Goal: Task Accomplishment & Management: Use online tool/utility

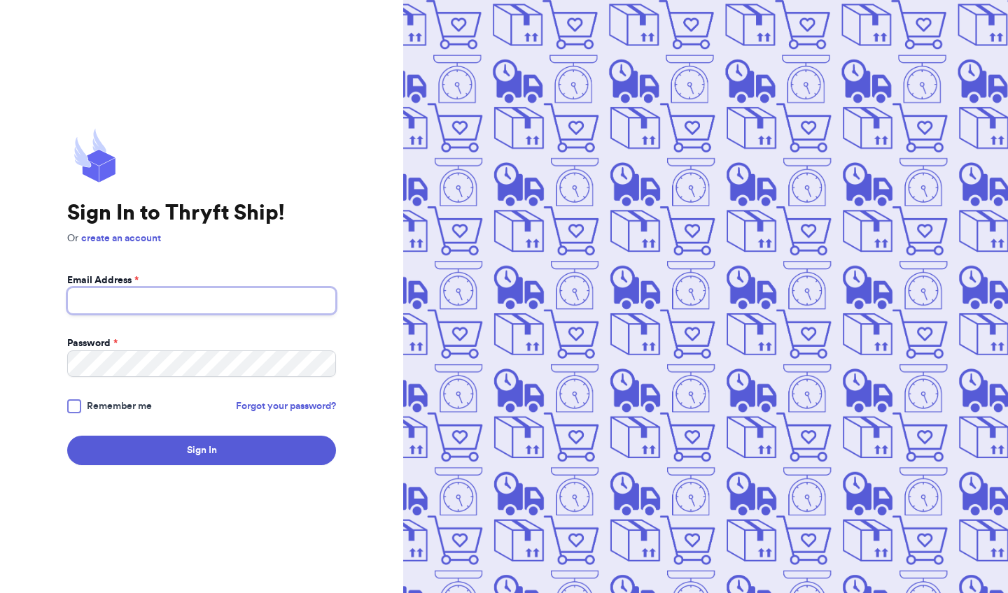
type input "[EMAIL_ADDRESS][DOMAIN_NAME]"
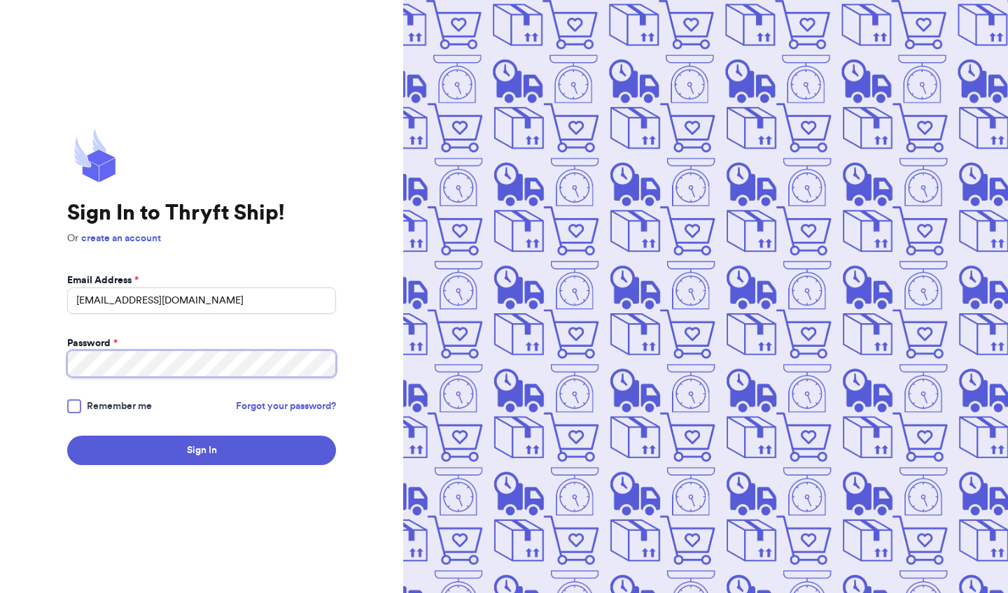
click at [202, 451] on button "Sign In" at bounding box center [201, 450] width 269 height 29
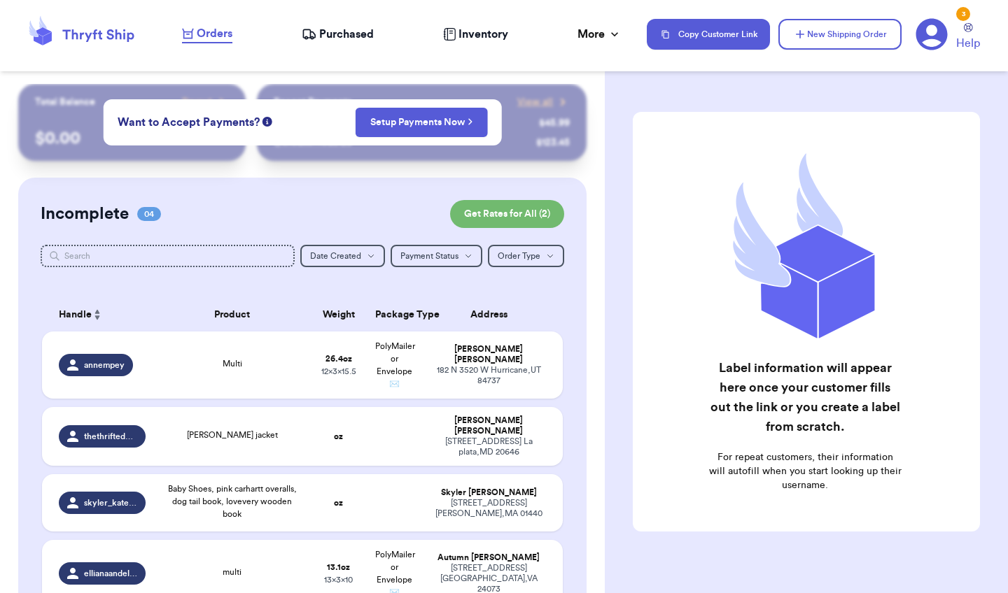
click at [225, 39] on span "Orders" at bounding box center [215, 33] width 36 height 17
click at [352, 30] on span "Purchased" at bounding box center [346, 34] width 55 height 17
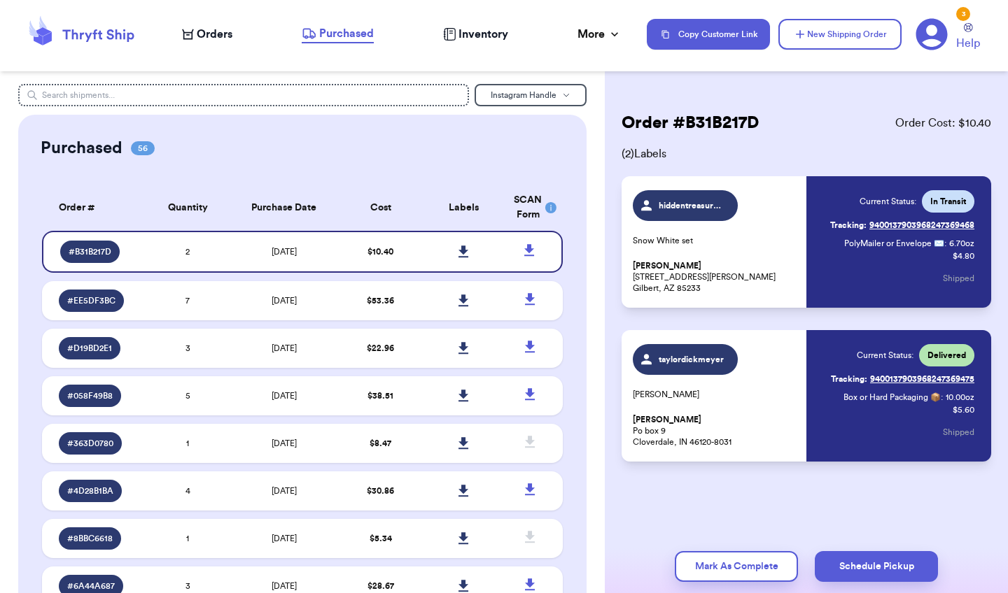
click at [209, 34] on span "Orders" at bounding box center [215, 34] width 36 height 17
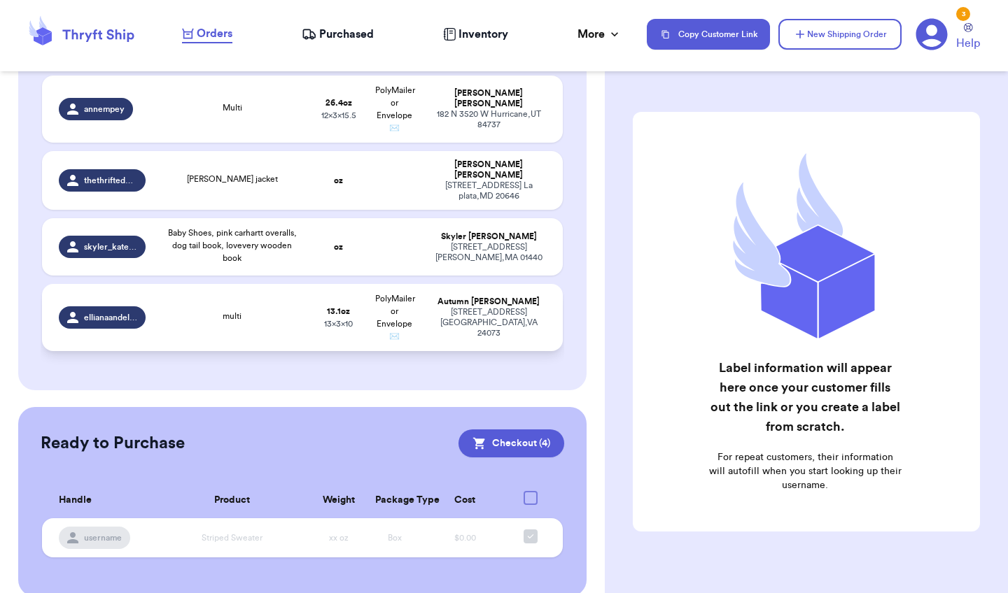
scroll to position [234, 0]
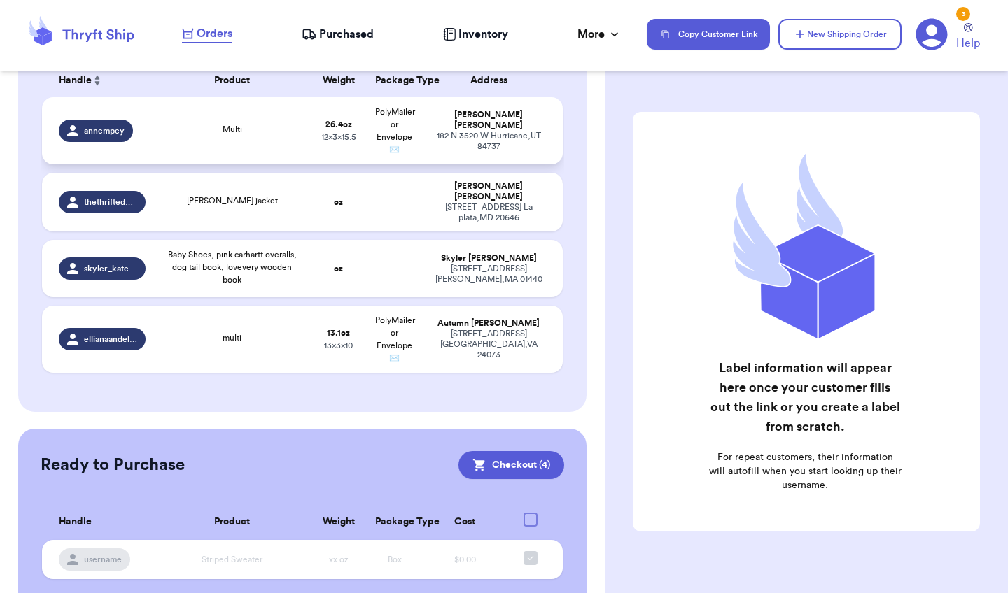
click at [404, 148] on span "PolyMailer or Envelope ✉️" at bounding box center [395, 131] width 40 height 46
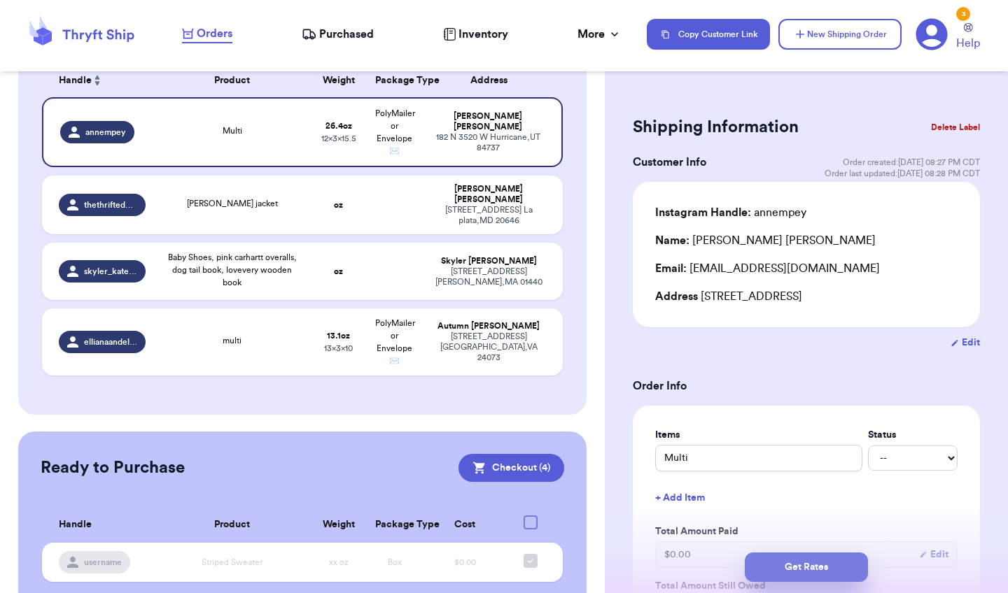
click at [773, 565] on button "Get Rates" at bounding box center [806, 567] width 123 height 29
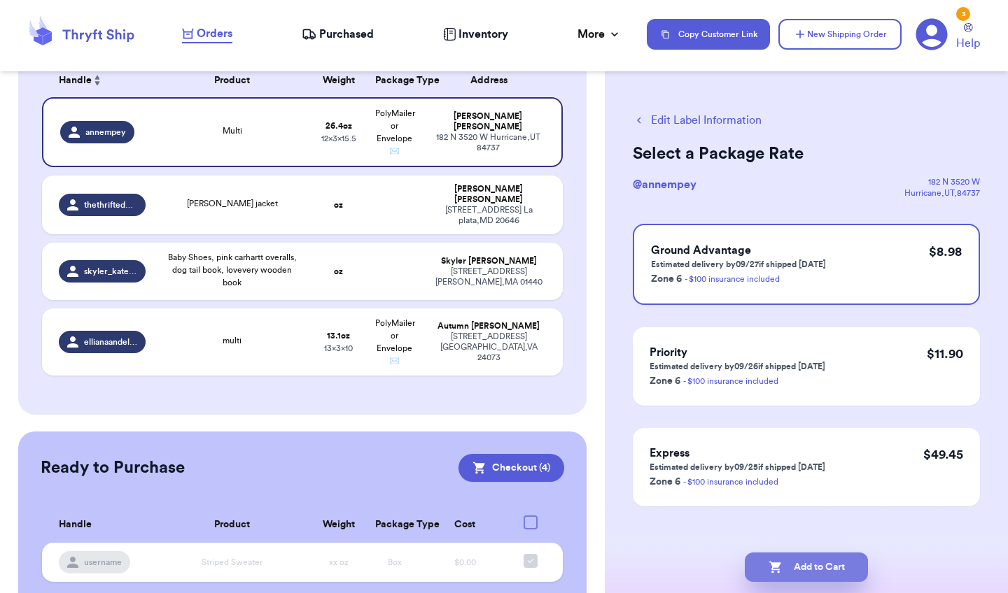
click at [808, 565] on button "Add to Cart" at bounding box center [806, 567] width 123 height 29
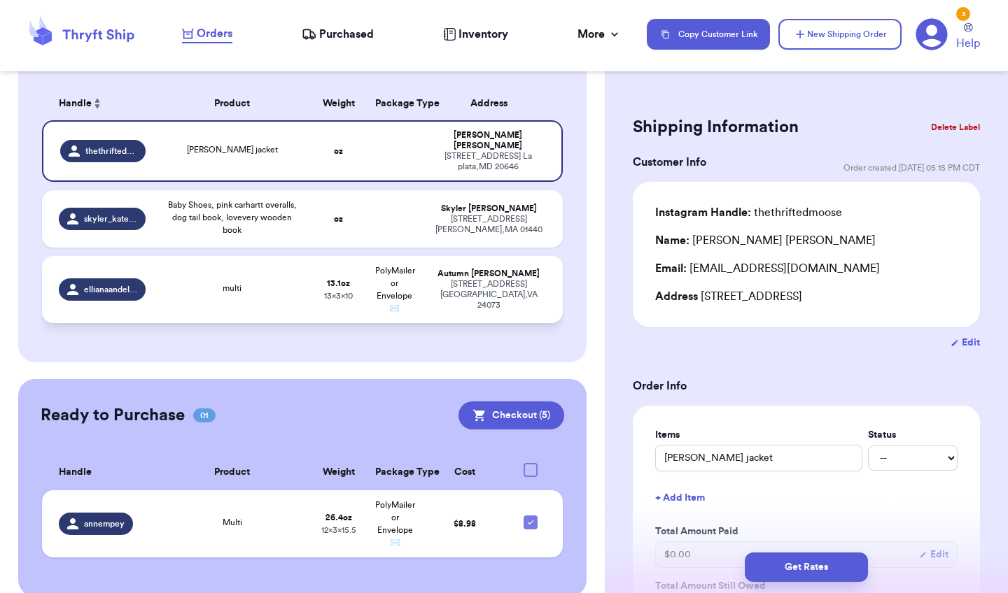
click at [508, 285] on div "[STREET_ADDRESS]" at bounding box center [488, 294] width 115 height 31
type input "multi"
type input "13.1"
type input "10"
type input "13"
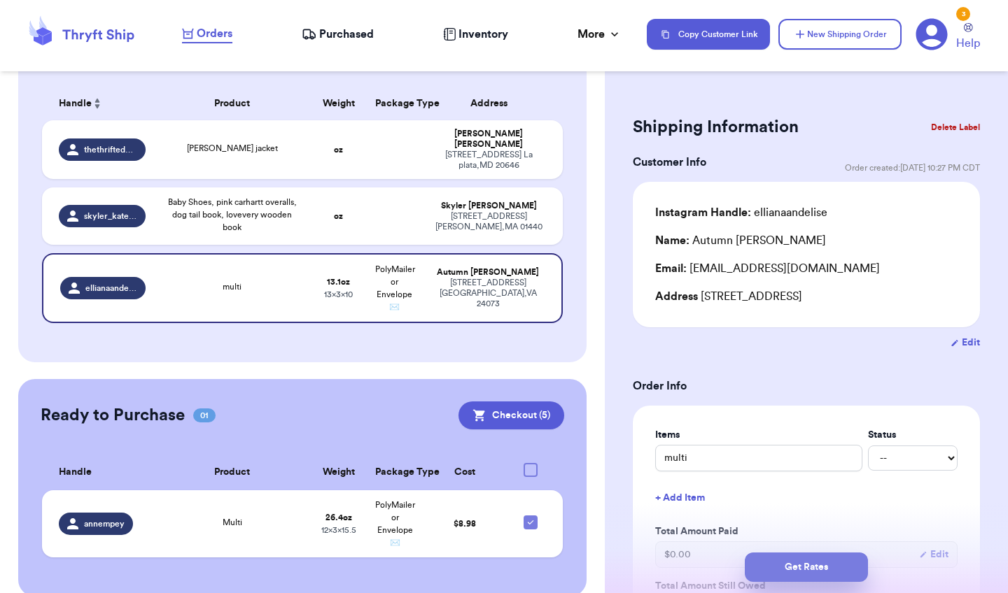
click at [777, 560] on button "Get Rates" at bounding box center [806, 567] width 123 height 29
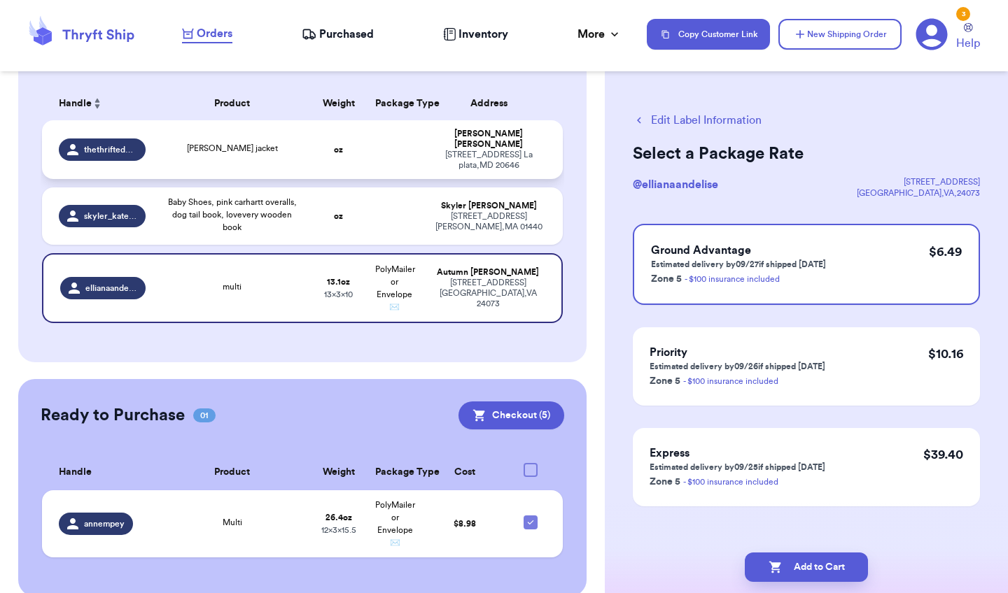
click at [425, 137] on td "[PERSON_NAME] [STREET_ADDRESS]" at bounding box center [493, 149] width 140 height 59
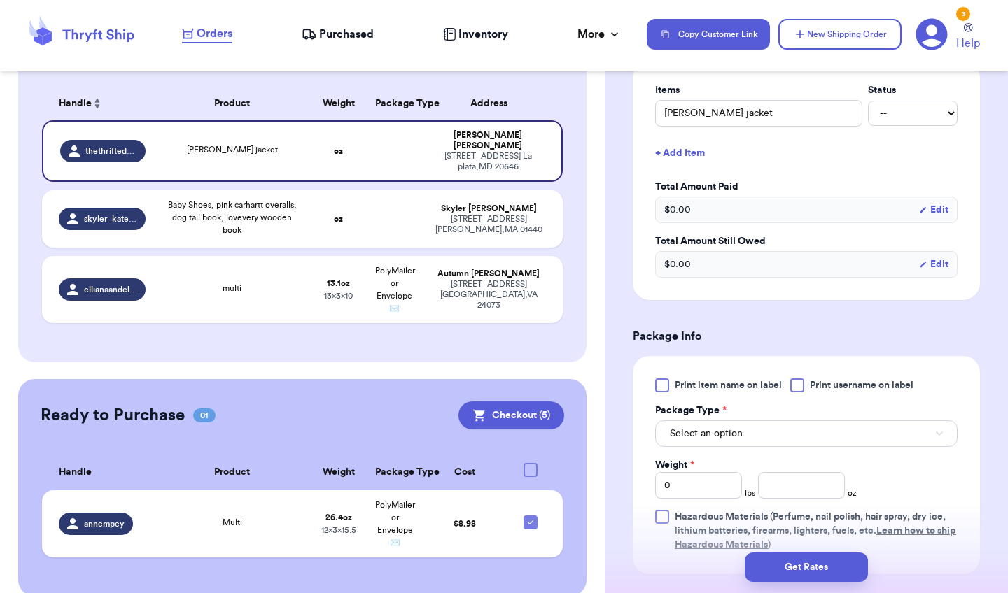
scroll to position [337, 0]
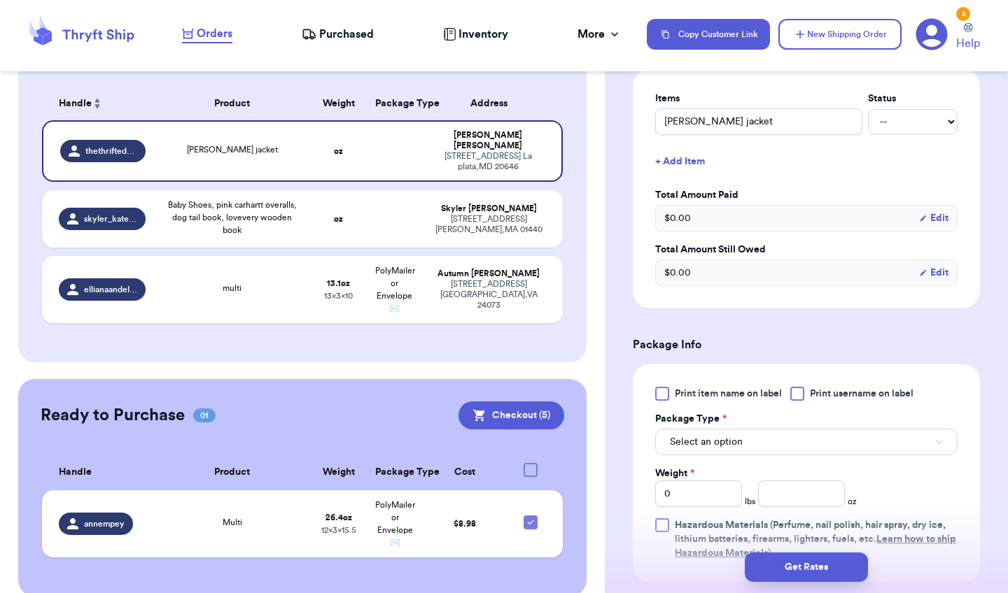
click at [666, 394] on div at bounding box center [662, 394] width 14 height 14
click at [0, 0] on input "Print item name on label" at bounding box center [0, 0] width 0 height 0
click at [691, 448] on span "Select an option" at bounding box center [706, 442] width 73 height 14
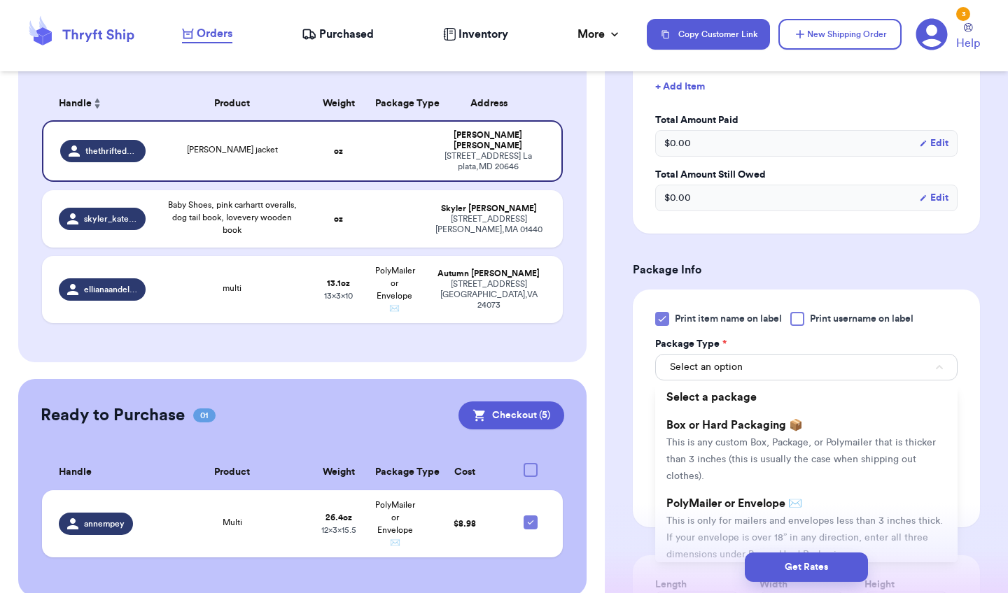
scroll to position [416, 0]
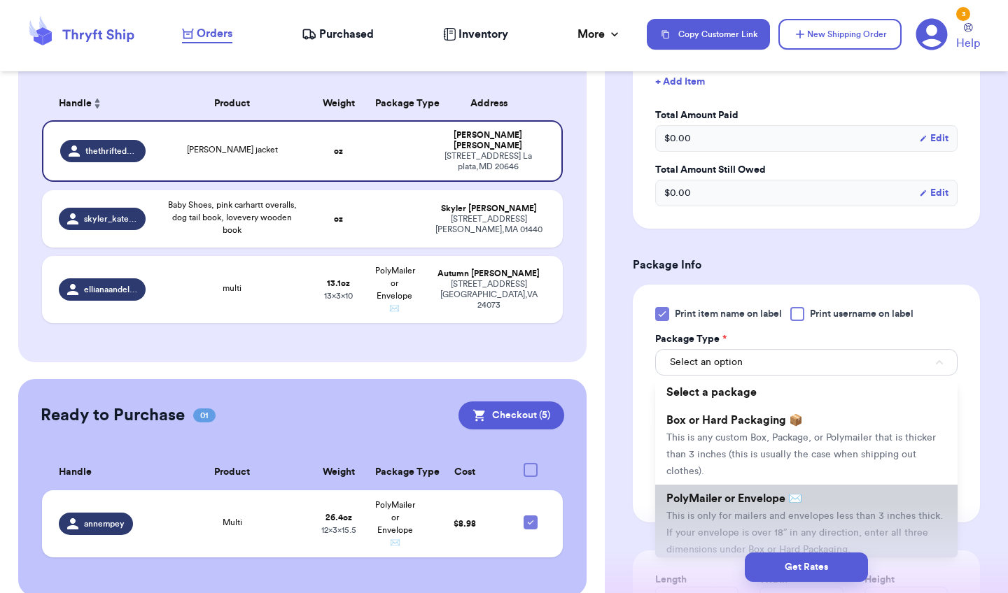
click at [709, 515] on span "This is only for mailers and envelopes less than 3 inches thick. If your envelo…" at bounding box center [804, 533] width 276 height 43
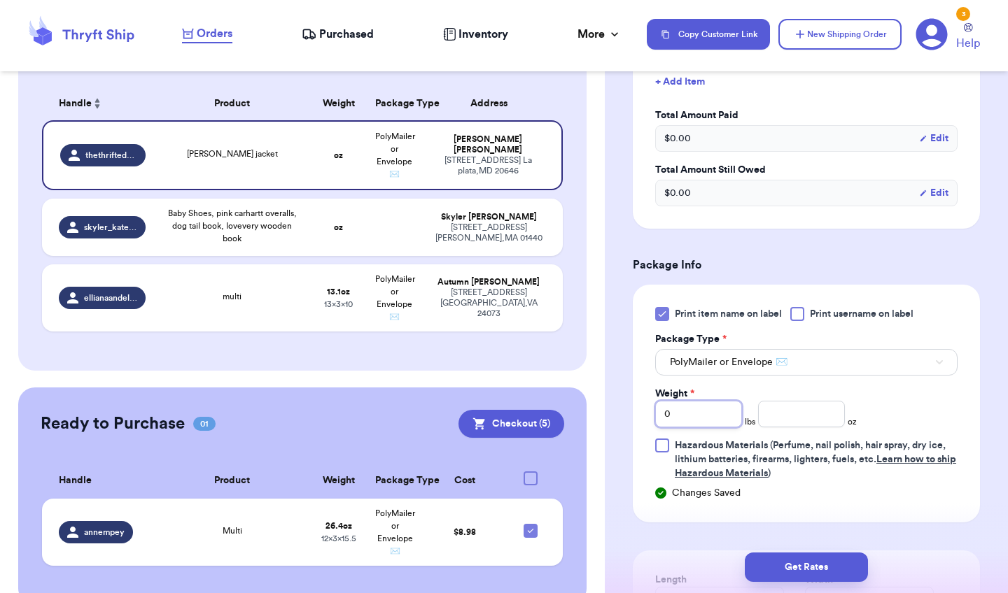
click at [728, 418] on input "0" at bounding box center [698, 414] width 87 height 27
type input "1"
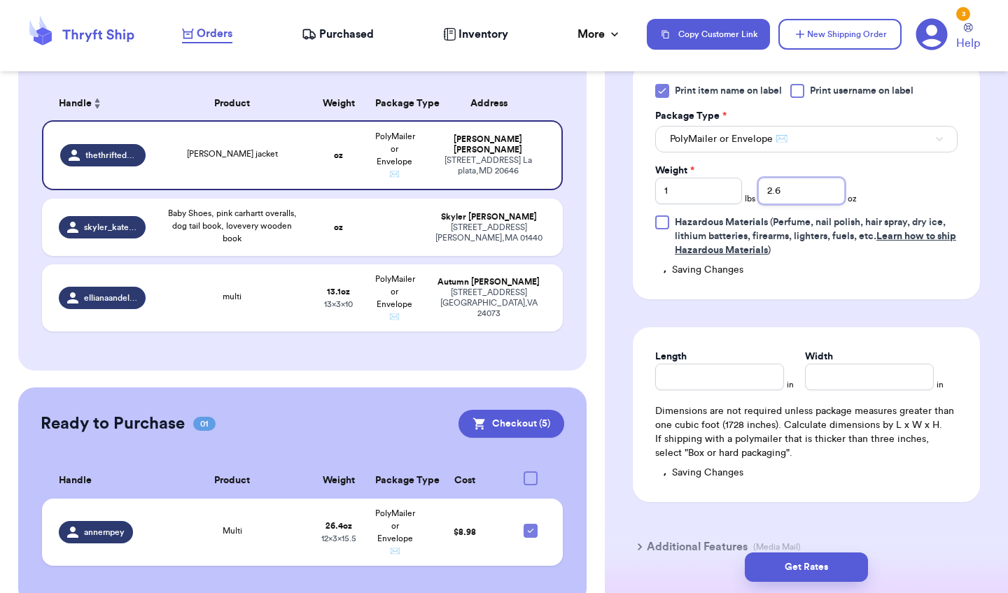
scroll to position [656, 0]
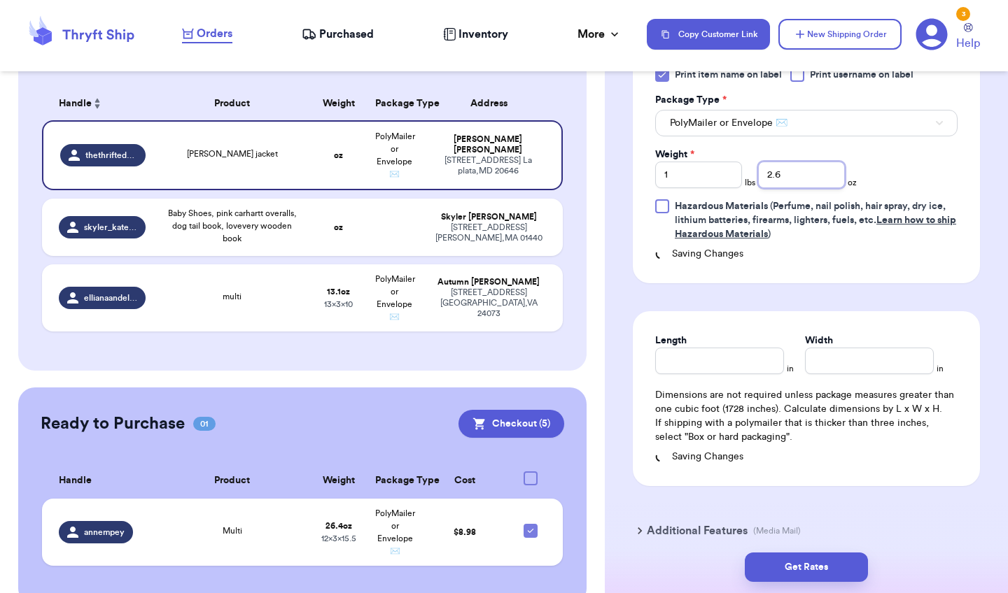
type input "2.6"
click at [749, 372] on input "Length" at bounding box center [719, 361] width 129 height 27
type input "12.5"
type input "15"
click at [702, 360] on input "12.5" at bounding box center [719, 361] width 129 height 27
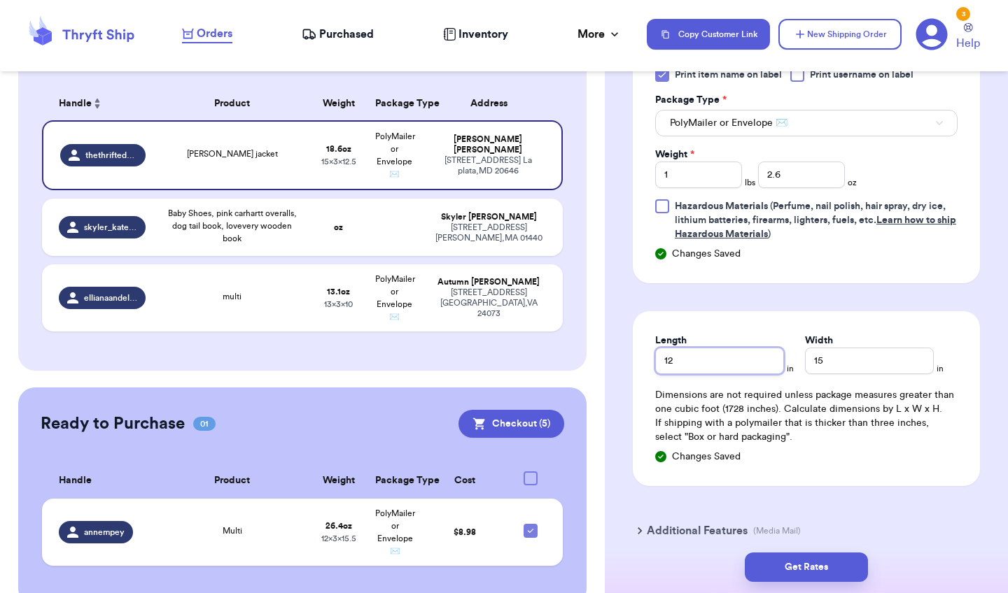
type input "12"
type input "15.5"
click at [805, 572] on button "Get Rates" at bounding box center [806, 567] width 123 height 29
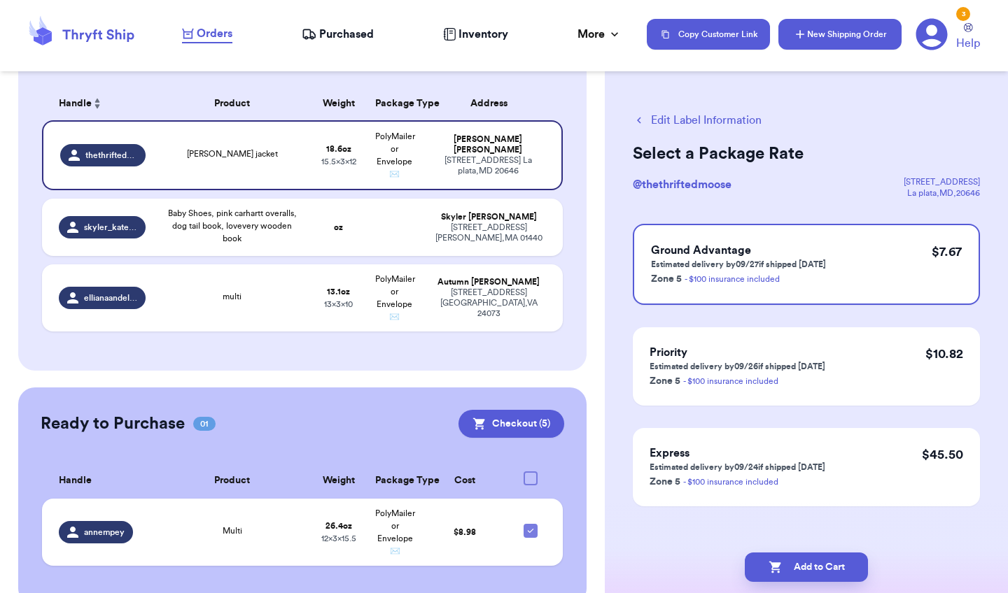
click at [854, 39] on button "New Shipping Order" at bounding box center [839, 34] width 123 height 31
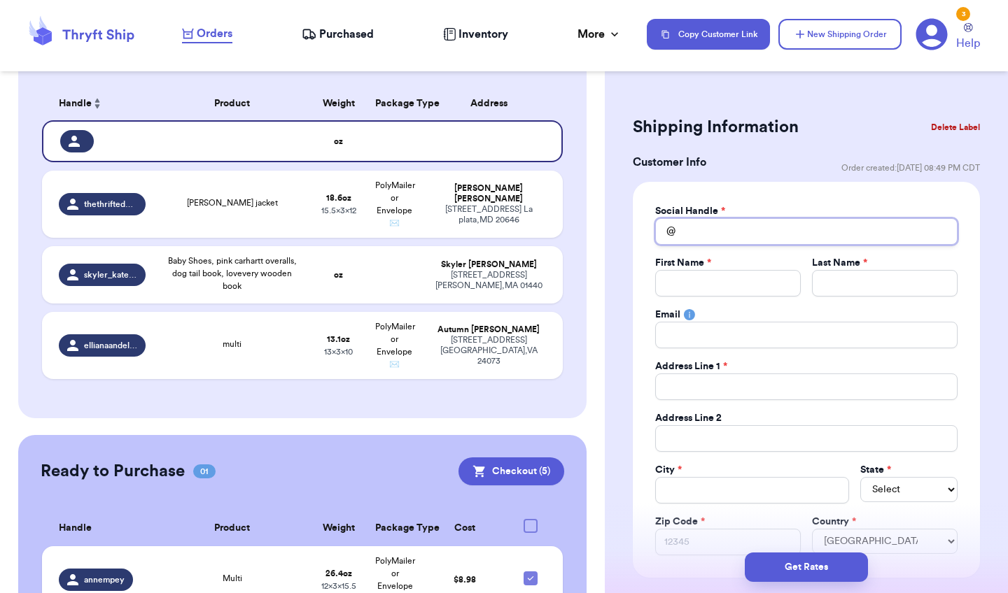
click at [692, 232] on input "Total Amount Paid" at bounding box center [806, 231] width 302 height 27
type input "l"
type input "lo"
type input "lol"
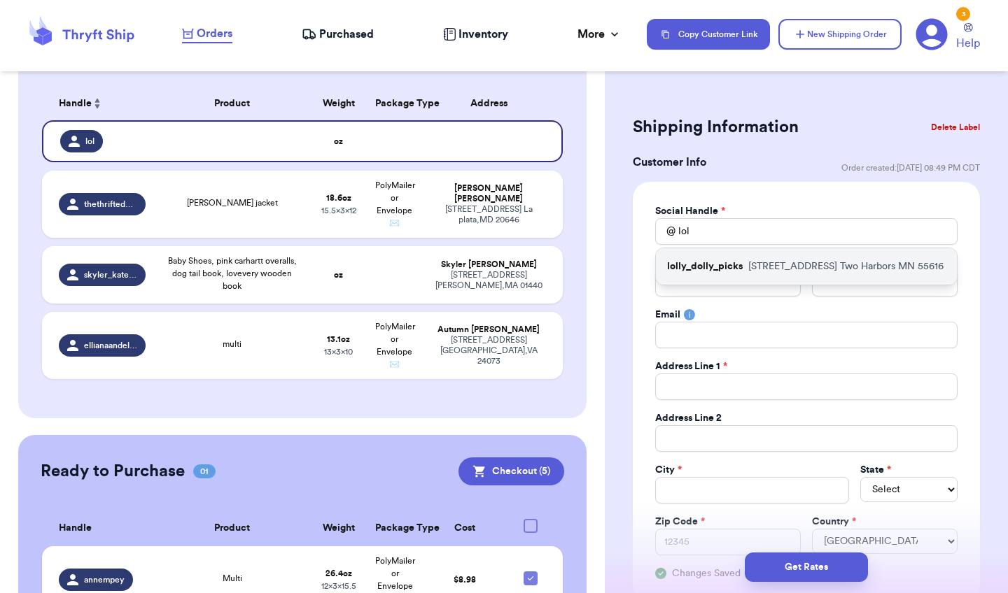
click at [729, 276] on div "lolly_dolly_picks [STREET_ADDRESS]" at bounding box center [806, 266] width 301 height 36
type input "lolly_dolly_picks"
type input "[PERSON_NAME]"
type input "[EMAIL_ADDRESS][DOMAIN_NAME]"
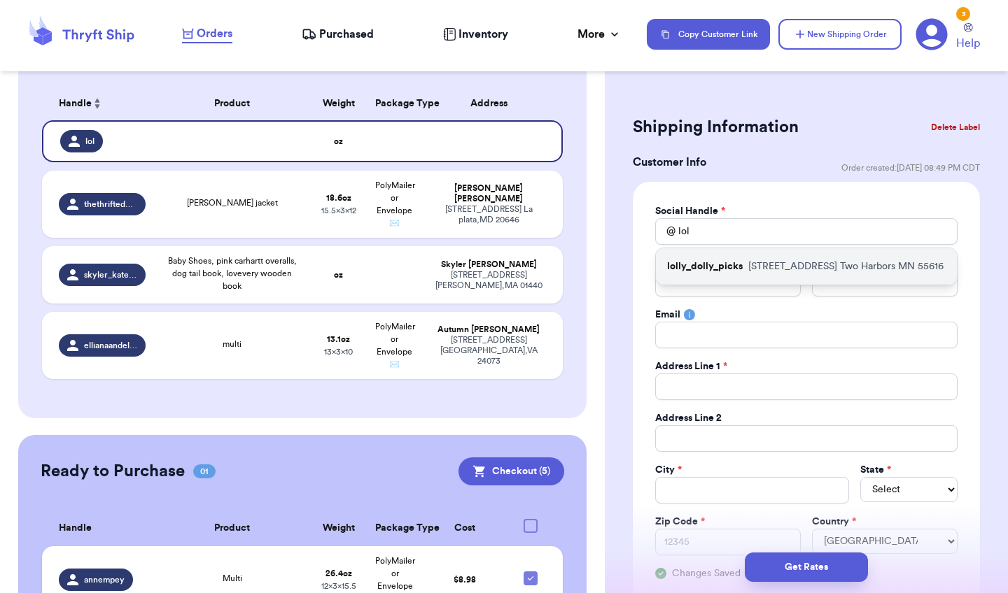
type input "[STREET_ADDRESS]"
type input "Two Harbors"
select select "MN"
type input "55616"
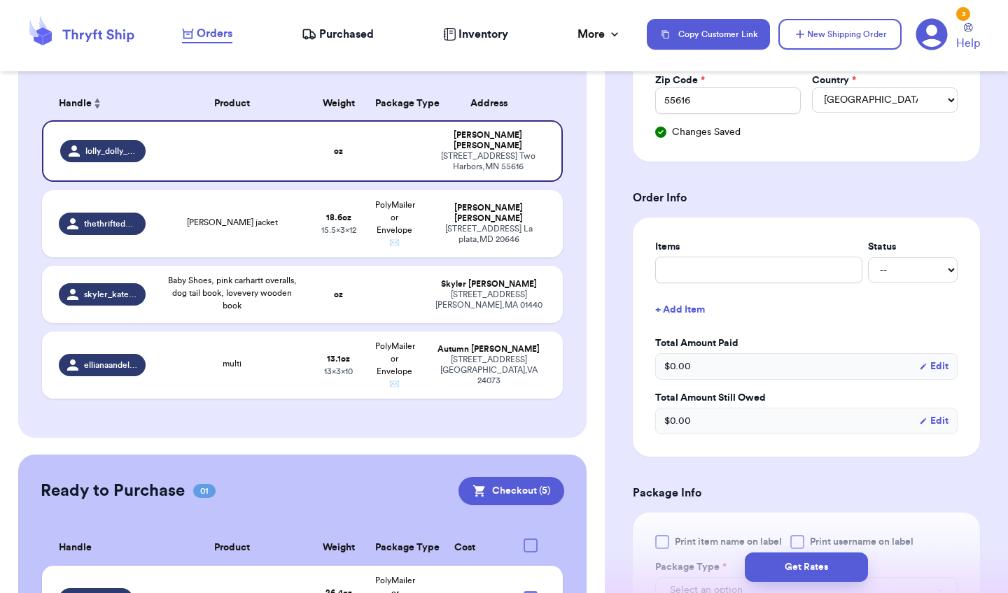
scroll to position [454, 0]
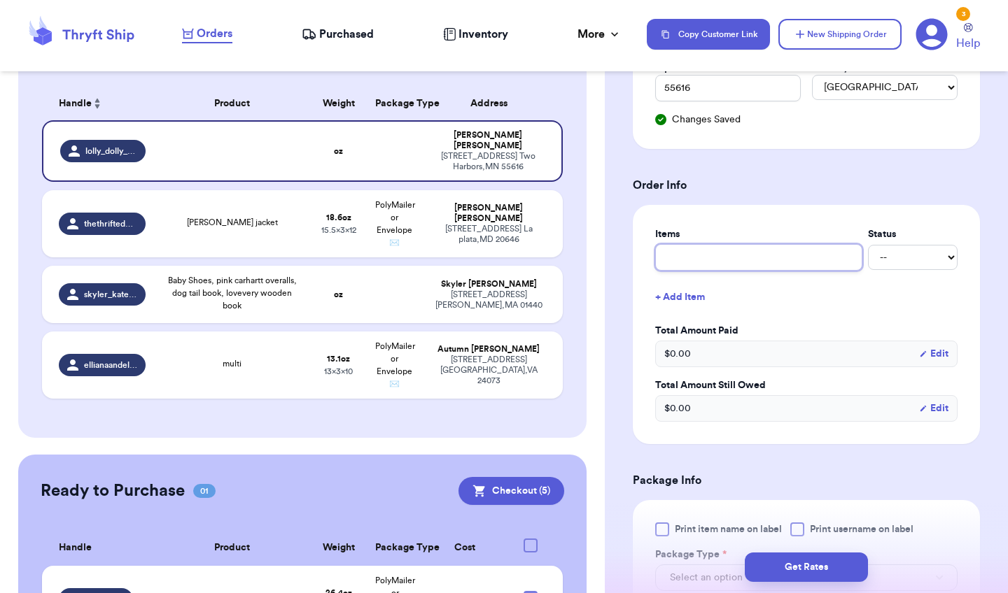
type input "m"
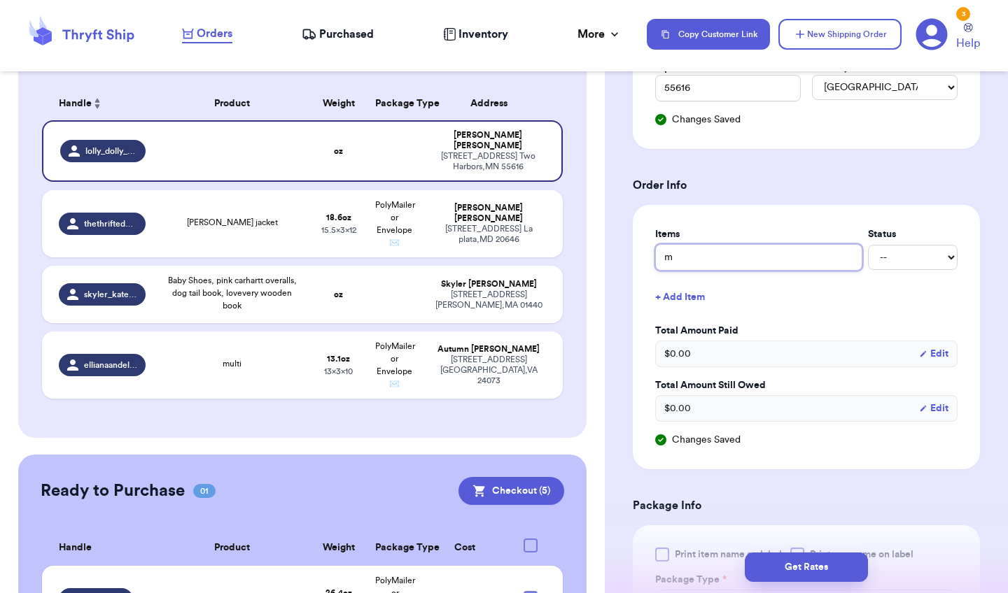
type input "mu"
type input "mul"
type input "mult"
type input "multi"
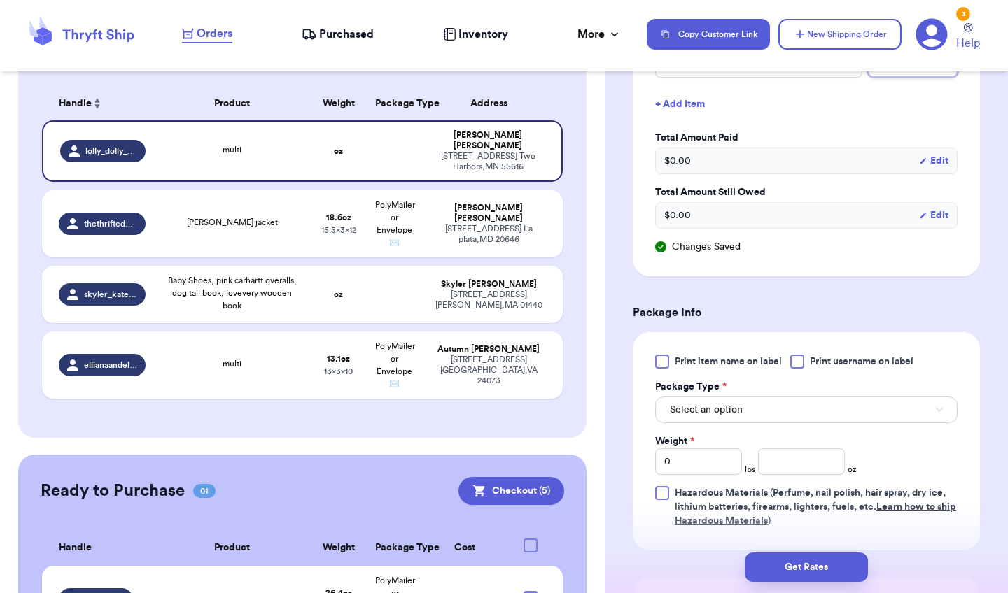
scroll to position [652, 0]
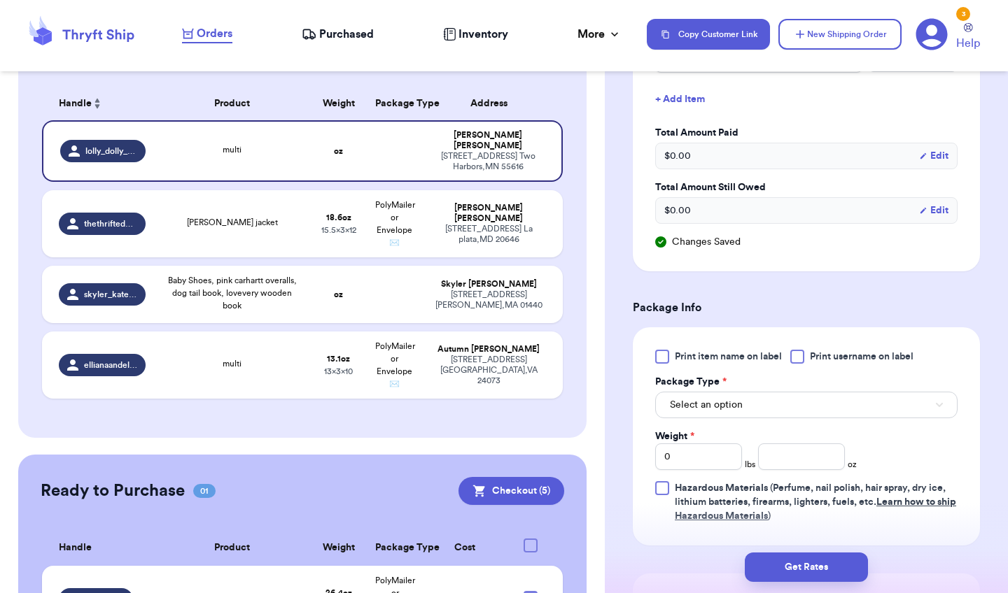
click at [670, 351] on label "Print item name on label" at bounding box center [718, 357] width 127 height 14
click at [0, 0] on input "Print item name on label" at bounding box center [0, 0] width 0 height 0
click at [714, 414] on button "Select an option" at bounding box center [806, 405] width 302 height 27
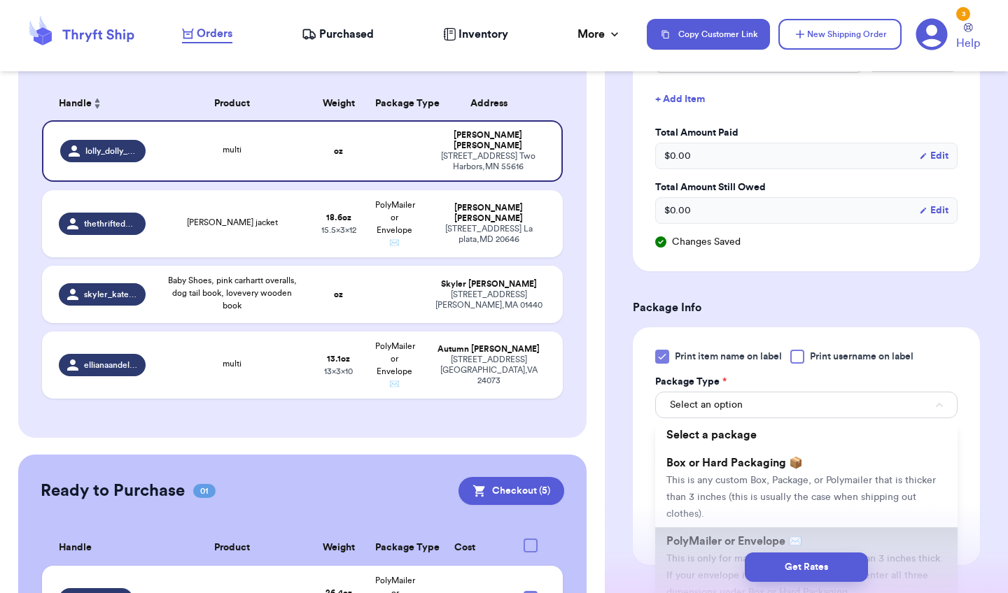
click at [690, 540] on span "PolyMailer or Envelope ✉️" at bounding box center [734, 541] width 136 height 11
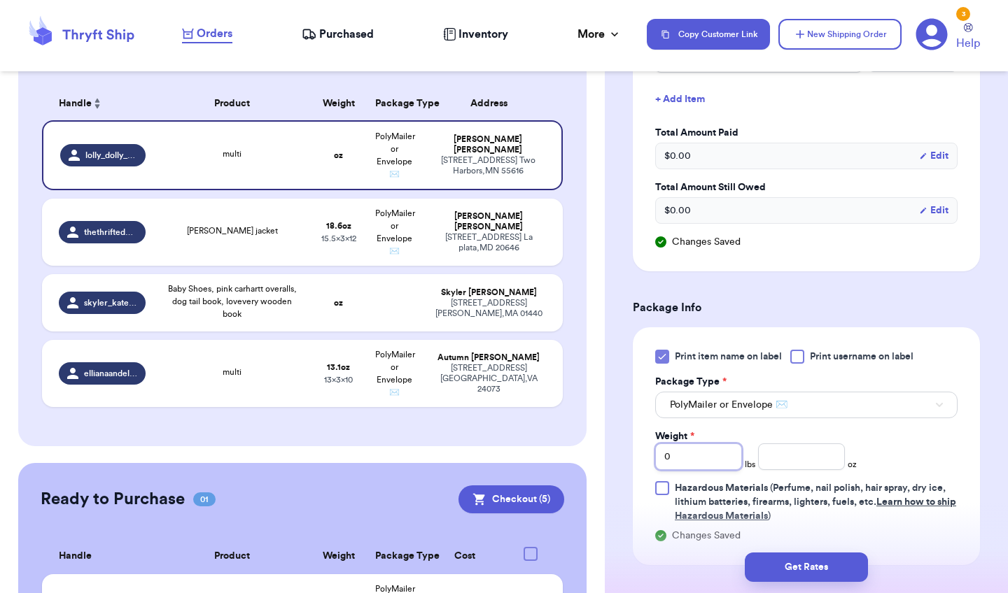
click at [710, 450] on input "0" at bounding box center [698, 457] width 87 height 27
type input "01"
type input "015"
type input "015.5"
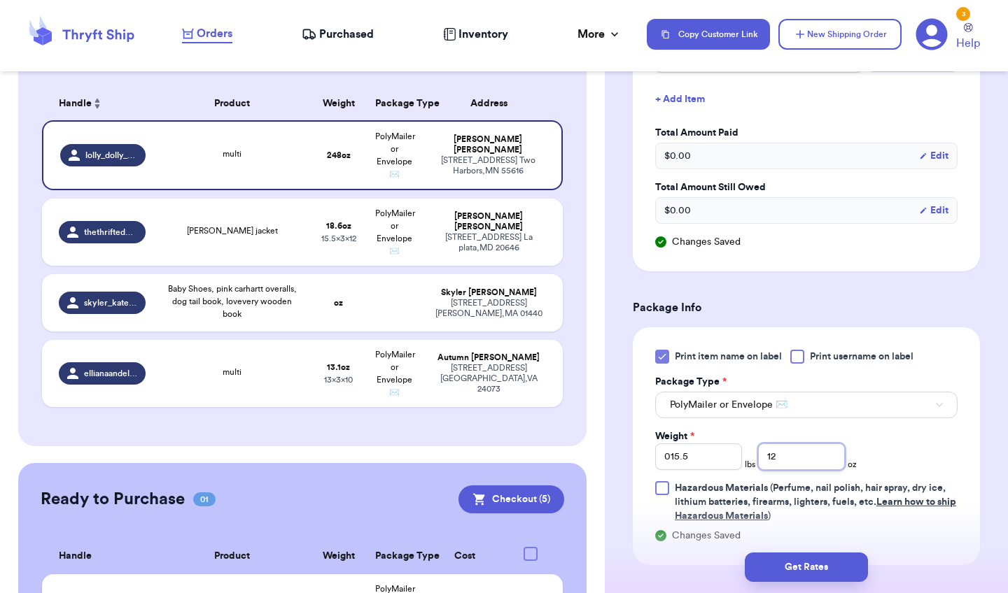
type input "12"
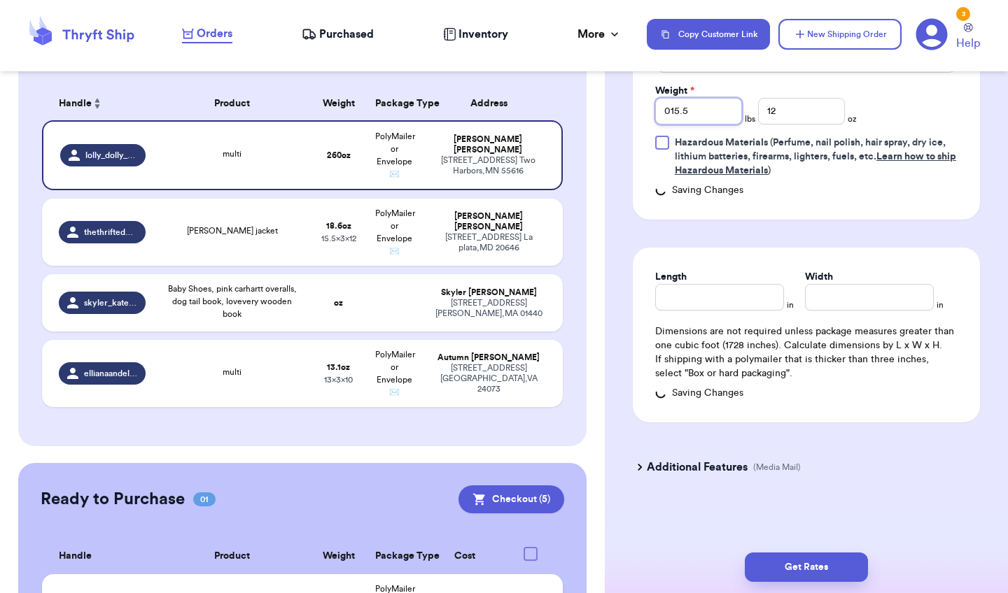
click at [696, 104] on input "015.5" at bounding box center [698, 111] width 87 height 27
type input "2"
type input "5.7"
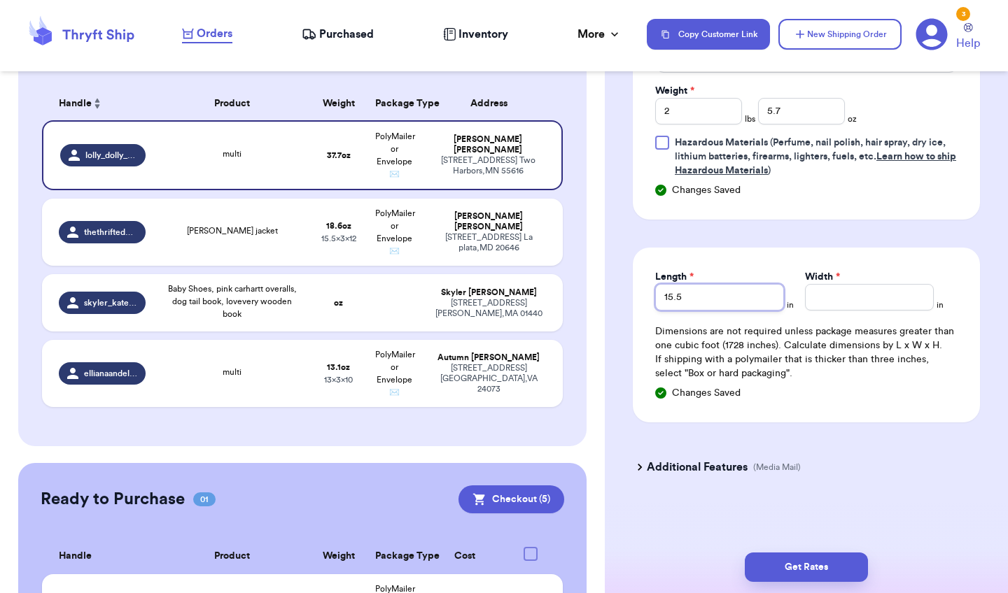
type input "15.5"
type input "12"
click at [808, 563] on button "Get Rates" at bounding box center [806, 567] width 123 height 29
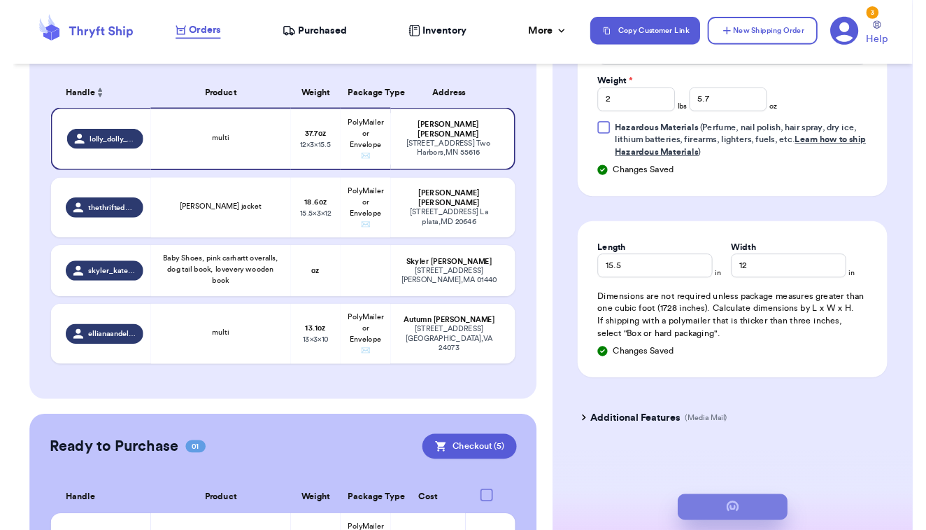
scroll to position [0, 0]
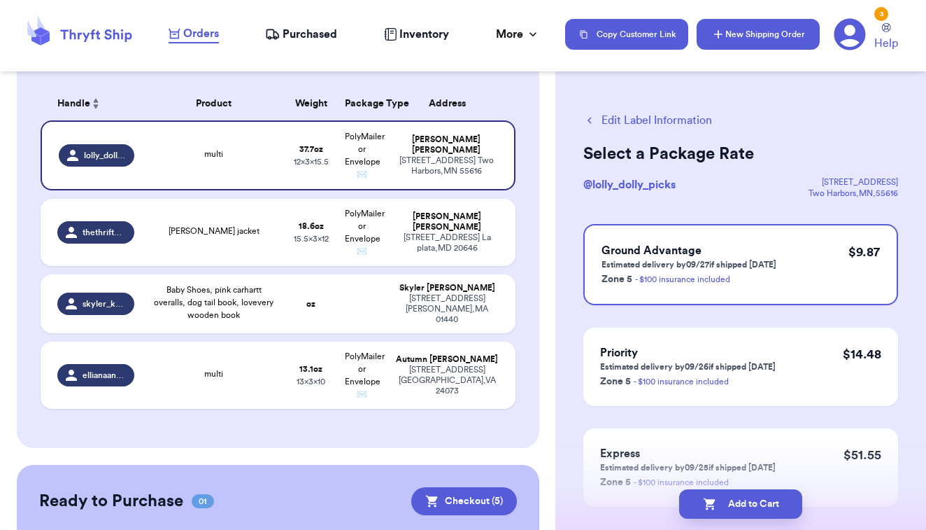
click at [746, 41] on button "New Shipping Order" at bounding box center [758, 34] width 123 height 31
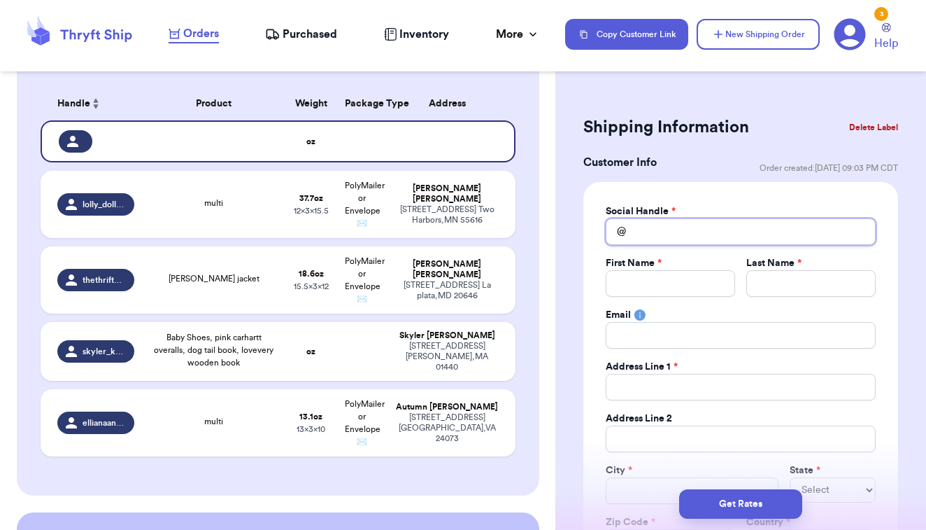
click at [654, 238] on input "Total Amount Paid" at bounding box center [741, 231] width 270 height 27
type input "f"
type input "fo"
type input "for"
type input "fora"
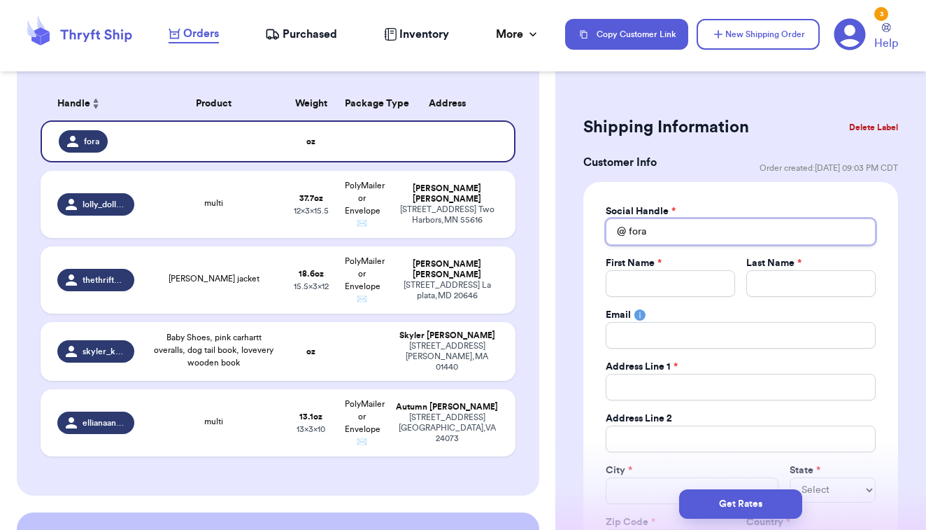
type input "for"
type input "fo"
type input "f"
type input "t"
type input "th"
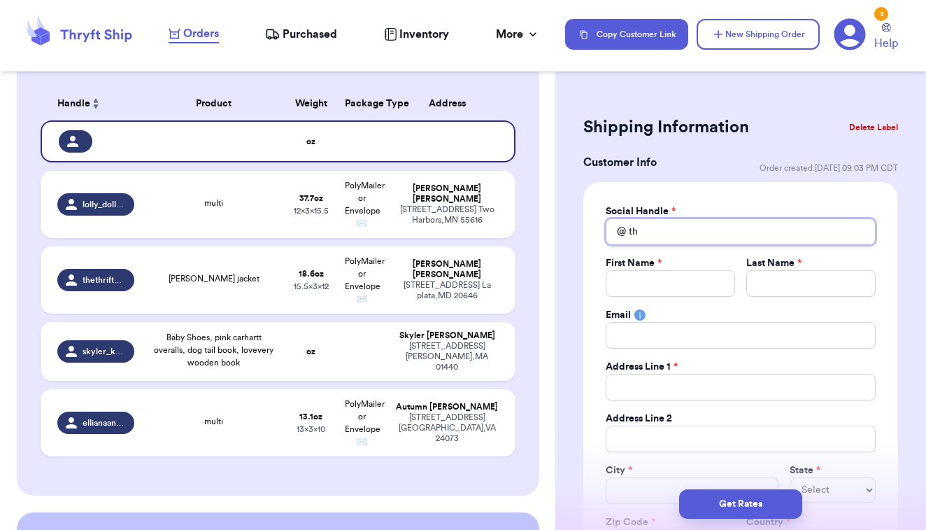
type input "the"
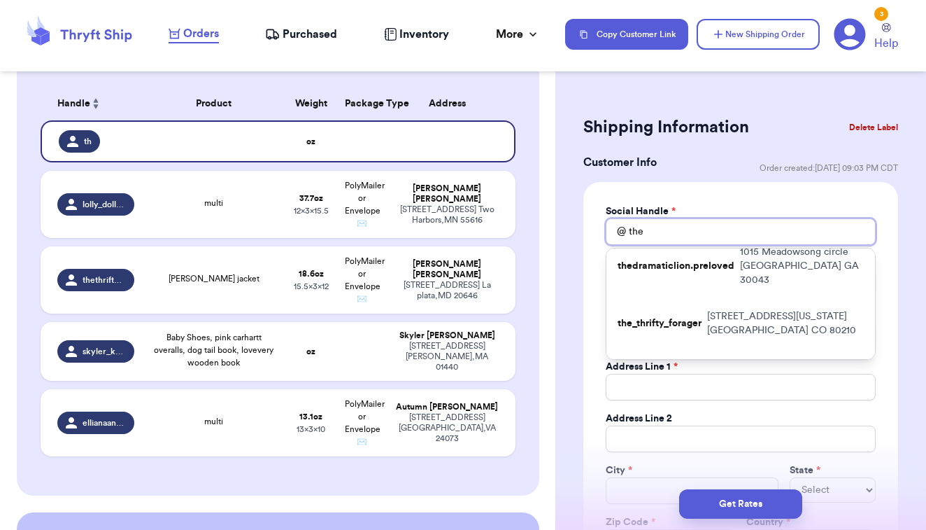
scroll to position [176, 0]
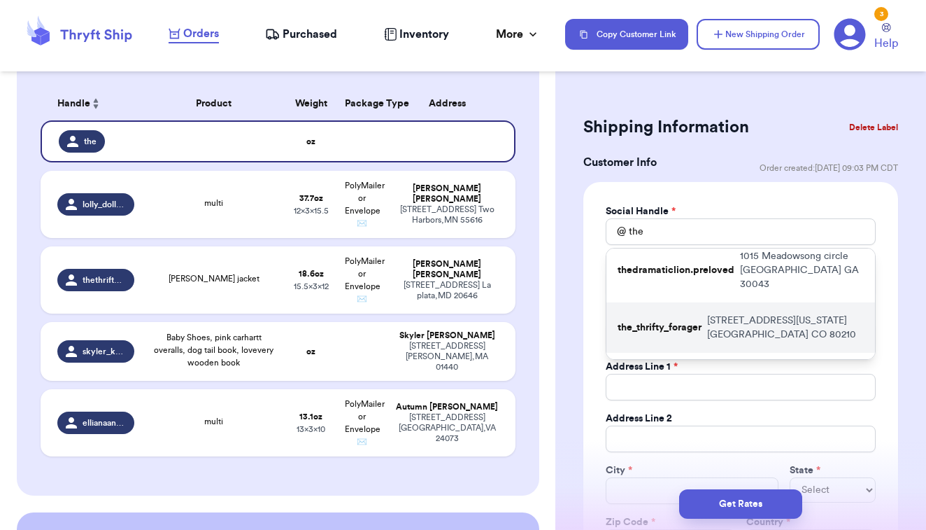
click at [690, 320] on p "the_thrifty_forager" at bounding box center [660, 327] width 84 height 14
type input "the_thrifty_forager"
type input "Kayle"
type input "[PERSON_NAME]"
type input "[EMAIL_ADDRESS][PERSON_NAME][DOMAIN_NAME]"
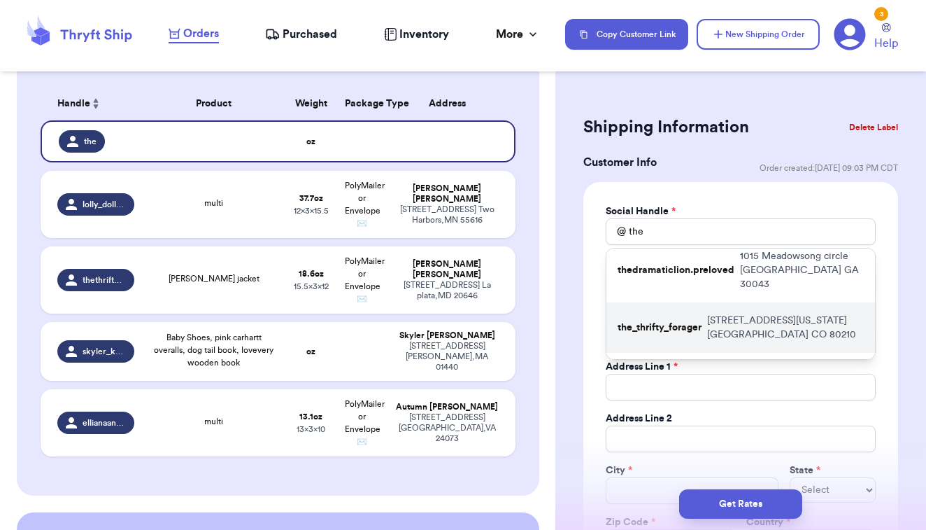
type input "[STREET_ADDRESS][US_STATE]"
type input "[GEOGRAPHIC_DATA]"
select select "CO"
type input "80210"
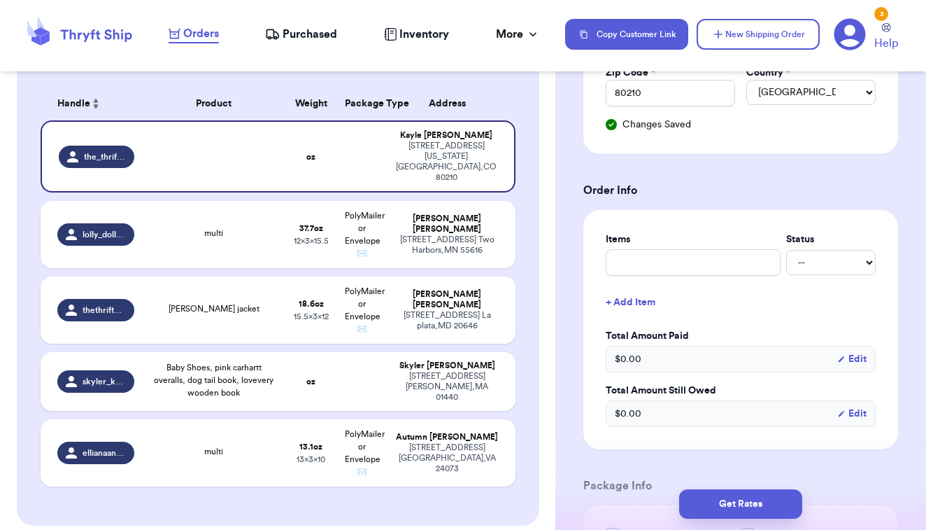
scroll to position [450, 0]
type input "m"
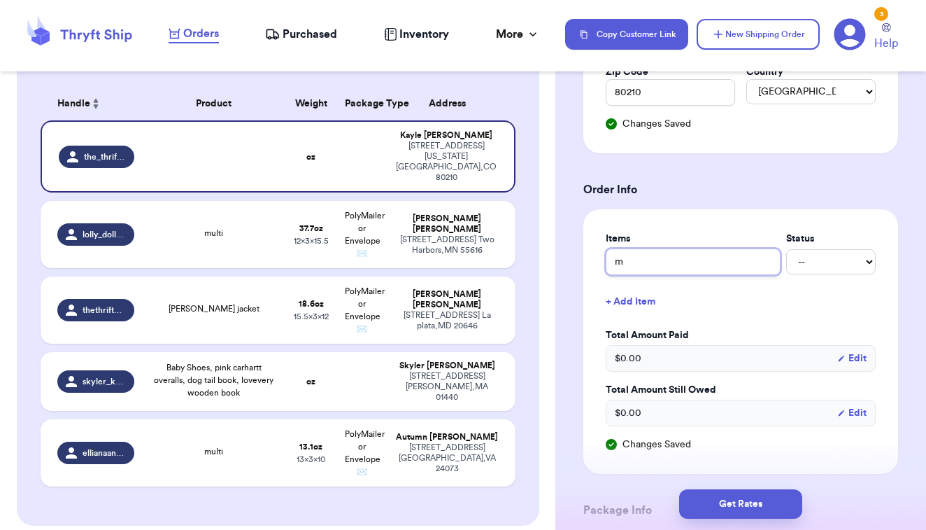
type input "mu"
type input "mul"
type input "mult"
type input "multi"
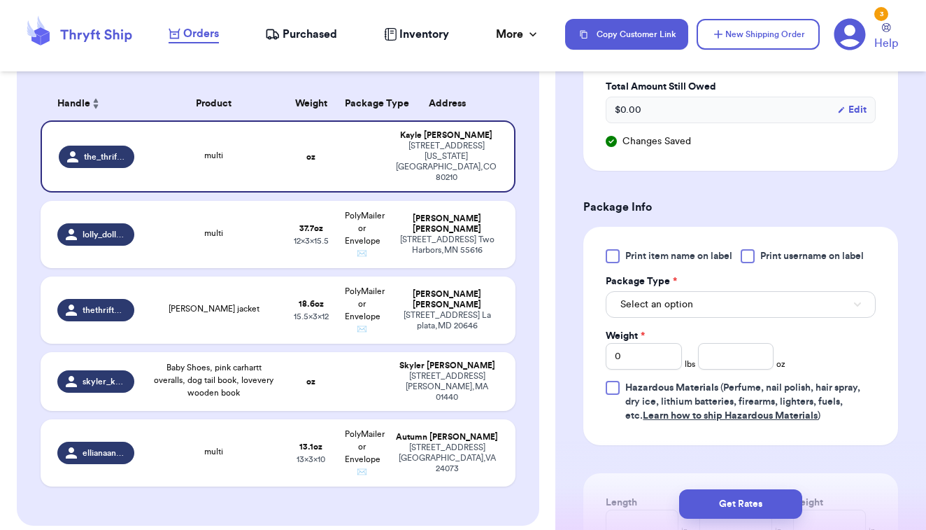
scroll to position [754, 0]
click at [615, 257] on div at bounding box center [613, 255] width 14 height 14
click at [0, 0] on input "Print item name on label" at bounding box center [0, 0] width 0 height 0
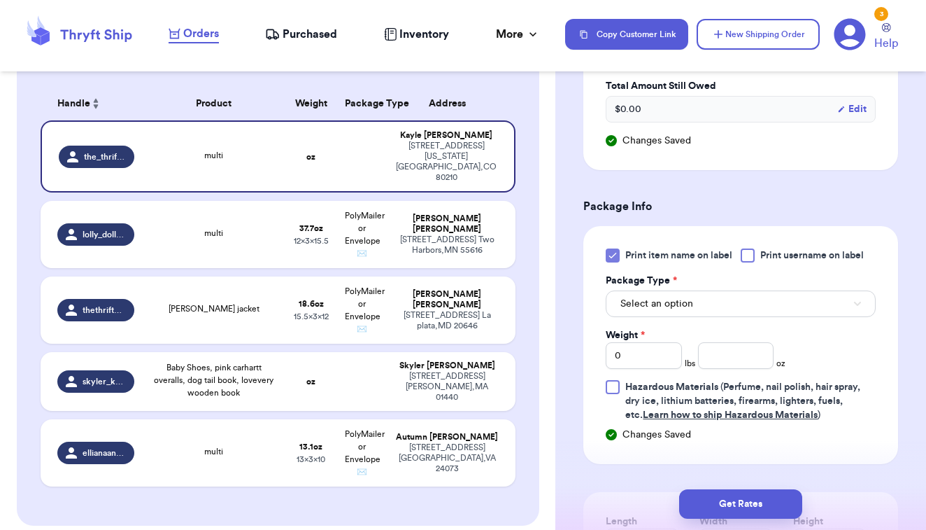
click at [644, 316] on button "Select an option" at bounding box center [741, 303] width 270 height 27
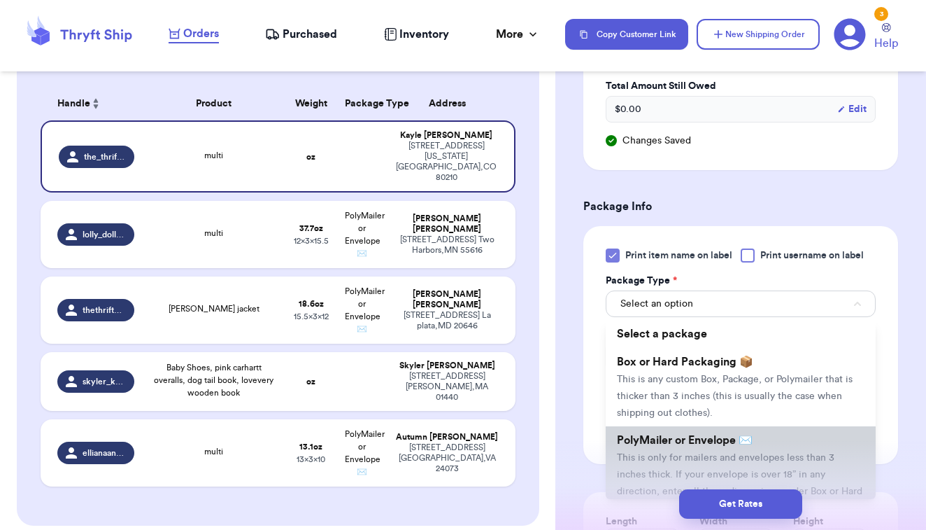
click at [638, 443] on span "PolyMailer or Envelope ✉️" at bounding box center [685, 440] width 136 height 11
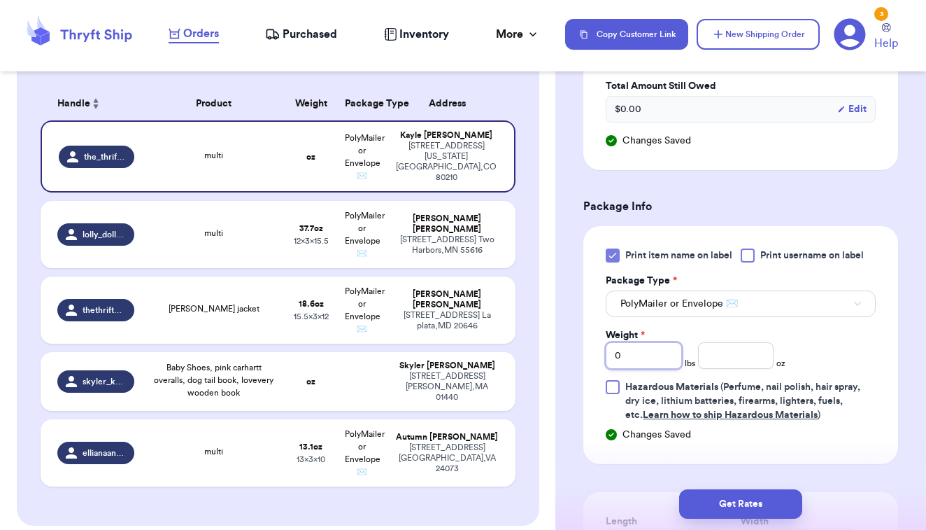
click at [645, 353] on input "0" at bounding box center [644, 355] width 76 height 27
type input "01"
type input "14.2"
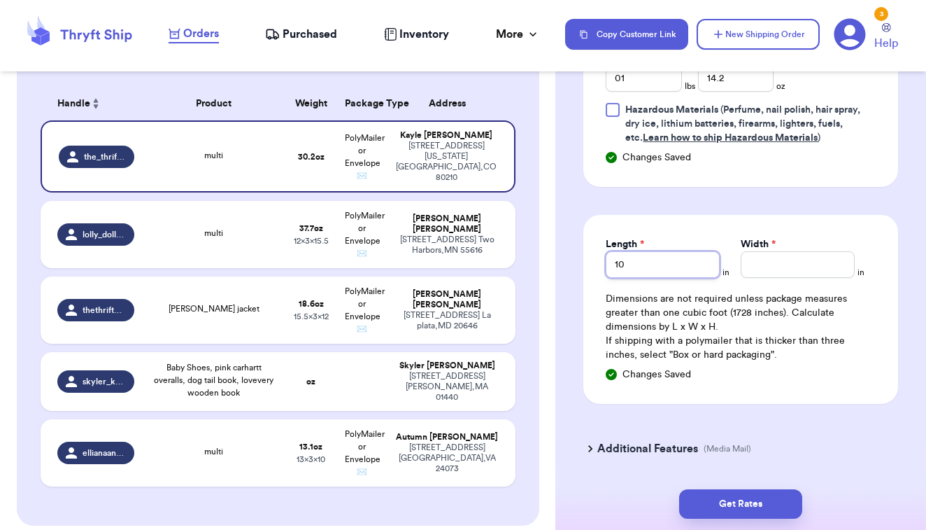
type input "10"
type input "13"
click at [725, 502] on button "Get Rates" at bounding box center [740, 503] width 123 height 29
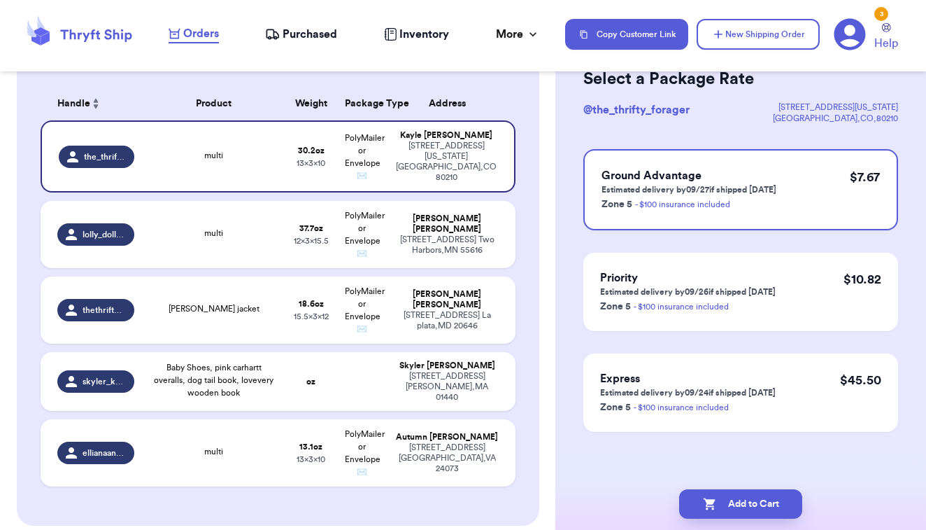
scroll to position [0, 0]
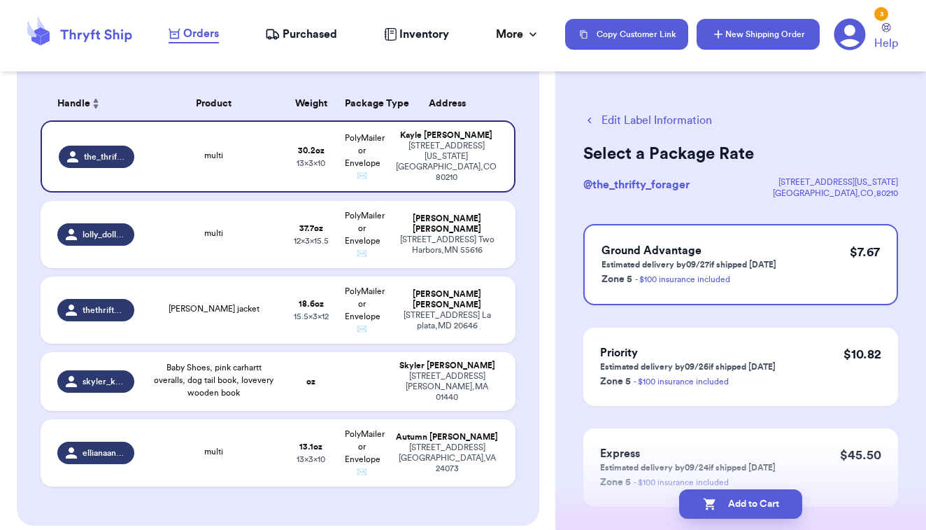
click at [752, 37] on button "New Shipping Order" at bounding box center [758, 34] width 123 height 31
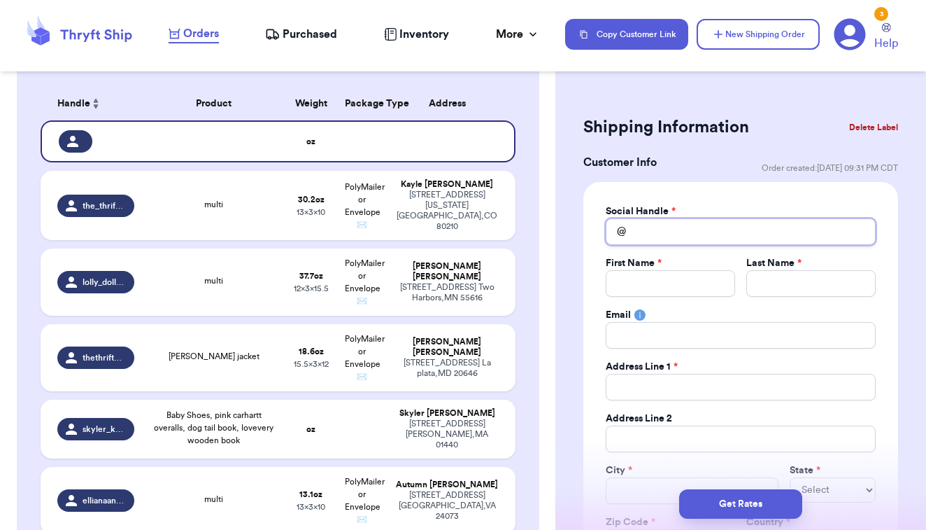
click at [709, 239] on input "Total Amount Paid" at bounding box center [741, 231] width 270 height 27
type input "a"
type input "as"
type input "ash"
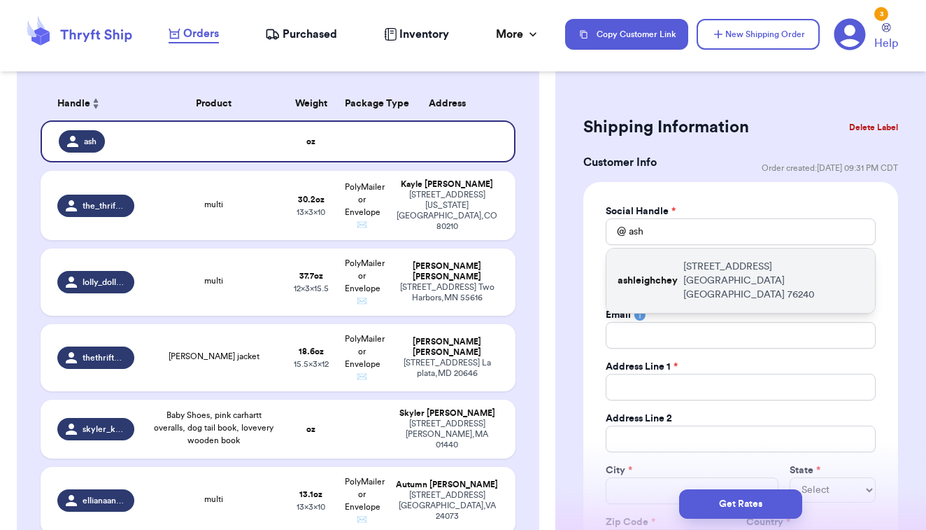
click at [646, 281] on div "ashleighchey [STREET_ADDRESS]" at bounding box center [741, 280] width 269 height 64
type input "ashleighchey"
type input "Ashleigh"
type input "[PERSON_NAME]"
type input "[EMAIL_ADDRESS][DOMAIN_NAME]"
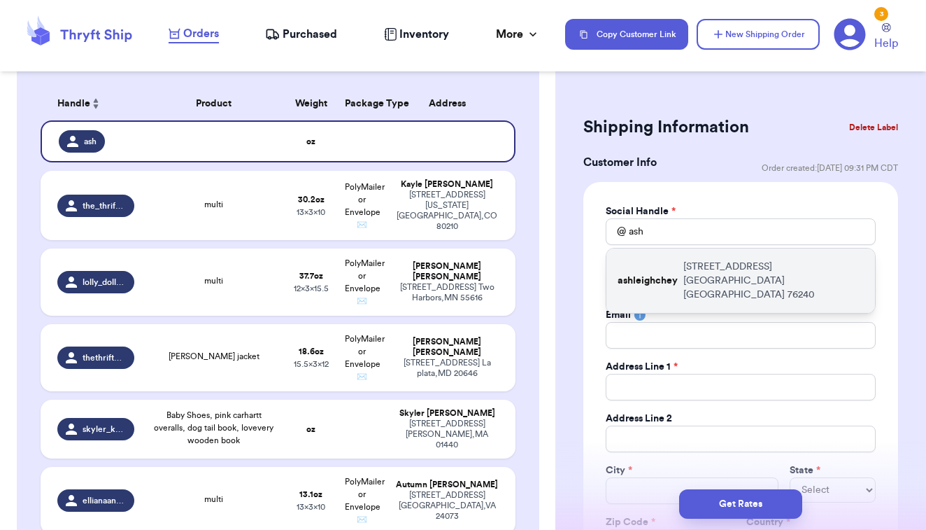
type input "[STREET_ADDRESS]"
type input "[GEOGRAPHIC_DATA]"
select select "[GEOGRAPHIC_DATA]"
type input "76240"
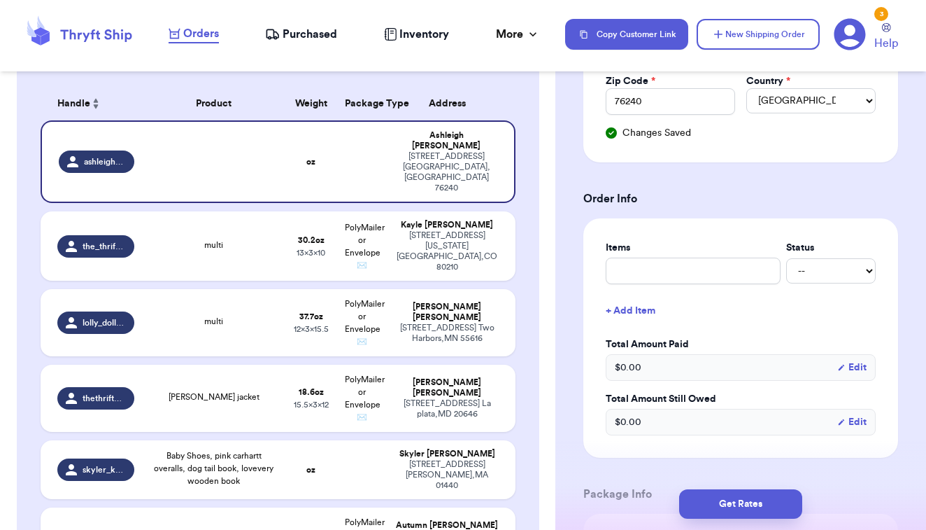
scroll to position [449, 0]
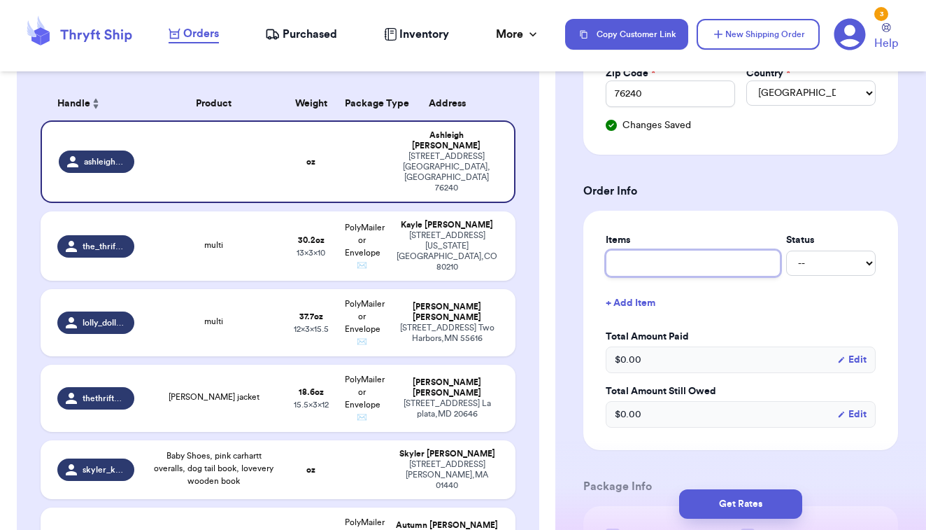
type input "m"
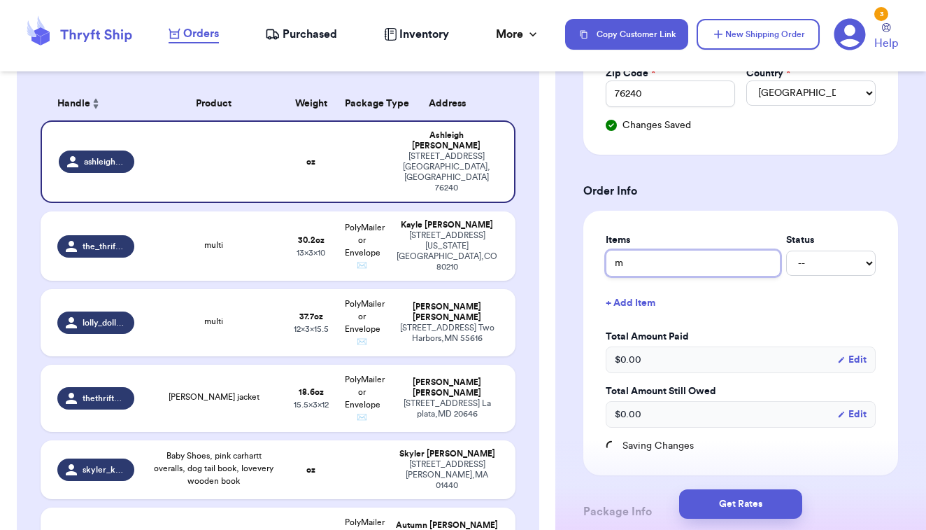
type input "mu"
type input "mul"
type input "mult"
type input "multi"
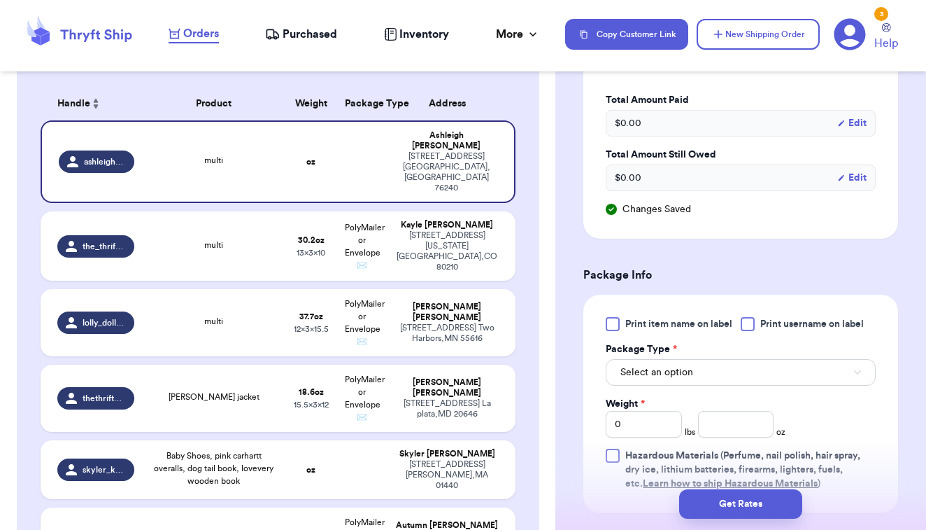
scroll to position [711, 0]
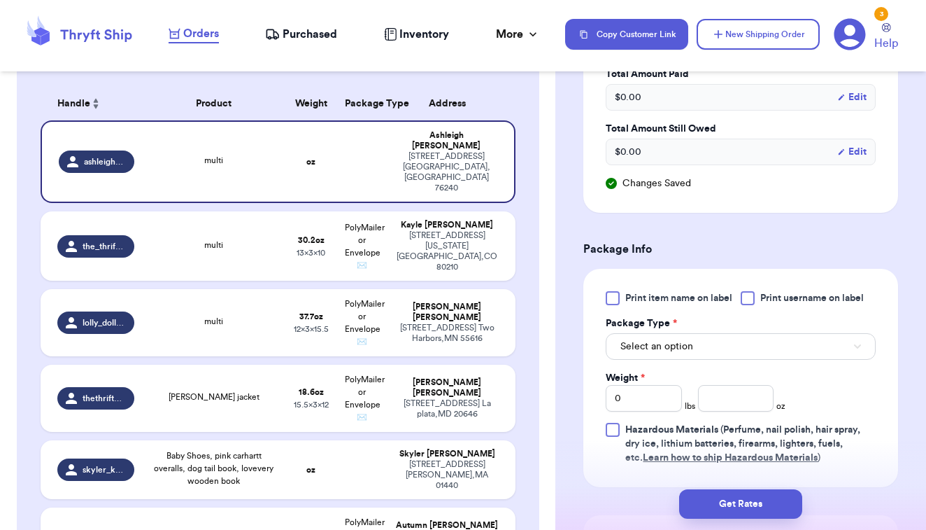
type input "multi"
click at [616, 297] on div at bounding box center [613, 298] width 14 height 14
click at [0, 0] on input "Print item name on label" at bounding box center [0, 0] width 0 height 0
click at [648, 357] on button "Select an option" at bounding box center [741, 346] width 270 height 27
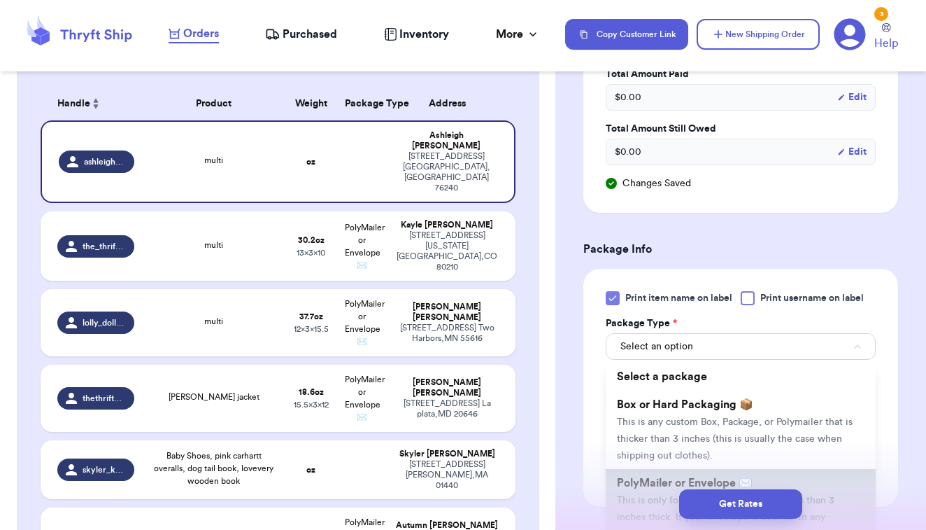
click at [651, 474] on li "PolyMailer or Envelope ✉️ This is only for mailers and envelopes less than 3 in…" at bounding box center [741, 516] width 270 height 95
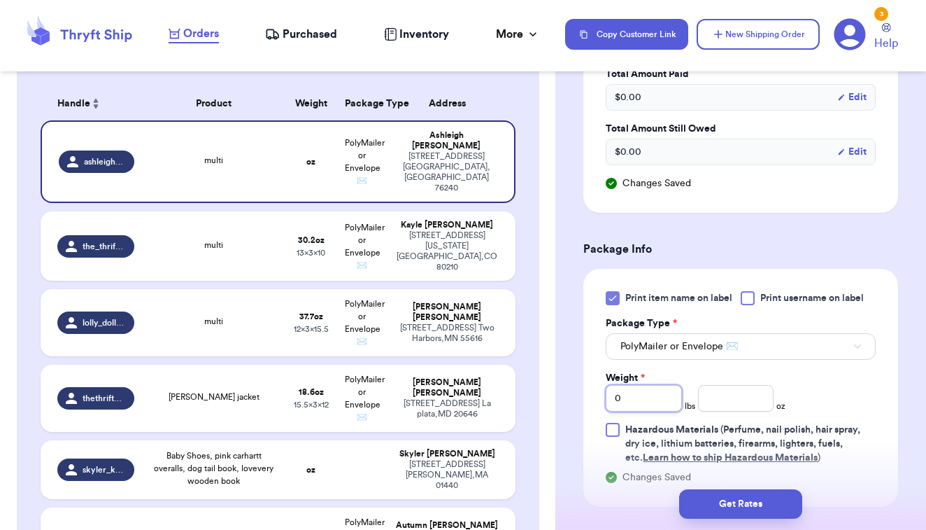
click at [654, 394] on input "0" at bounding box center [644, 398] width 76 height 27
type input "3"
type input "11"
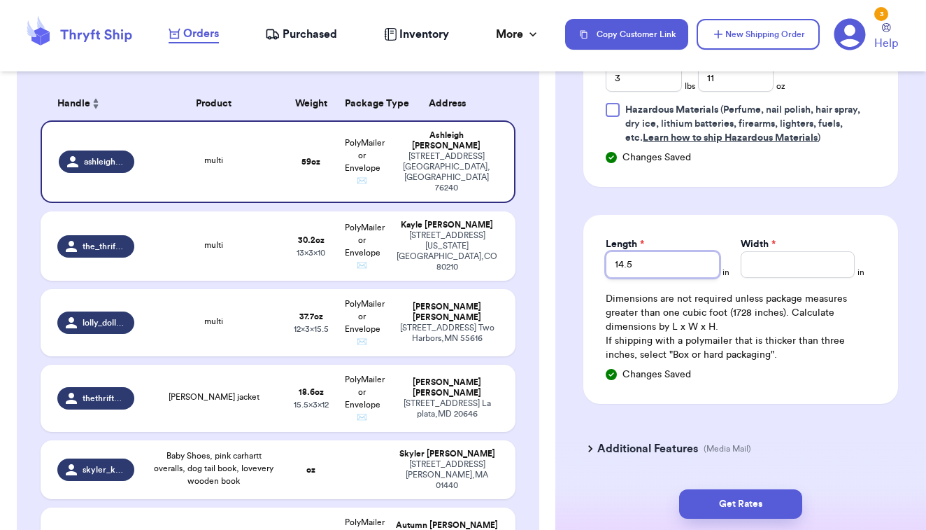
type input "14.5"
type input "18"
click at [743, 500] on button "Get Rates" at bounding box center [740, 503] width 123 height 29
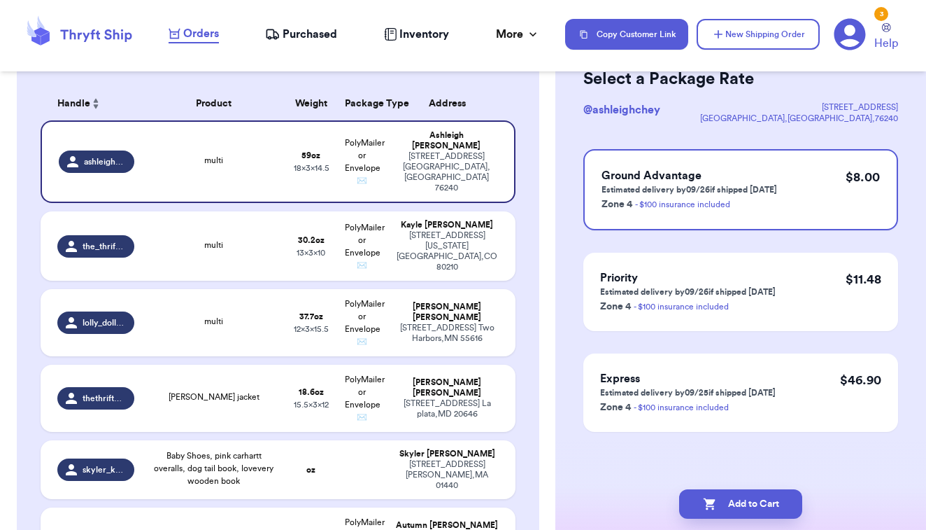
scroll to position [0, 0]
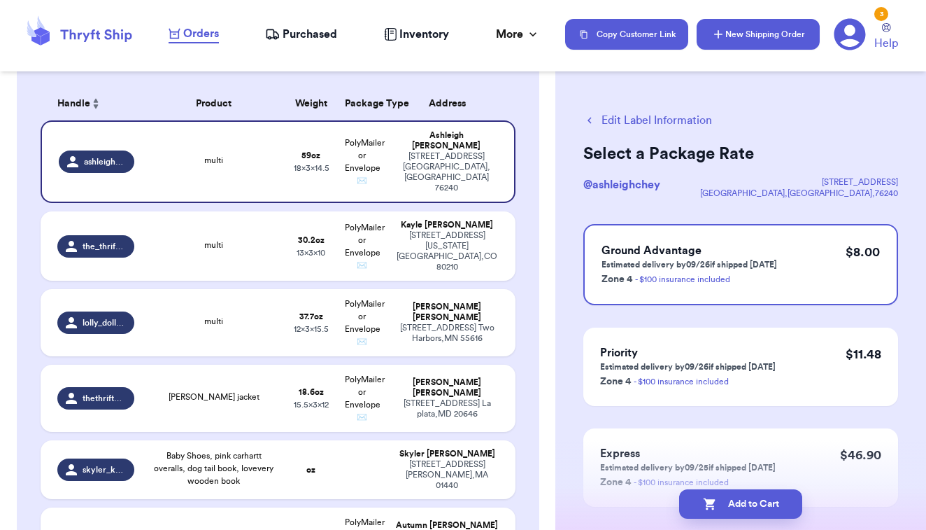
click at [784, 25] on button "New Shipping Order" at bounding box center [758, 34] width 123 height 31
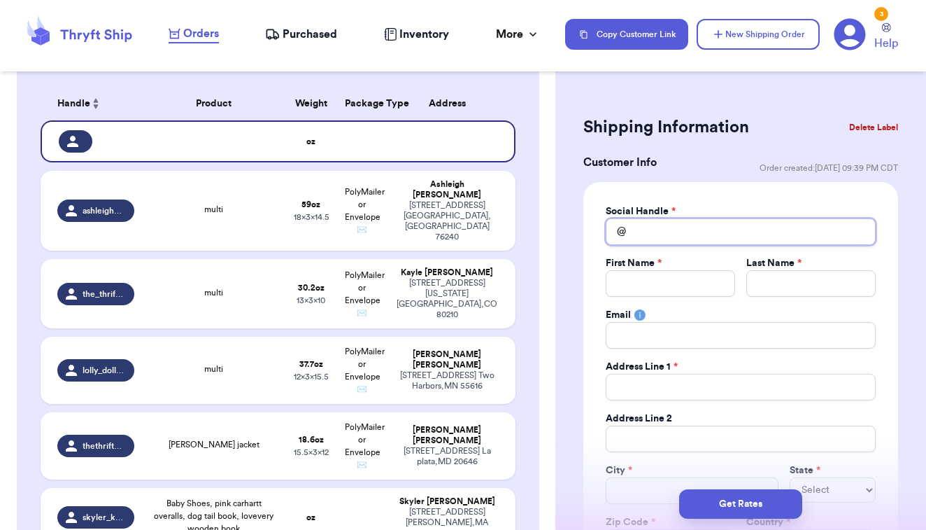
click at [663, 239] on input "Total Amount Paid" at bounding box center [741, 231] width 270 height 27
type input "e"
type input "em"
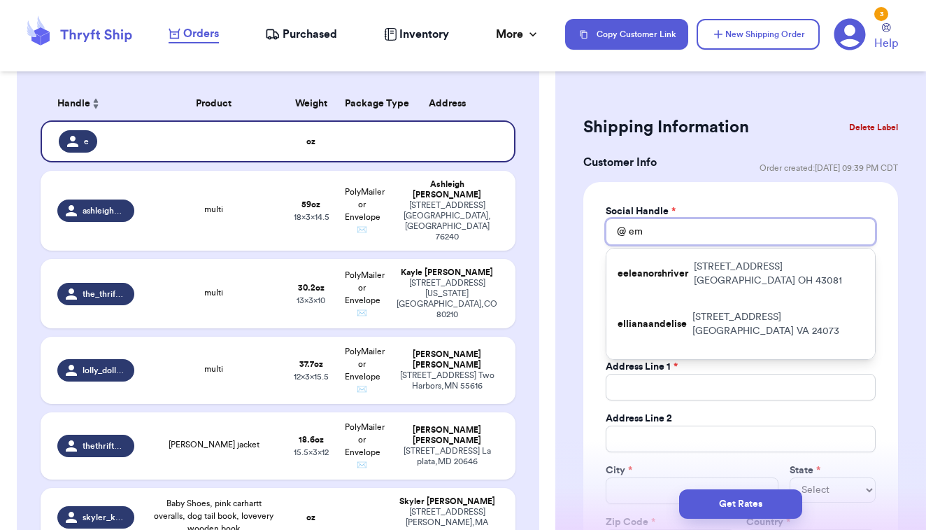
type input "emi"
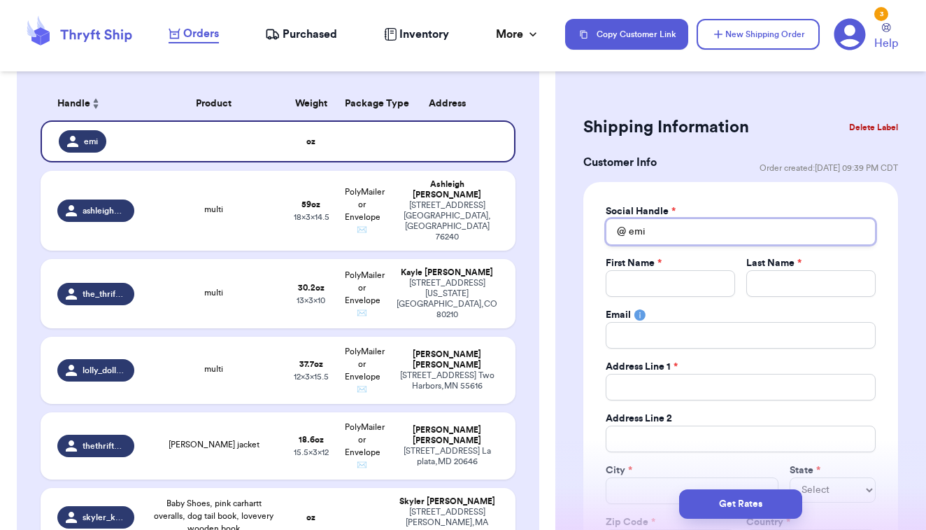
type input "em"
type input "e"
type input "j"
type input "ja"
type input "[PERSON_NAME]"
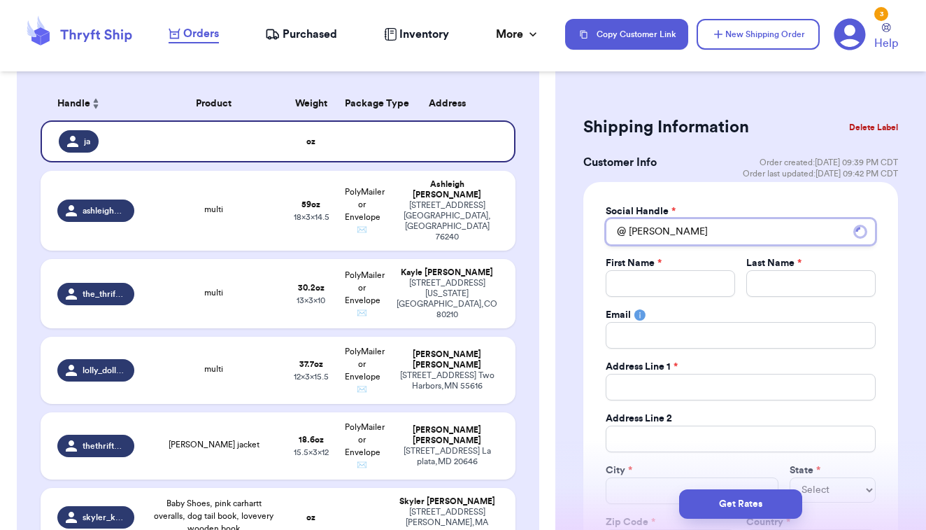
type input "jasm"
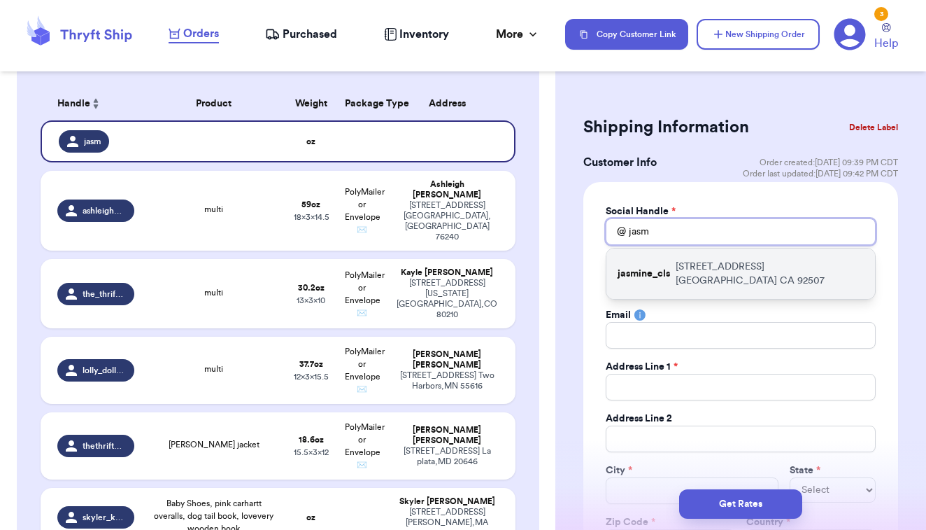
type input "jasmine"
click at [669, 267] on p "jasmine_cls" at bounding box center [644, 274] width 52 height 14
type input "jasmine_cls"
type input "[PERSON_NAME]"
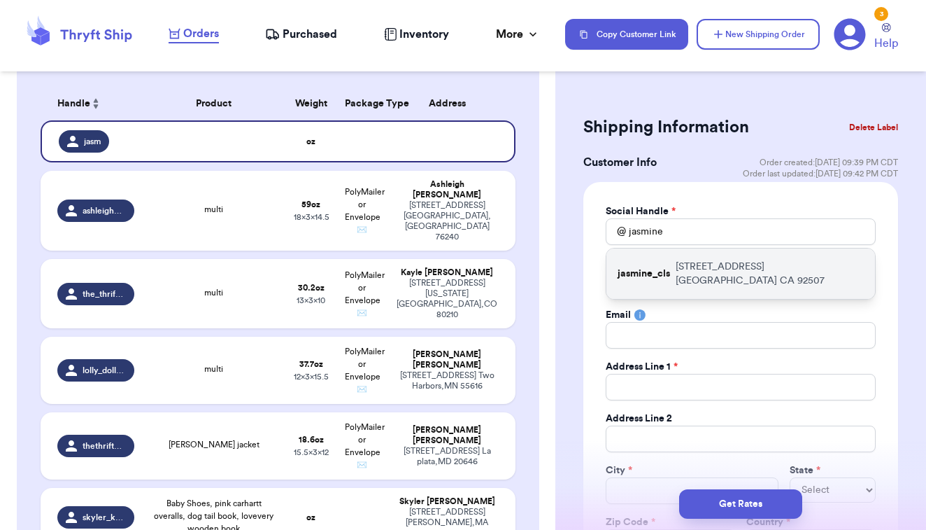
type input "[PERSON_NAME]"
type input "[EMAIL_ADDRESS][DOMAIN_NAME]"
type input "[STREET_ADDRESS]"
type input "[GEOGRAPHIC_DATA]"
select select "CA"
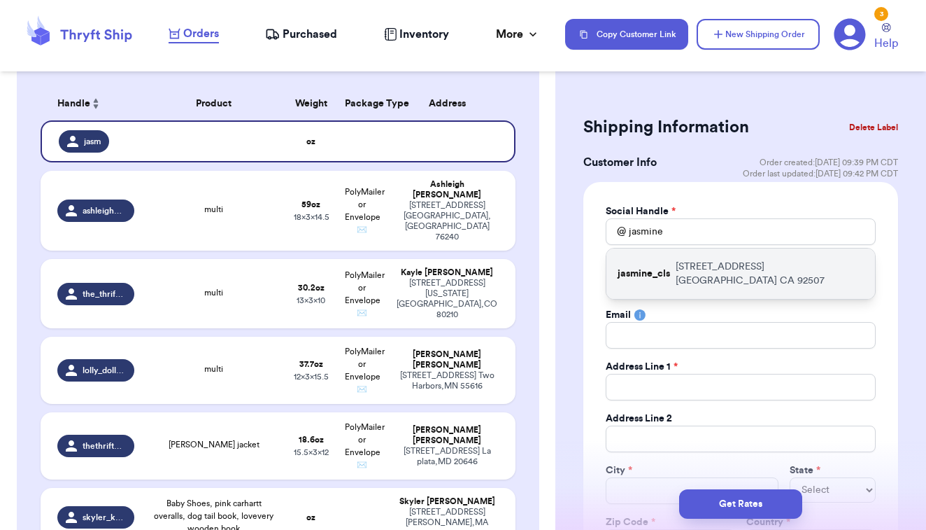
type input "92507"
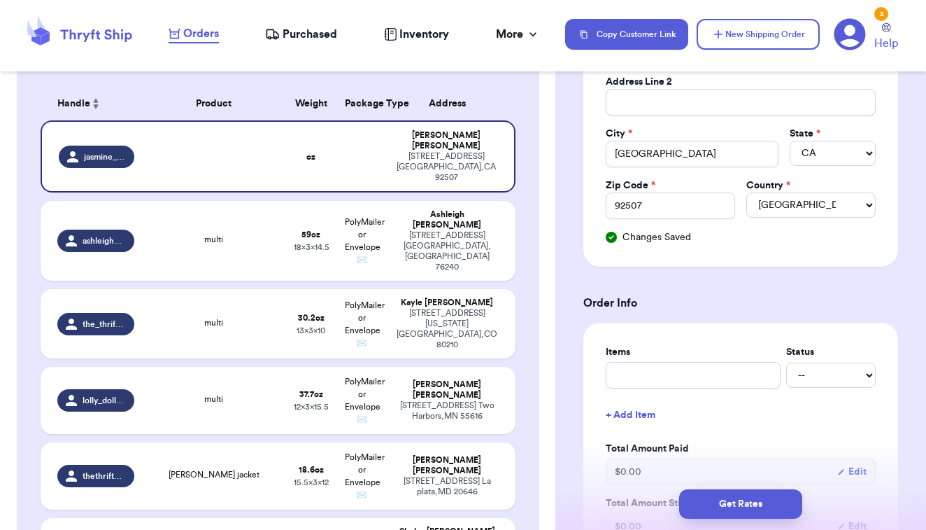
scroll to position [337, 0]
type input "b"
type input "bo"
type input "boo"
type input "book"
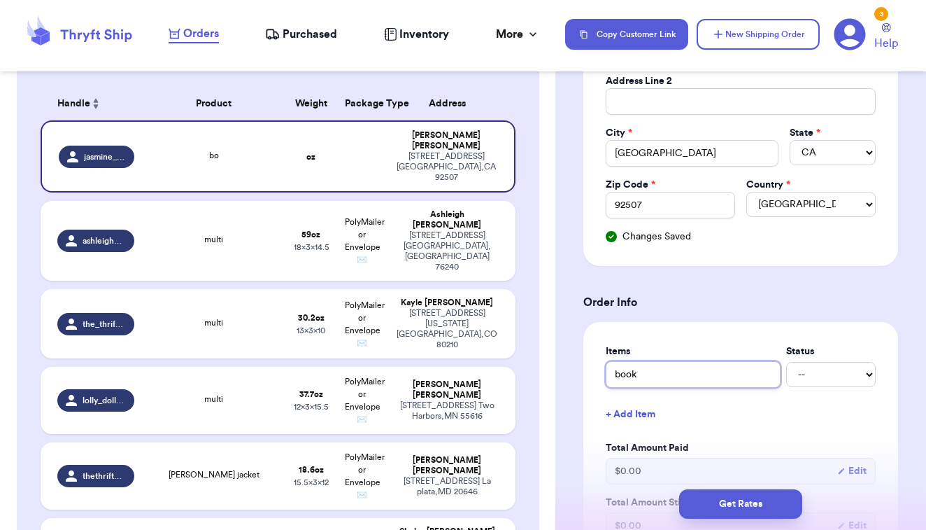
type input "booka"
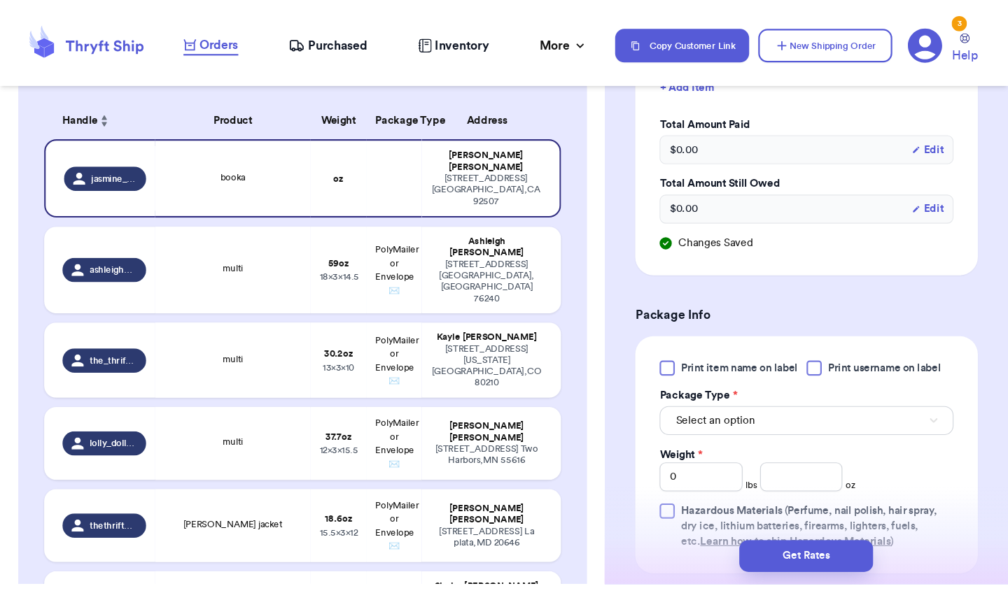
scroll to position [691, 0]
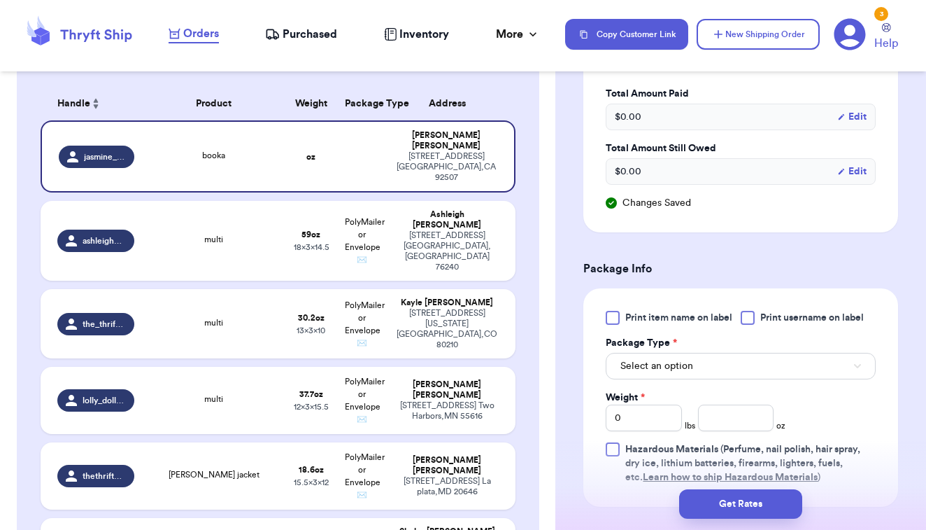
type input "booka"
click at [611, 321] on div at bounding box center [613, 318] width 14 height 14
click at [0, 0] on input "Print item name on label" at bounding box center [0, 0] width 0 height 0
click at [645, 372] on span "Select an option" at bounding box center [657, 366] width 73 height 14
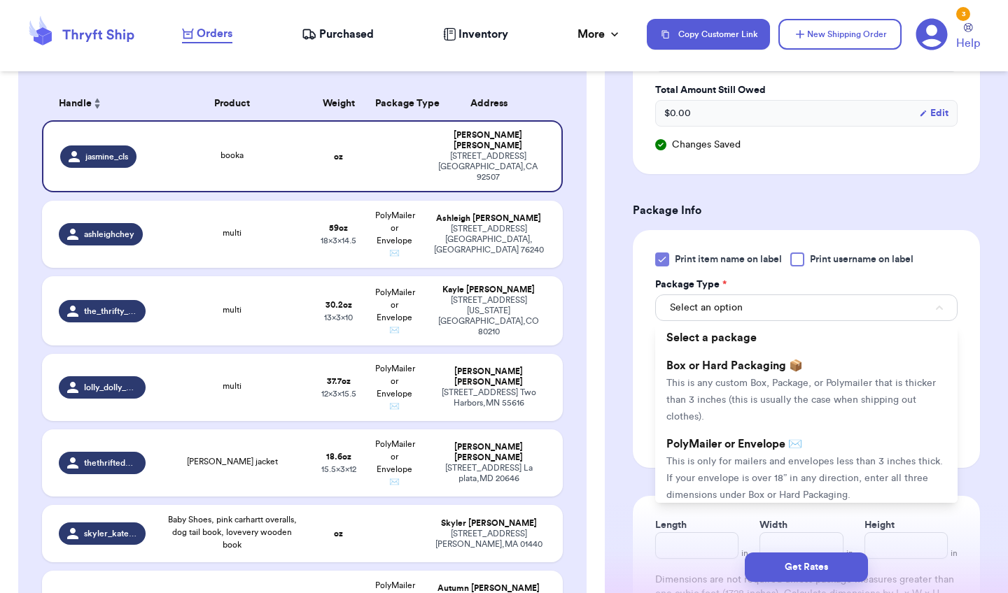
scroll to position [751, 0]
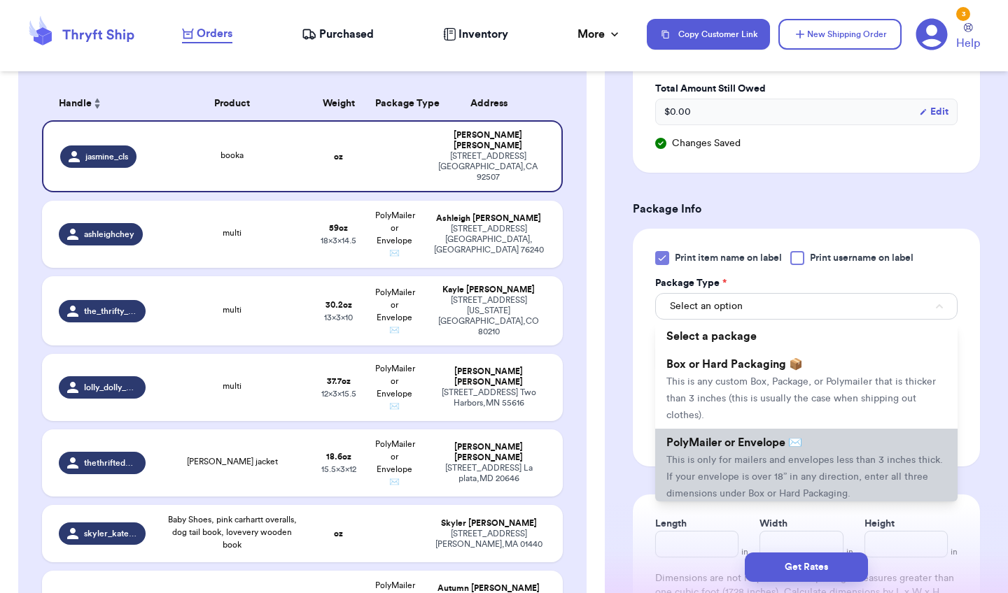
click at [741, 449] on span "PolyMailer or Envelope ✉️" at bounding box center [734, 442] width 136 height 11
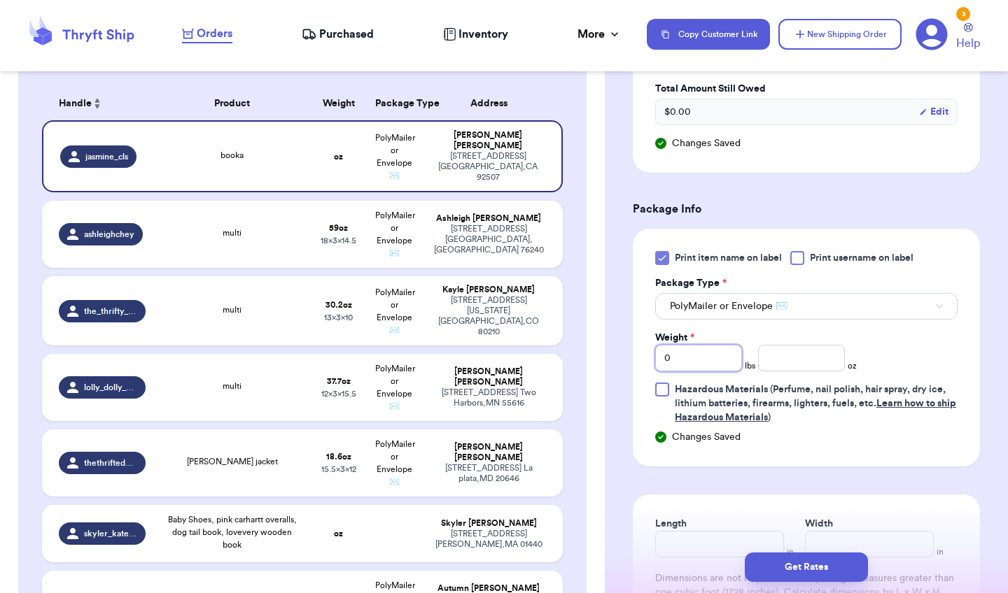
click at [715, 366] on input "0" at bounding box center [698, 358] width 87 height 27
type input "04"
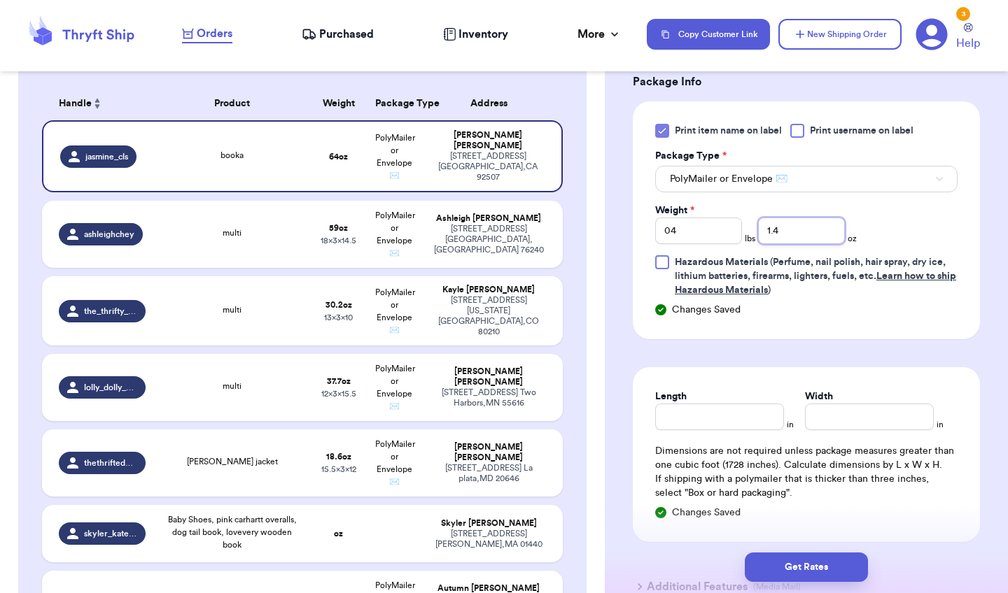
scroll to position [882, 0]
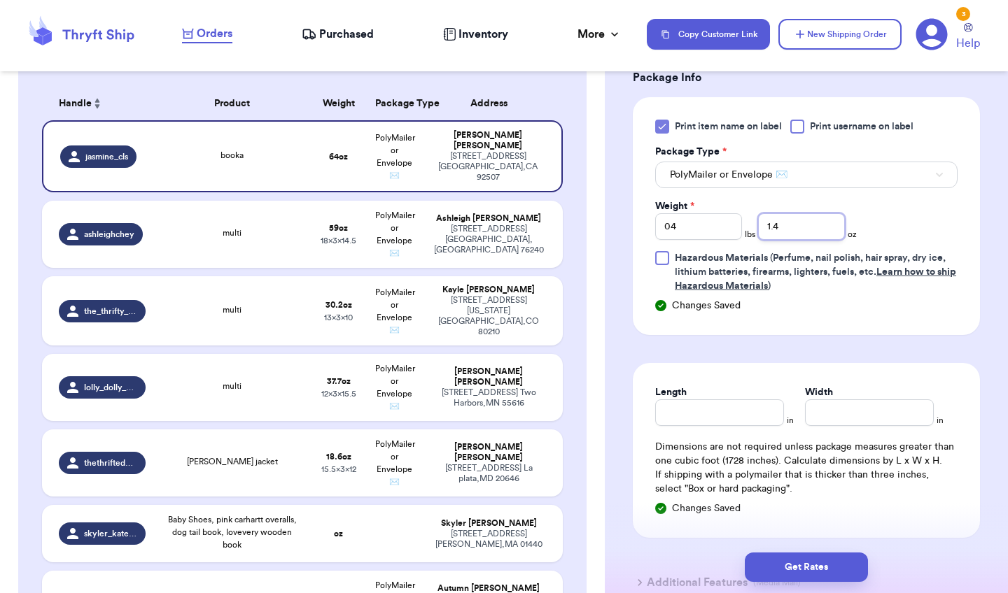
type input "1.4"
click at [694, 413] on input "Length" at bounding box center [719, 413] width 129 height 27
type input "15.5"
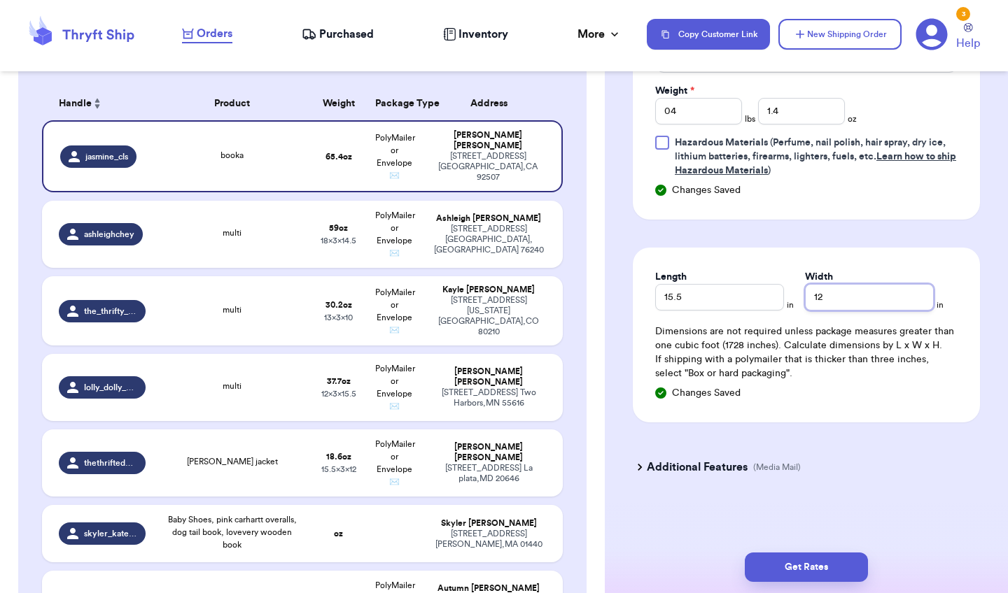
scroll to position [998, 0]
type input "12"
click at [648, 462] on h3 "Additional Features" at bounding box center [697, 467] width 101 height 17
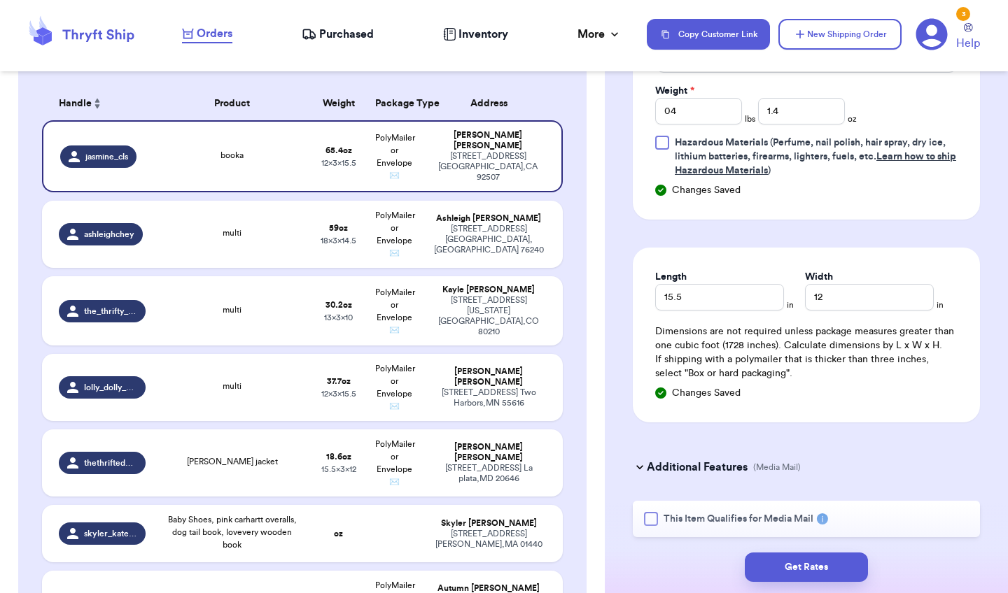
click at [652, 518] on div at bounding box center [651, 519] width 14 height 14
click at [0, 0] on input "This Item Qualifies for Media Mail" at bounding box center [0, 0] width 0 height 0
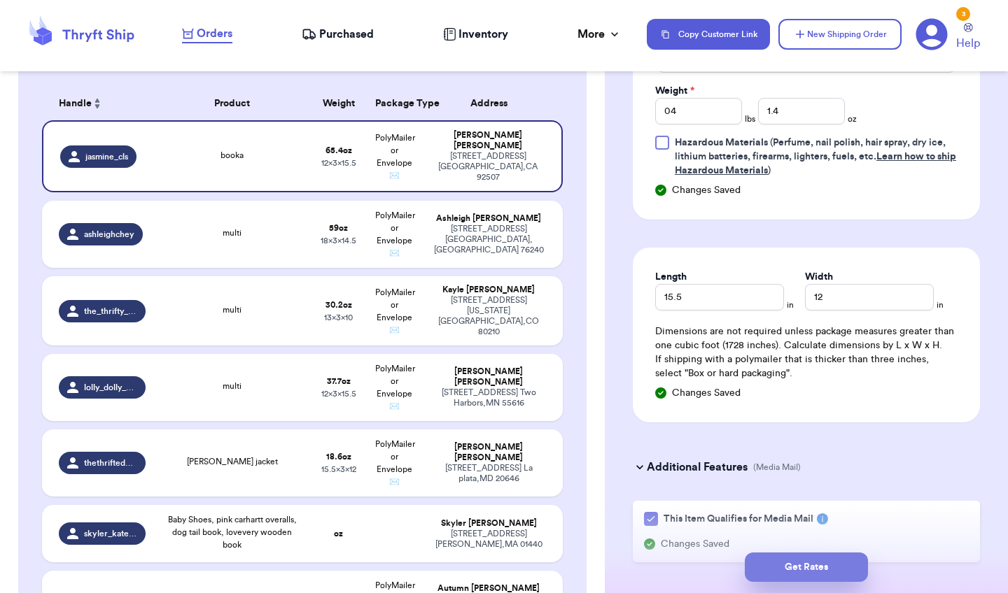
click at [780, 568] on button "Get Rates" at bounding box center [806, 567] width 123 height 29
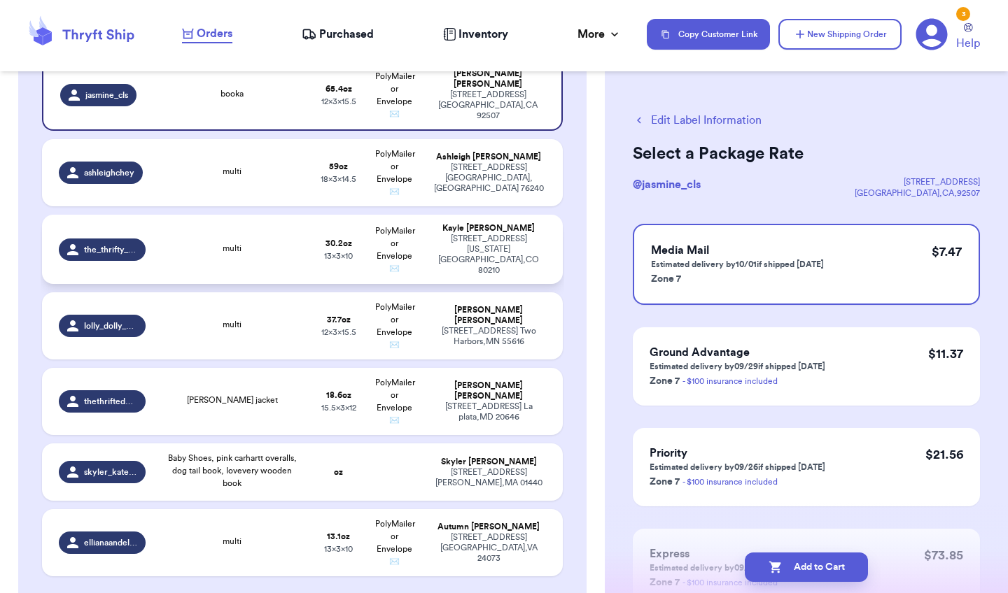
scroll to position [313, 0]
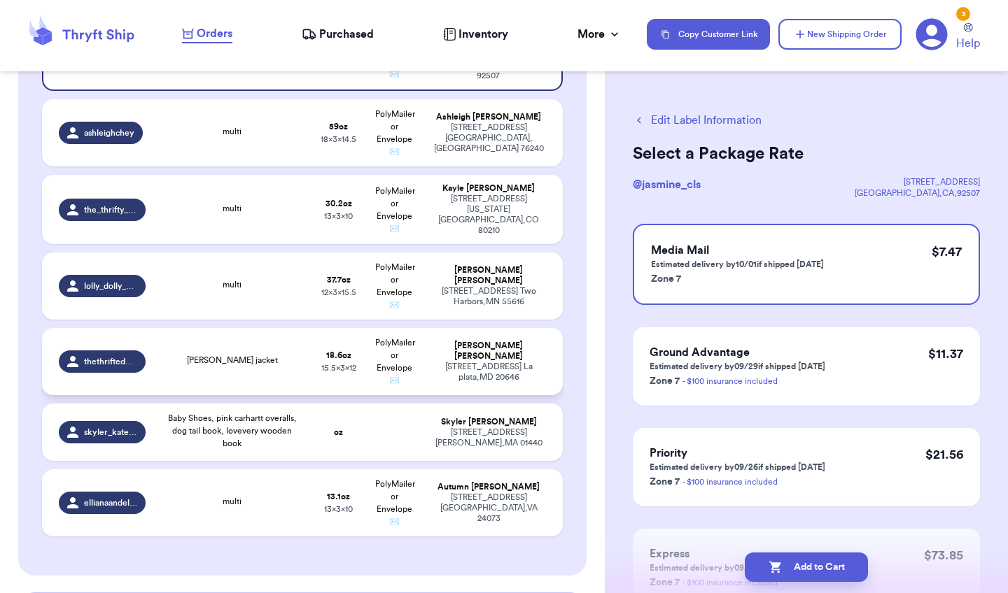
click at [315, 358] on td "18.6 oz 15.5 x 3 x 12" at bounding box center [339, 361] width 56 height 67
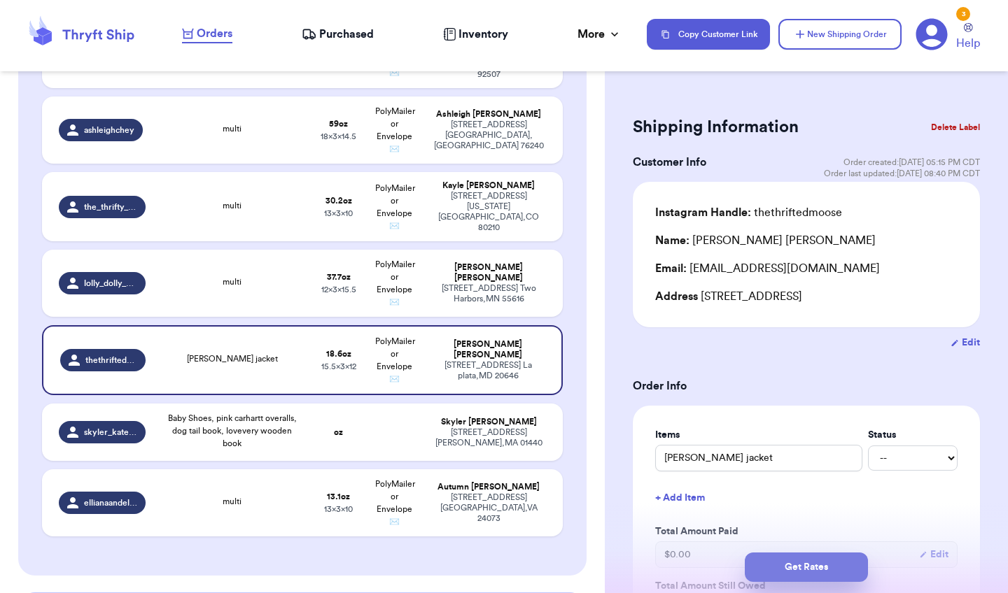
click at [775, 554] on button "Get Rates" at bounding box center [806, 567] width 123 height 29
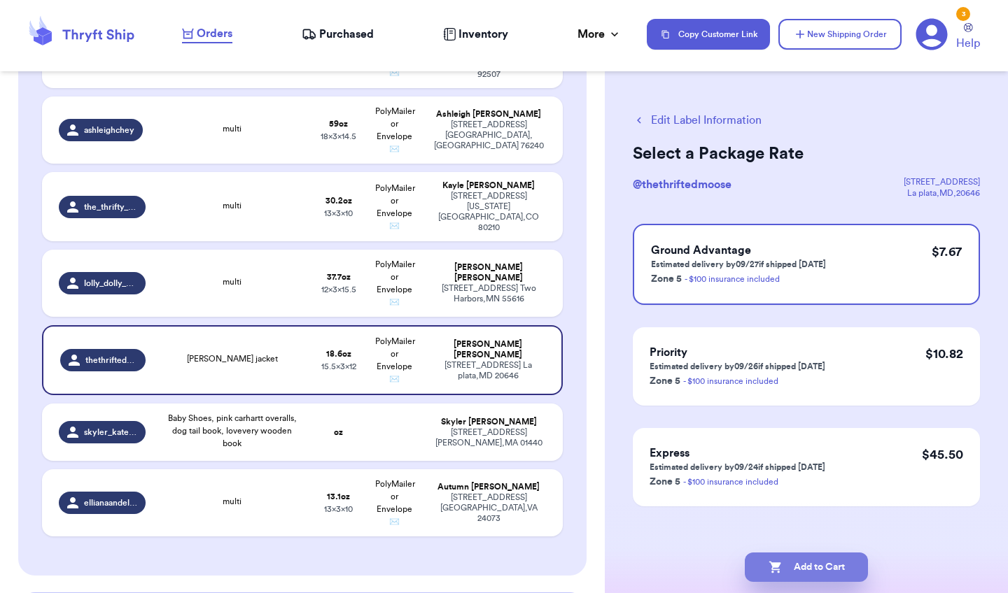
click at [800, 565] on button "Add to Cart" at bounding box center [806, 567] width 123 height 29
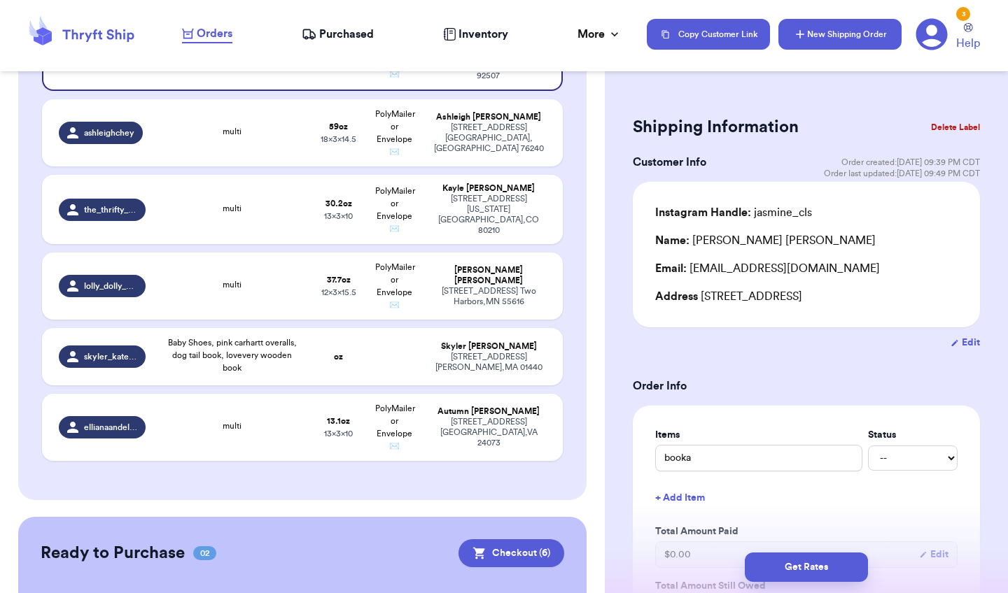
click at [798, 34] on icon "button" at bounding box center [800, 34] width 8 height 8
type input "0"
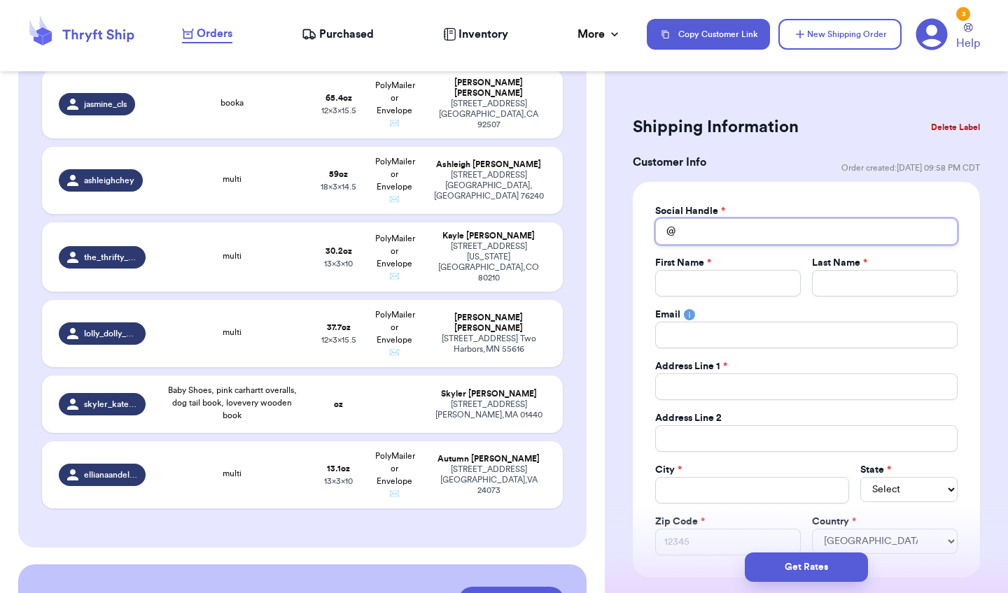
click at [693, 225] on input "Total Amount Paid" at bounding box center [806, 231] width 302 height 27
type input "r"
click at [952, 130] on button "Delete Label" at bounding box center [955, 127] width 60 height 31
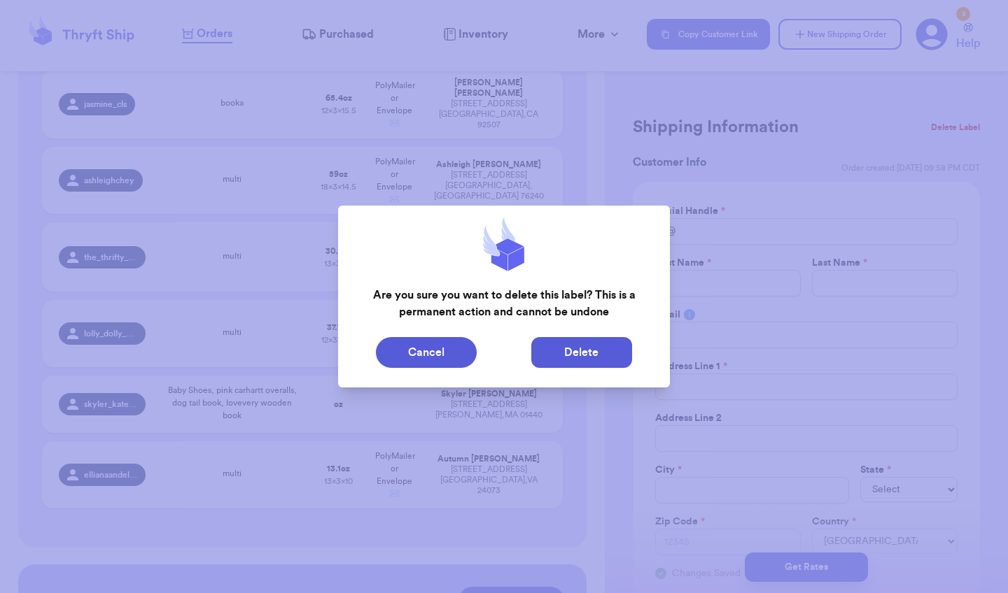
click at [606, 351] on button "Delete" at bounding box center [581, 352] width 101 height 31
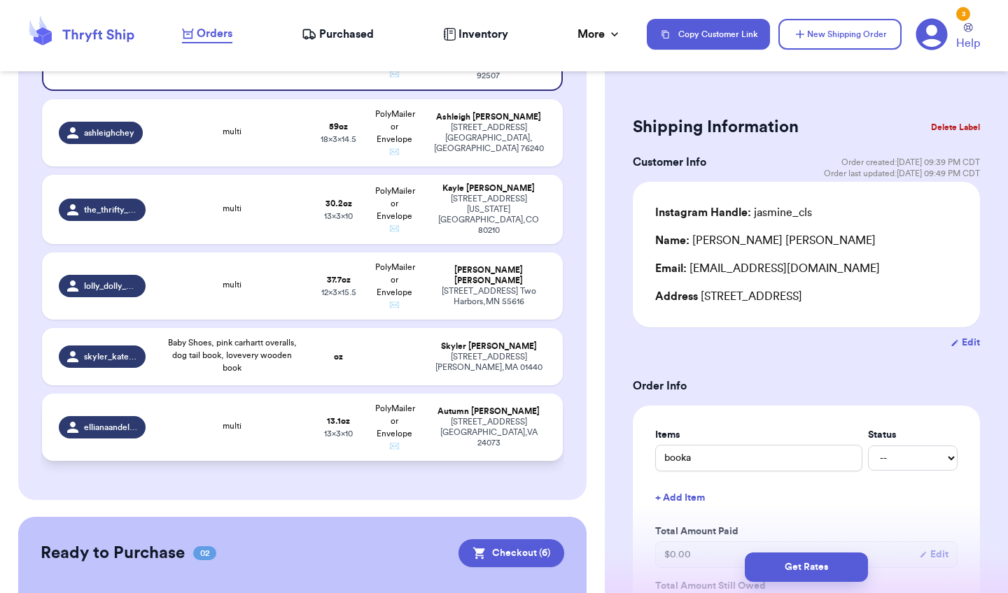
click at [433, 420] on div "[STREET_ADDRESS]" at bounding box center [488, 432] width 115 height 31
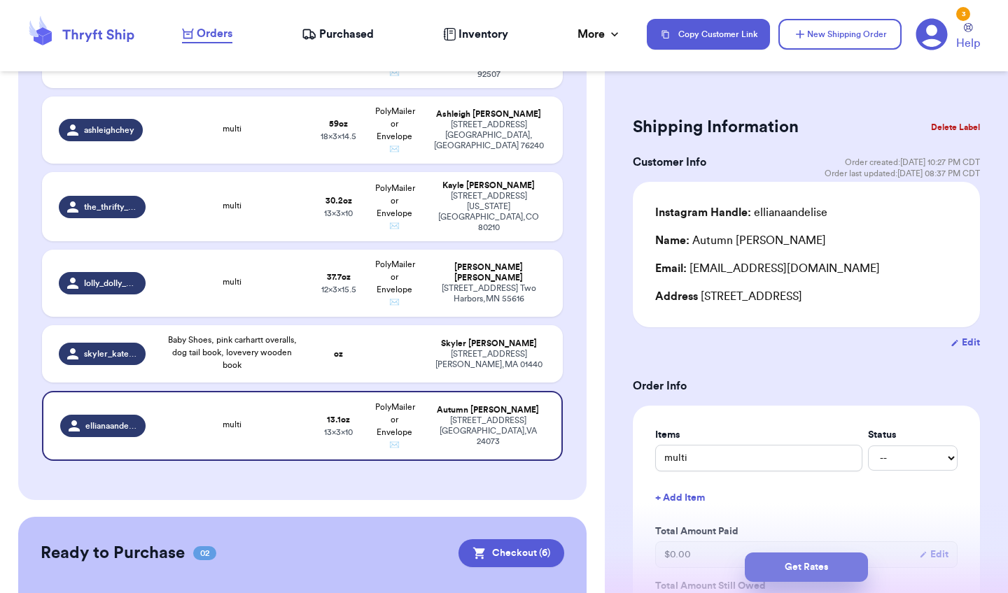
click at [787, 566] on button "Get Rates" at bounding box center [806, 567] width 123 height 29
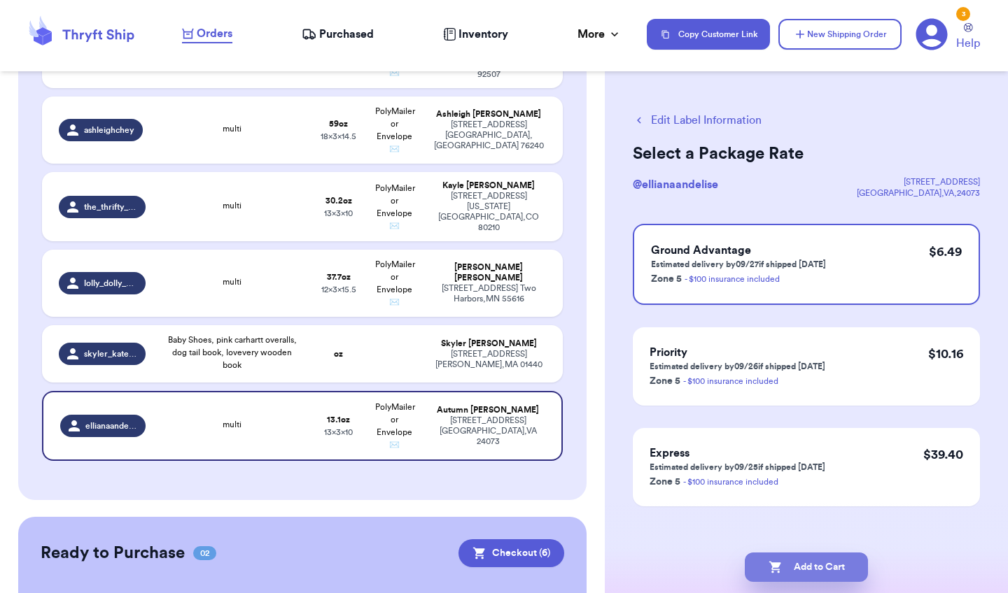
click at [797, 572] on button "Add to Cart" at bounding box center [806, 567] width 123 height 29
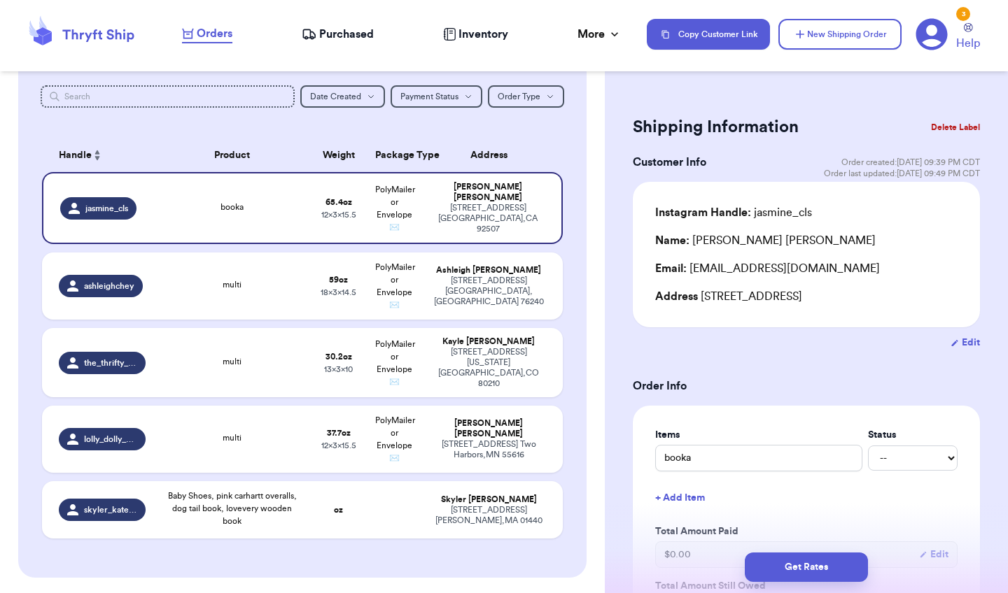
scroll to position [148, 0]
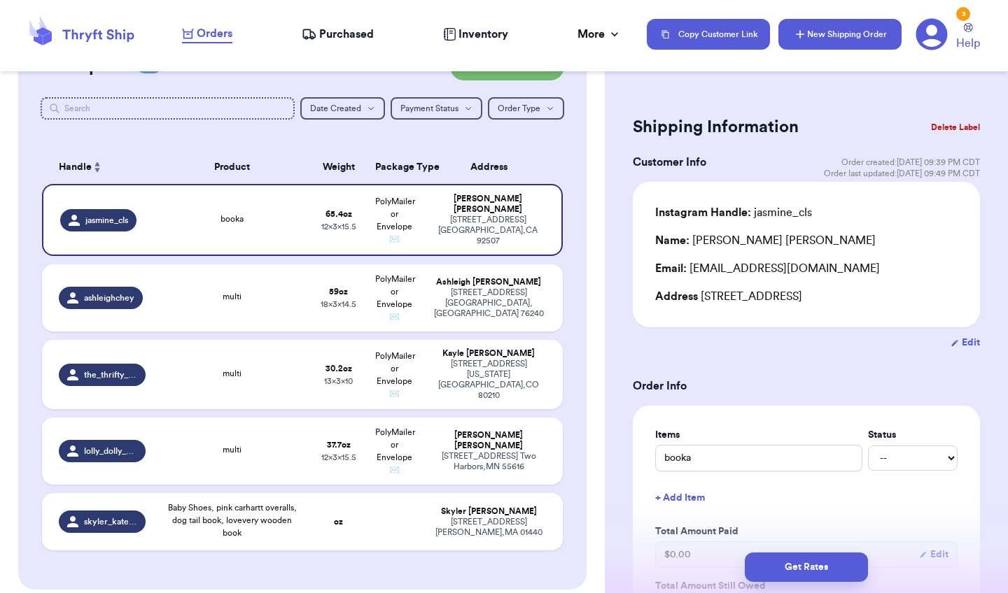
click at [815, 38] on button "New Shipping Order" at bounding box center [839, 34] width 123 height 31
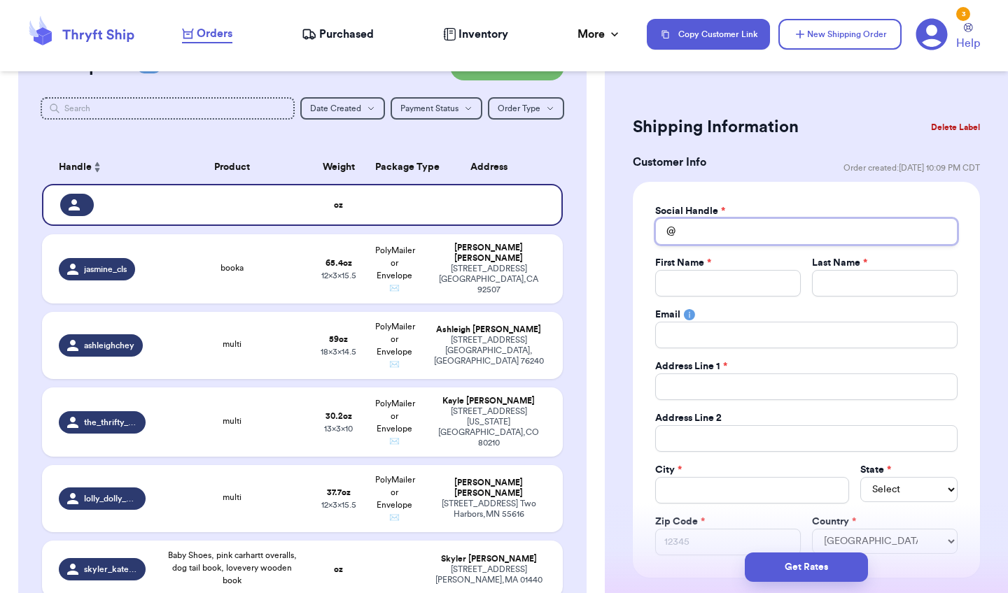
click at [726, 234] on input "Total Amount Paid" at bounding box center [806, 231] width 302 height 27
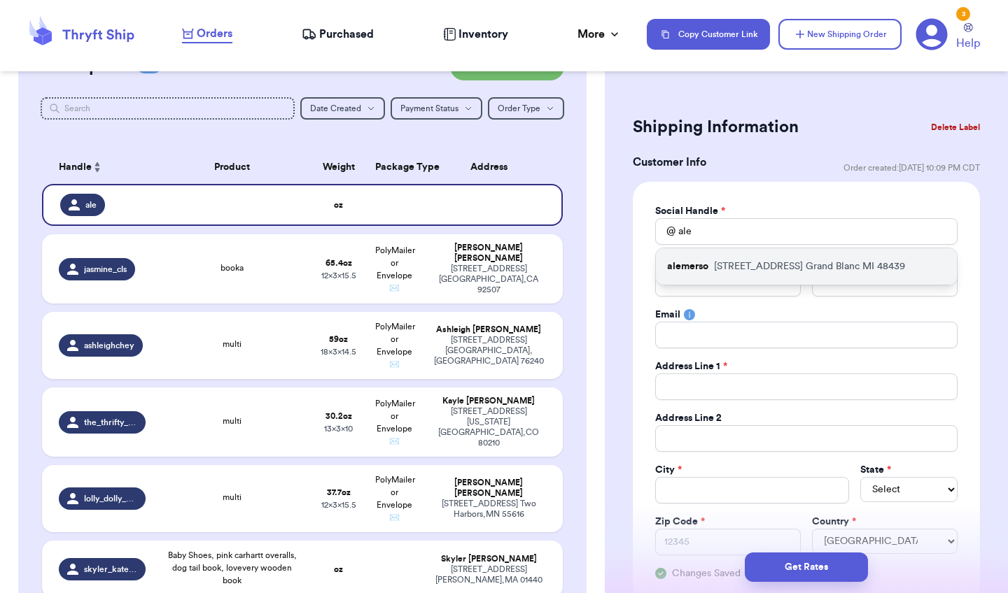
click at [740, 264] on p "[STREET_ADDRESS]" at bounding box center [809, 267] width 191 height 14
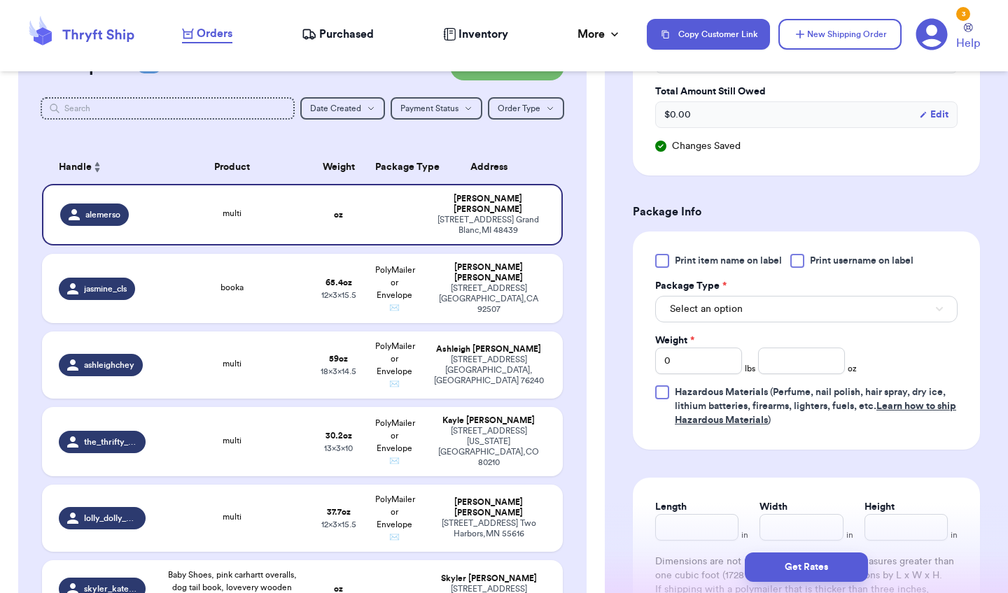
scroll to position [786, 0]
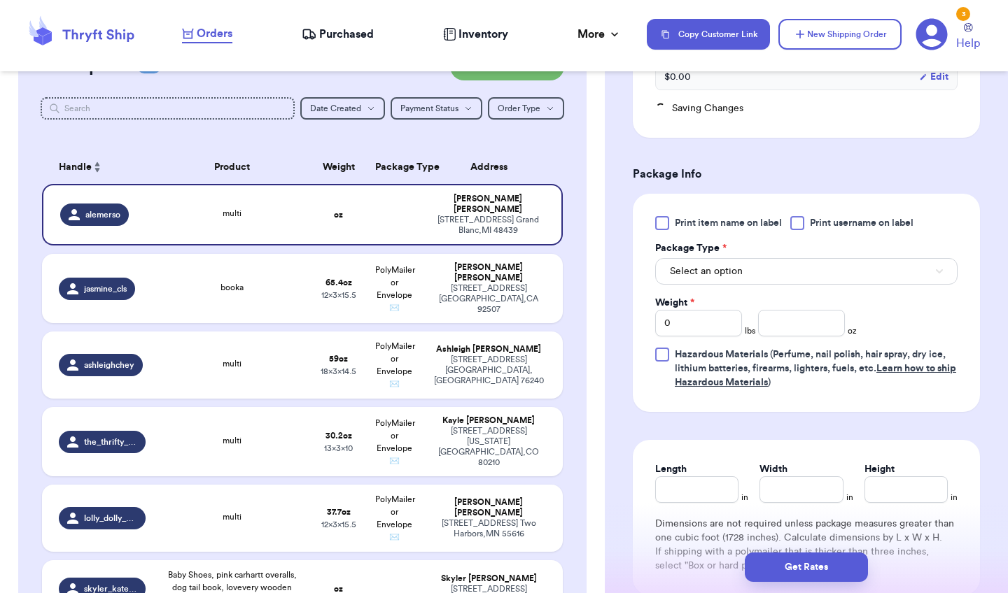
click at [657, 221] on div at bounding box center [662, 223] width 14 height 14
click at [0, 0] on input "Print item name on label" at bounding box center [0, 0] width 0 height 0
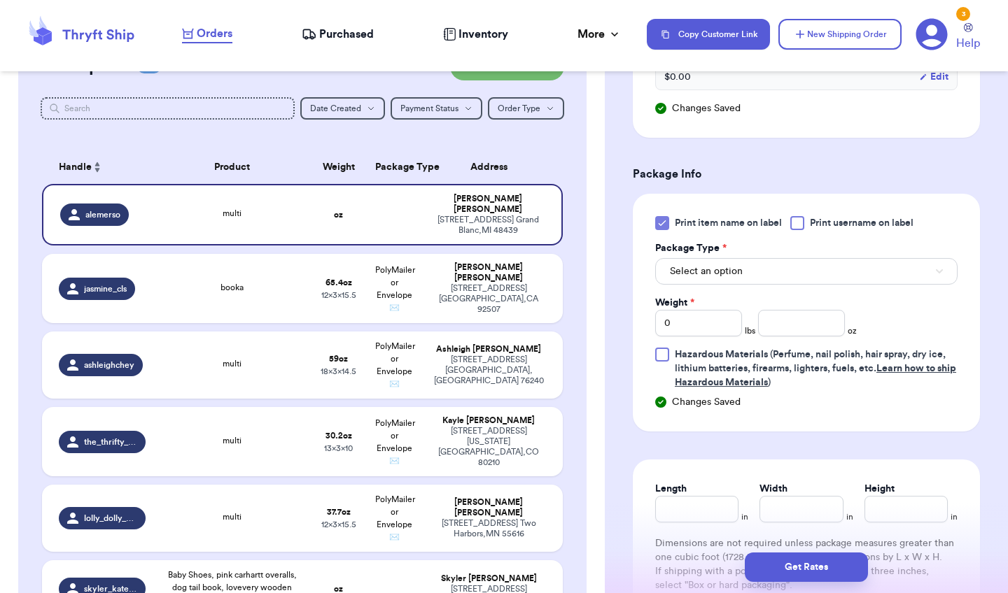
click at [700, 271] on span "Select an option" at bounding box center [706, 272] width 73 height 14
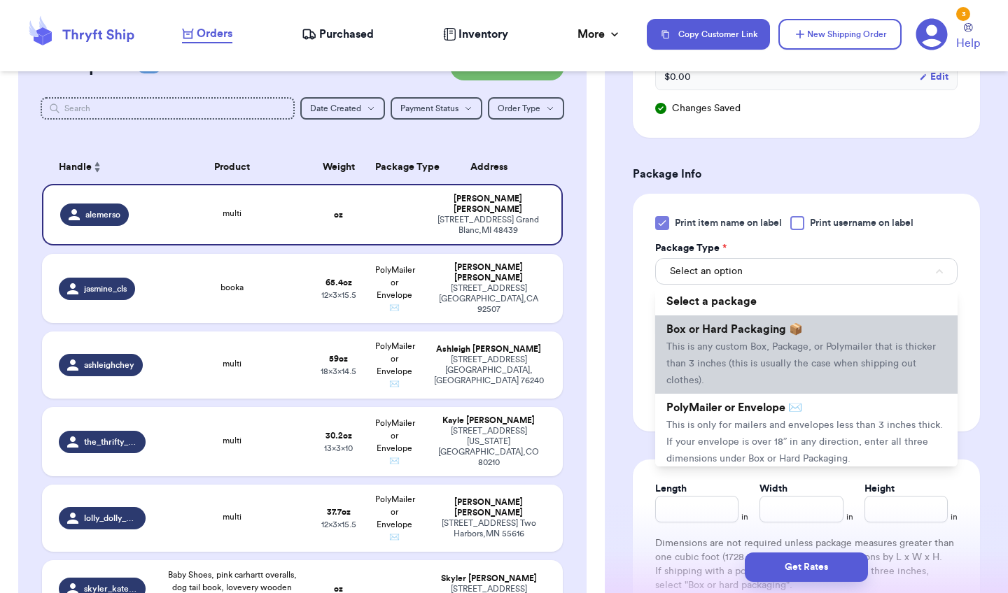
click at [715, 360] on span "This is any custom Box, Package, or Polymailer that is thicker than 3 inches (t…" at bounding box center [800, 363] width 269 height 43
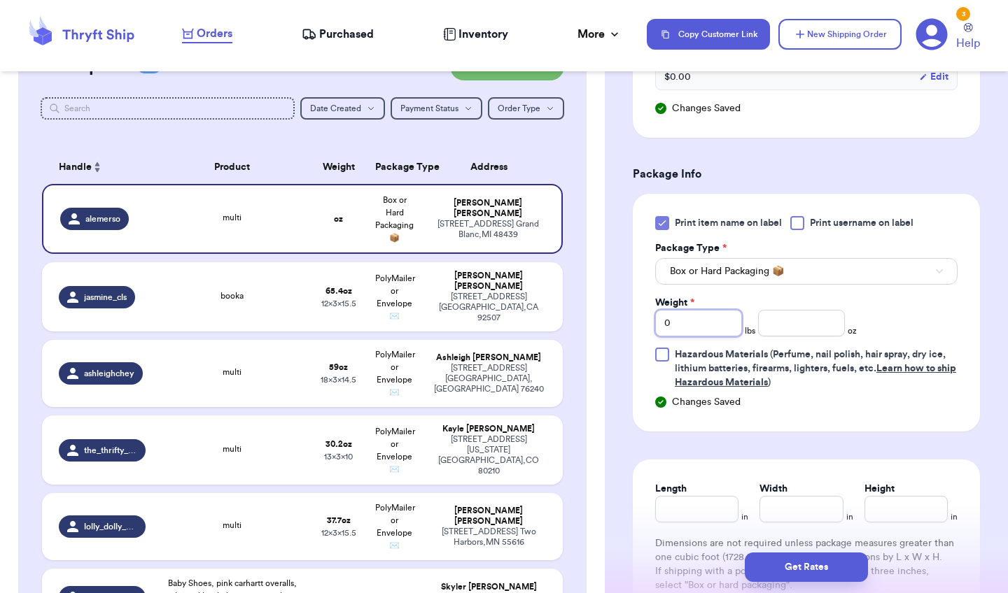
click at [733, 320] on input "0" at bounding box center [698, 323] width 87 height 27
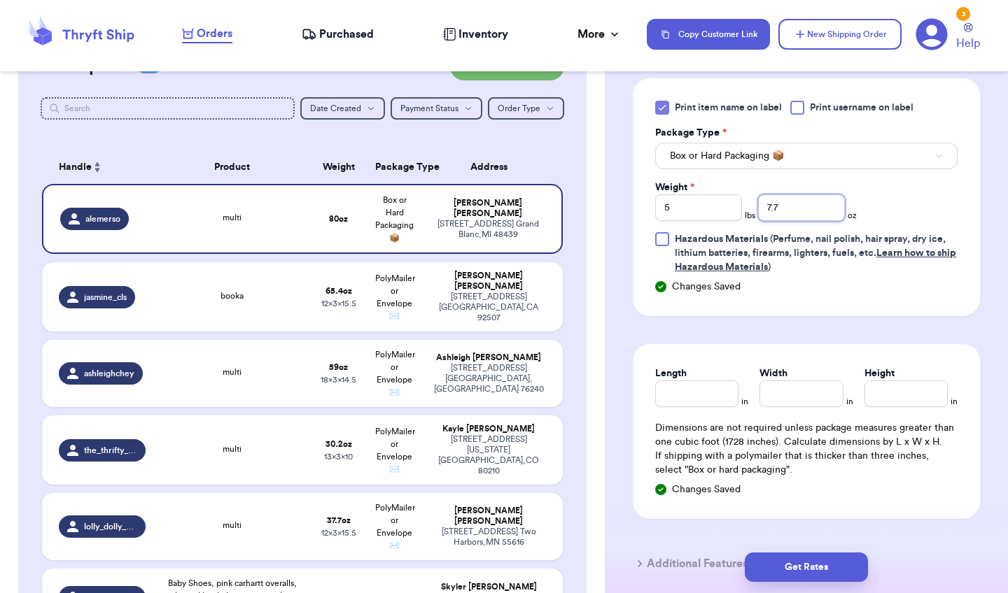
scroll to position [901, 0]
click at [685, 394] on input "Length" at bounding box center [696, 394] width 83 height 27
click at [808, 569] on button "Get Rates" at bounding box center [806, 567] width 123 height 29
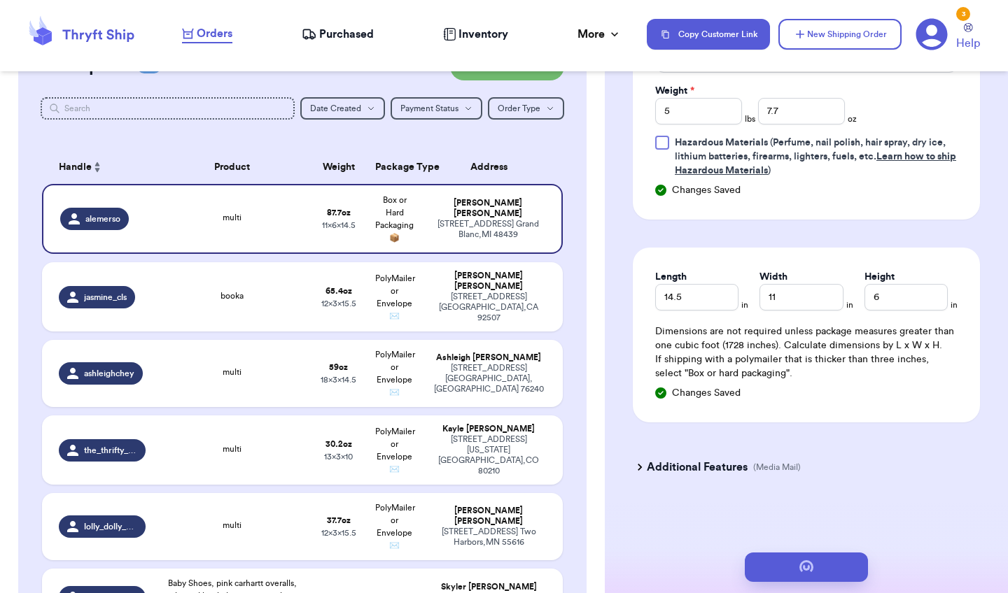
scroll to position [0, 0]
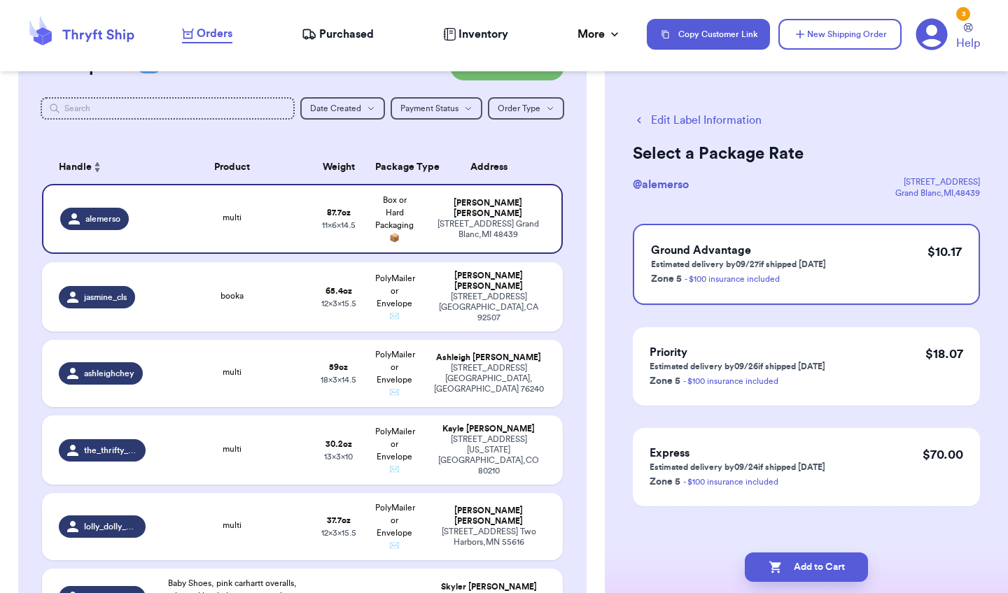
click at [838, 584] on div "Add to Cart" at bounding box center [806, 568] width 403 height 52
click at [838, 573] on button "Add to Cart" at bounding box center [806, 567] width 123 height 29
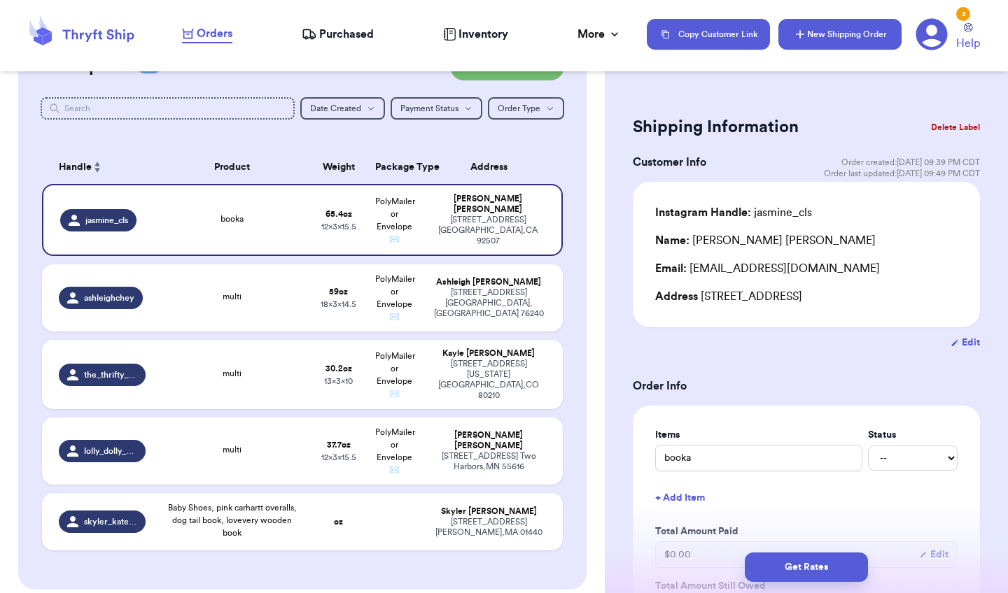
click at [889, 49] on button "New Shipping Order" at bounding box center [839, 34] width 123 height 31
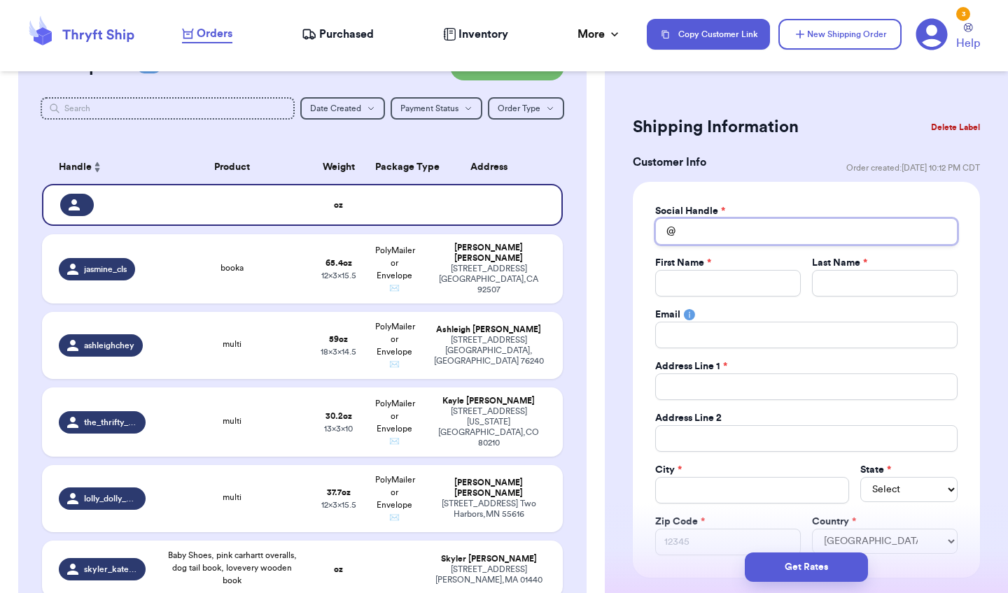
click at [686, 239] on input "Total Amount Paid" at bounding box center [806, 231] width 302 height 27
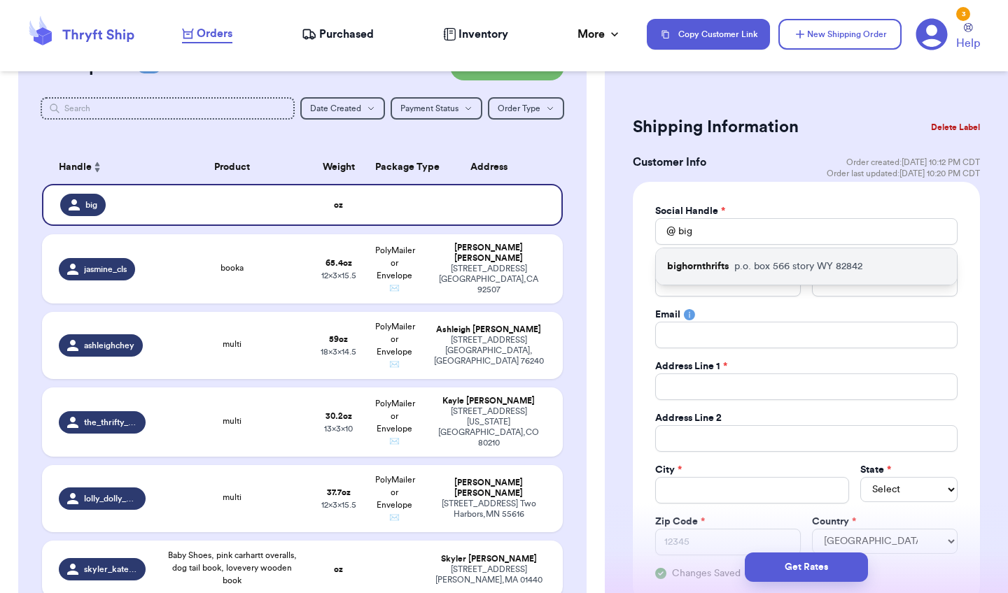
click at [726, 269] on p "bighornthrifts" at bounding box center [698, 267] width 62 height 14
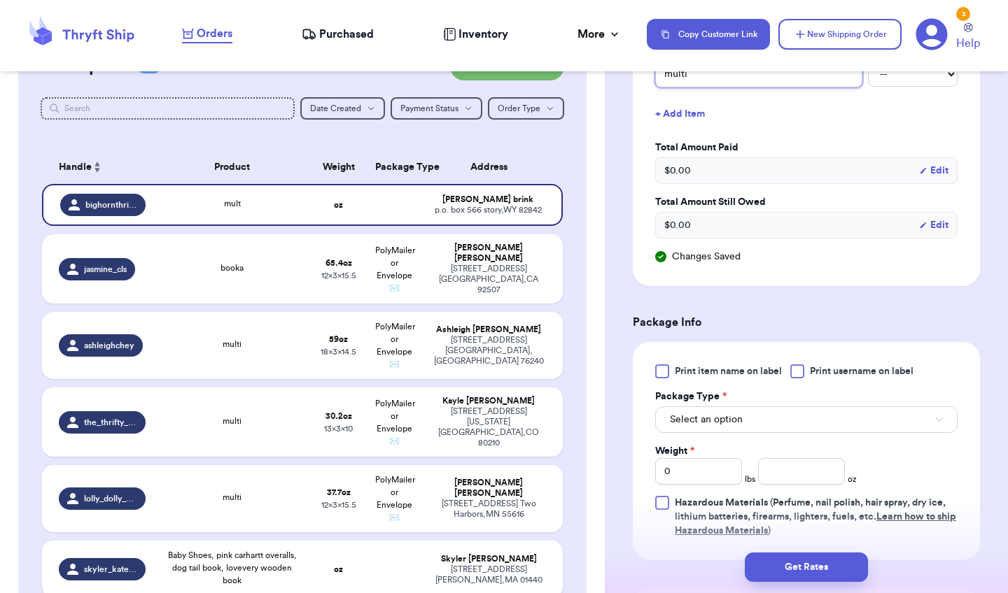
scroll to position [640, 0]
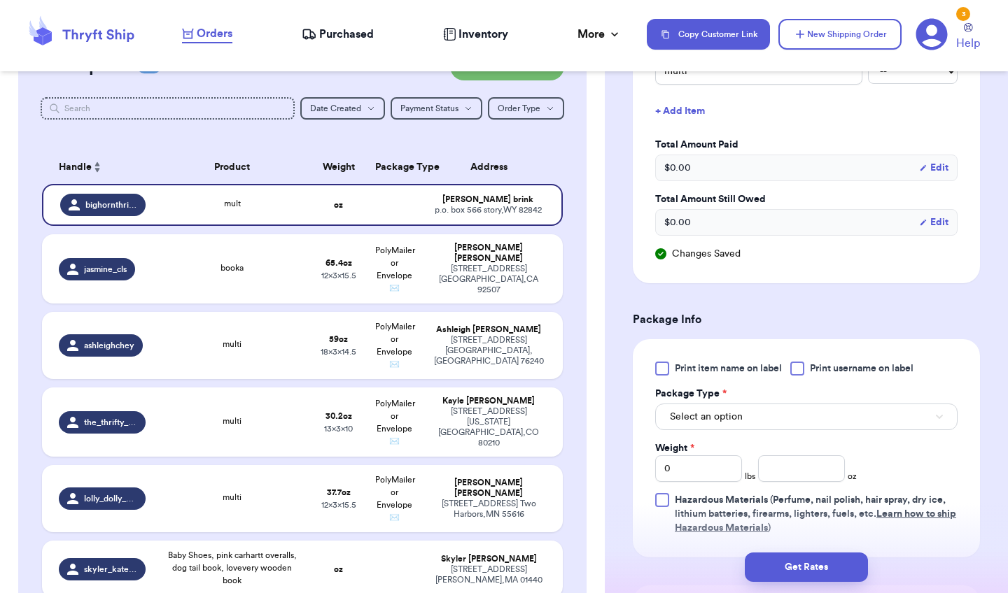
click at [670, 371] on label "Print item name on label" at bounding box center [718, 369] width 127 height 14
click at [0, 0] on input "Print item name on label" at bounding box center [0, 0] width 0 height 0
click at [679, 414] on span "Select an option" at bounding box center [706, 417] width 73 height 14
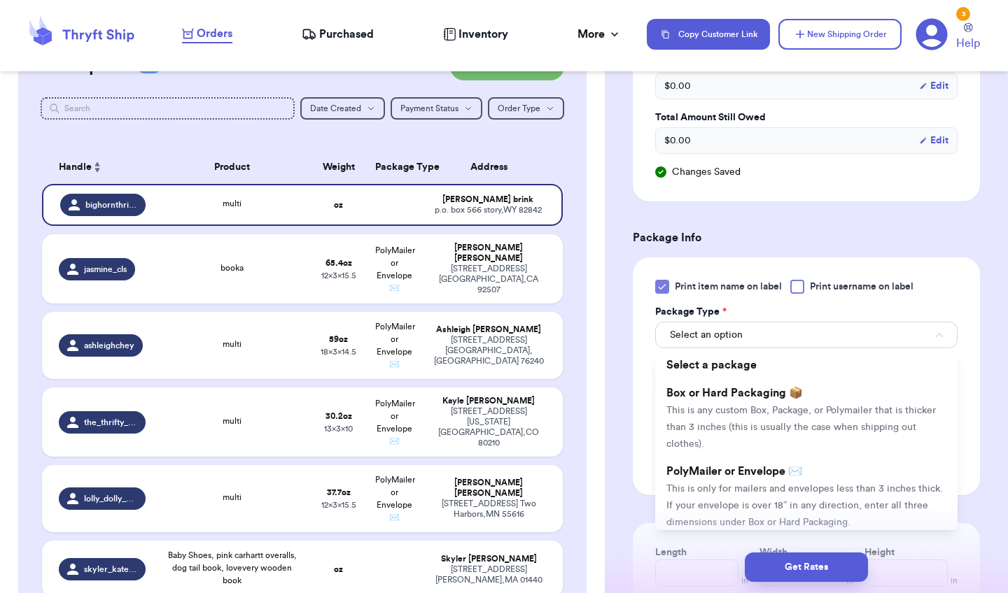
scroll to position [724, 0]
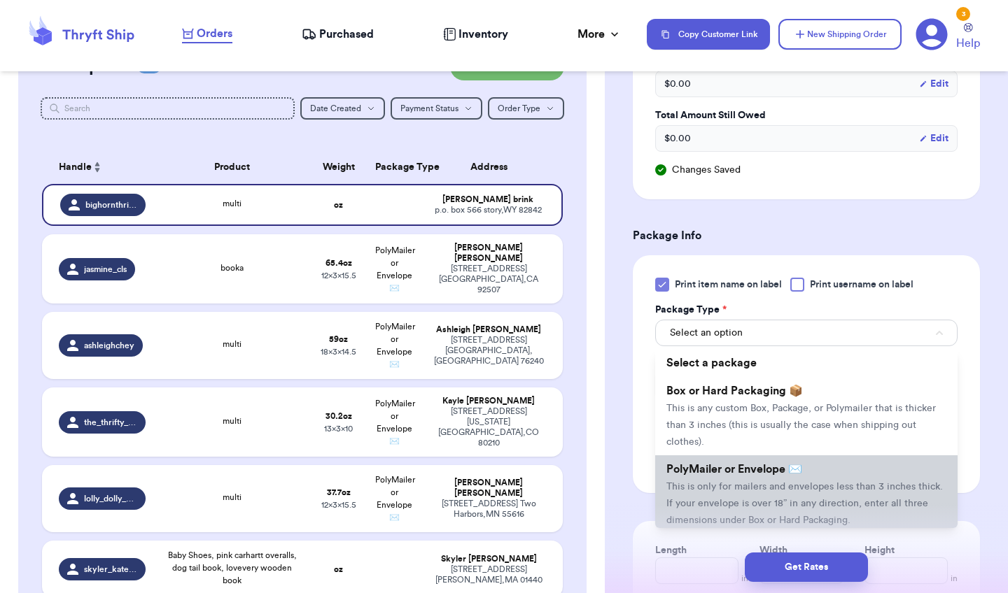
click at [710, 470] on span "PolyMailer or Envelope ✉️" at bounding box center [734, 469] width 136 height 11
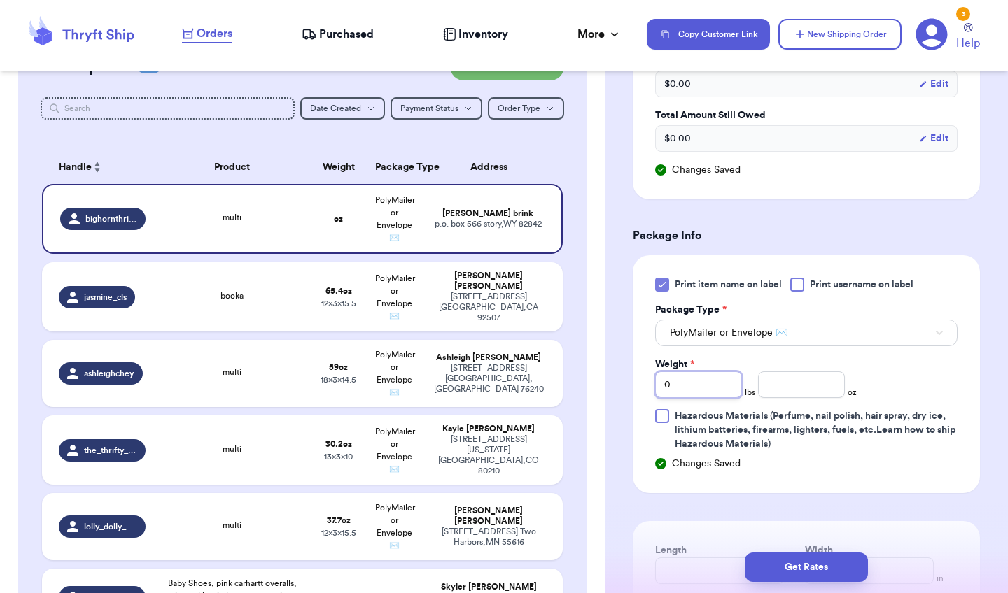
click at [696, 393] on input "0" at bounding box center [698, 385] width 87 height 27
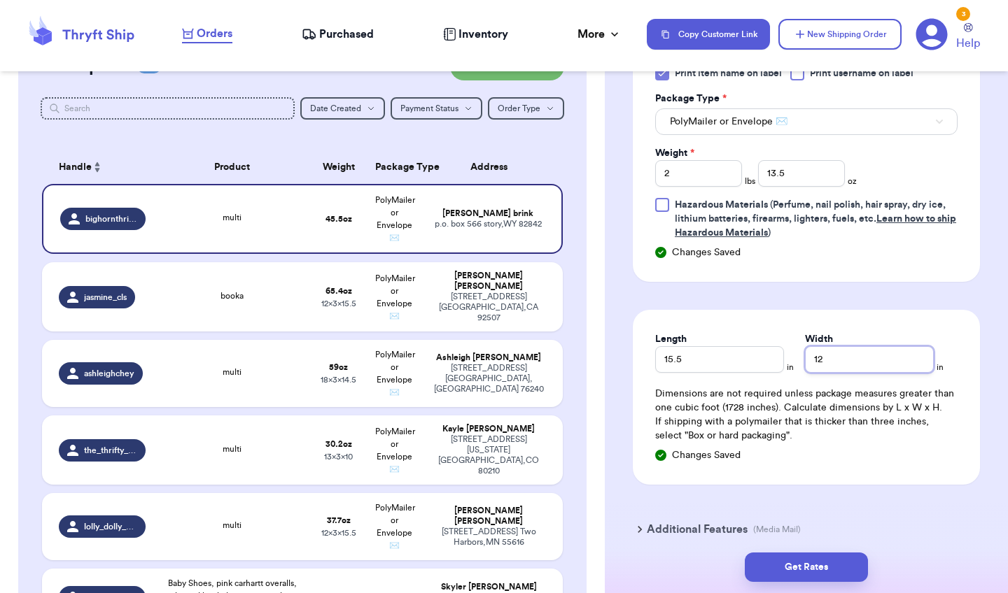
scroll to position [964, 0]
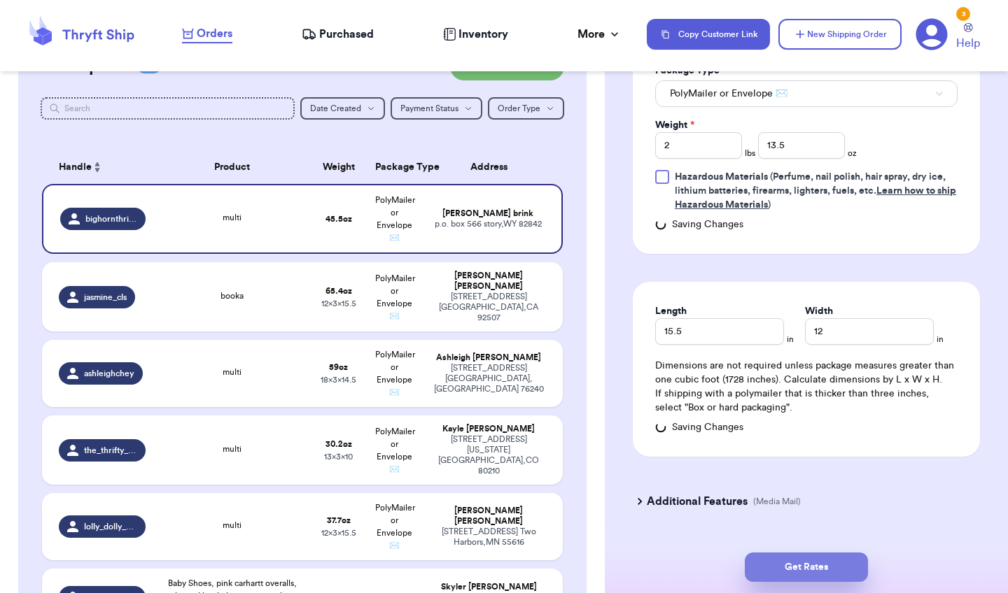
click at [773, 563] on button "Get Rates" at bounding box center [806, 567] width 123 height 29
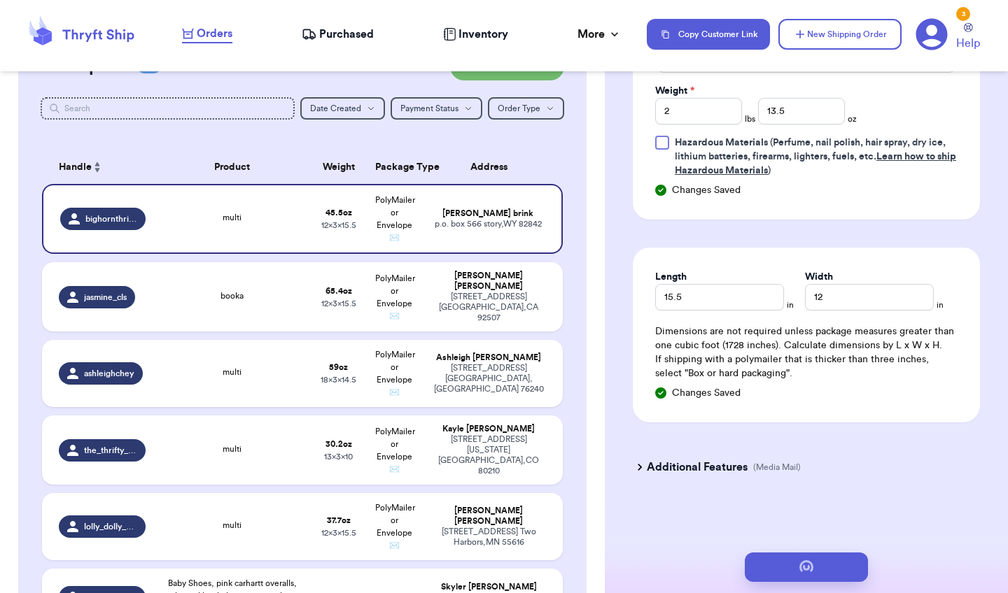
scroll to position [0, 0]
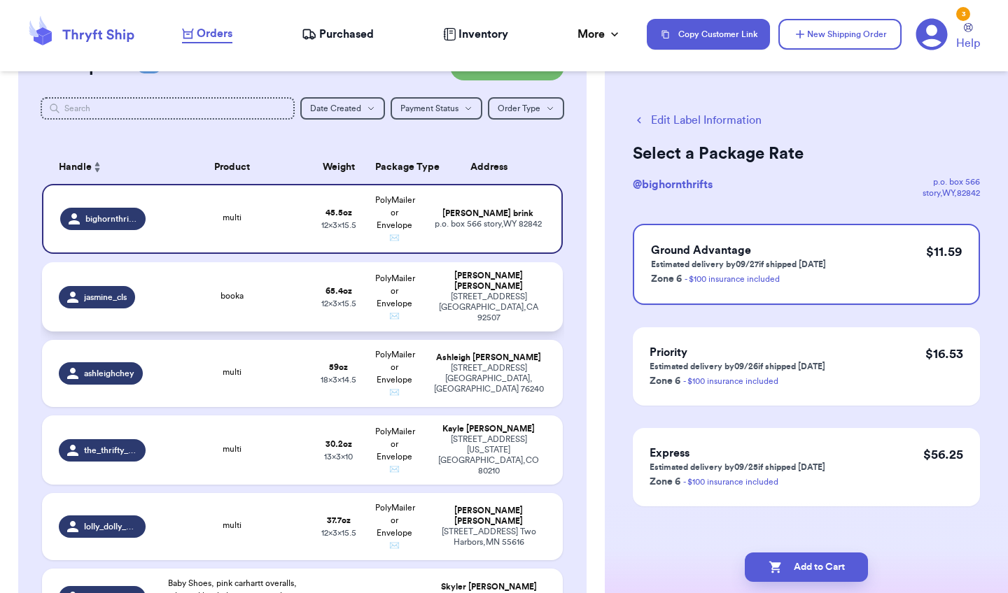
click at [530, 276] on td "[PERSON_NAME] [STREET_ADDRESS]" at bounding box center [493, 296] width 140 height 69
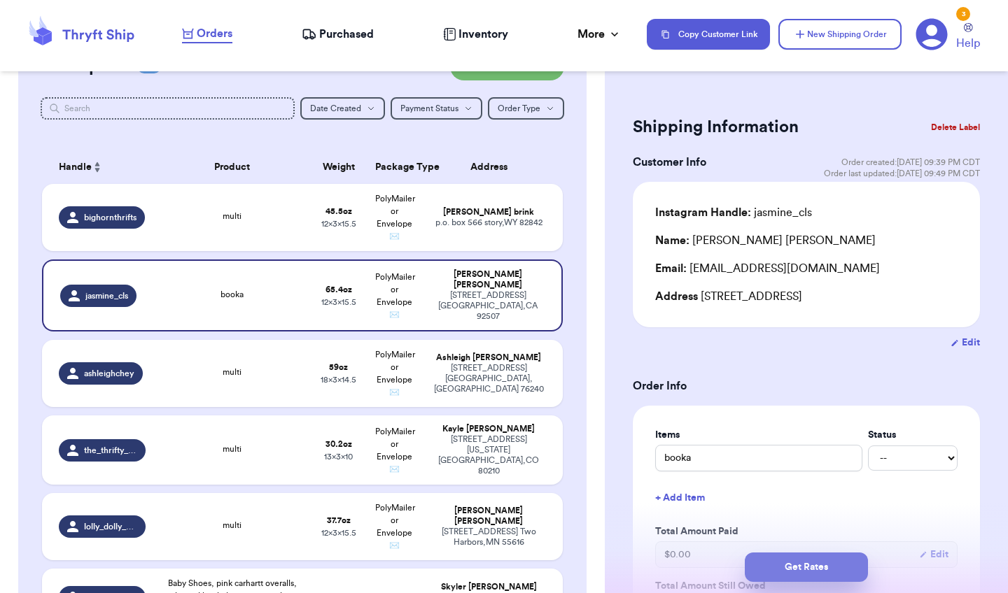
click at [794, 559] on button "Get Rates" at bounding box center [806, 567] width 123 height 29
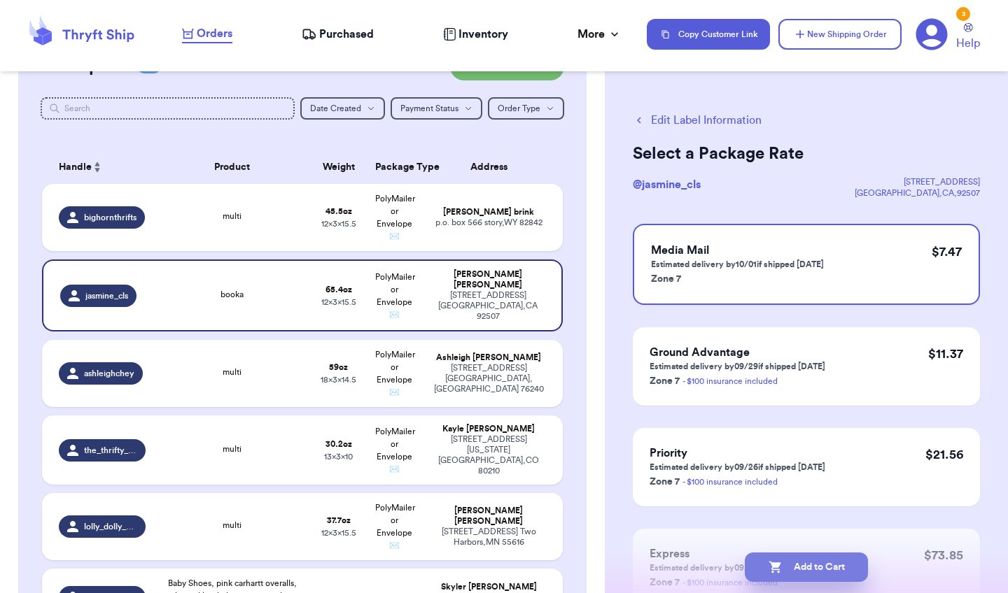
click at [783, 566] on button "Add to Cart" at bounding box center [806, 567] width 123 height 29
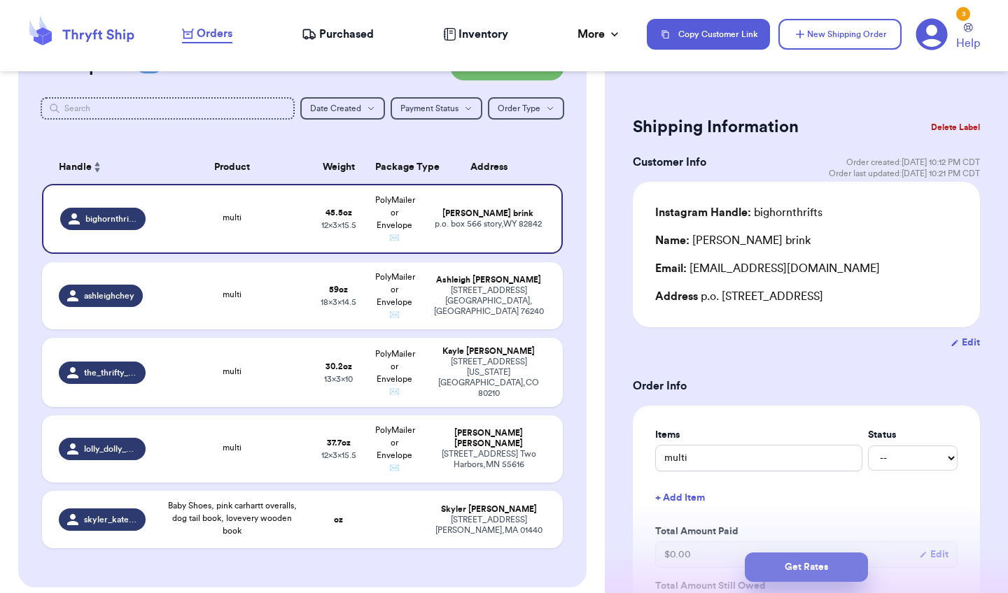
click at [780, 563] on button "Get Rates" at bounding box center [806, 567] width 123 height 29
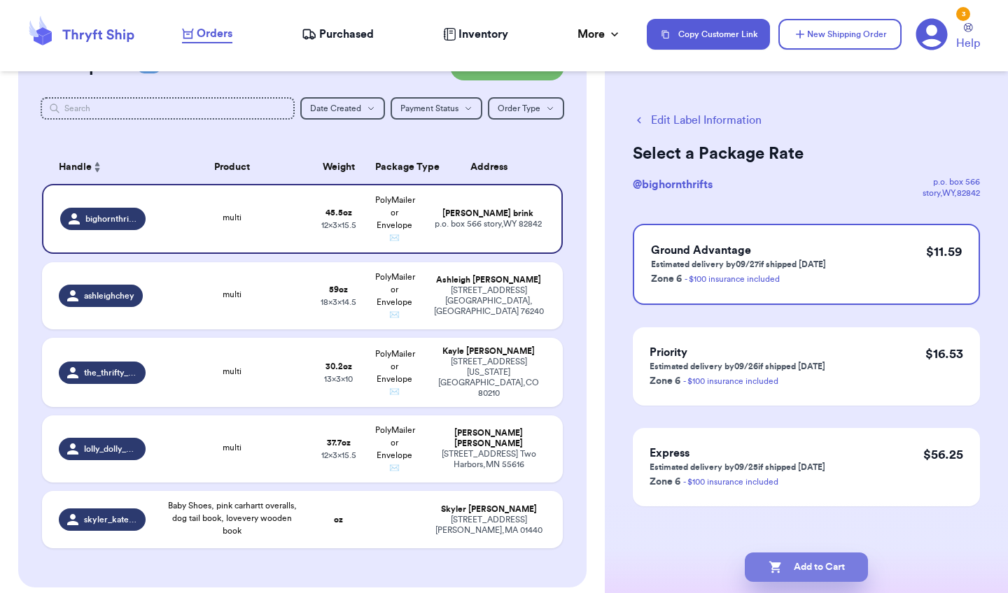
click at [777, 558] on button "Add to Cart" at bounding box center [806, 567] width 123 height 29
